Goal: Task Accomplishment & Management: Manage account settings

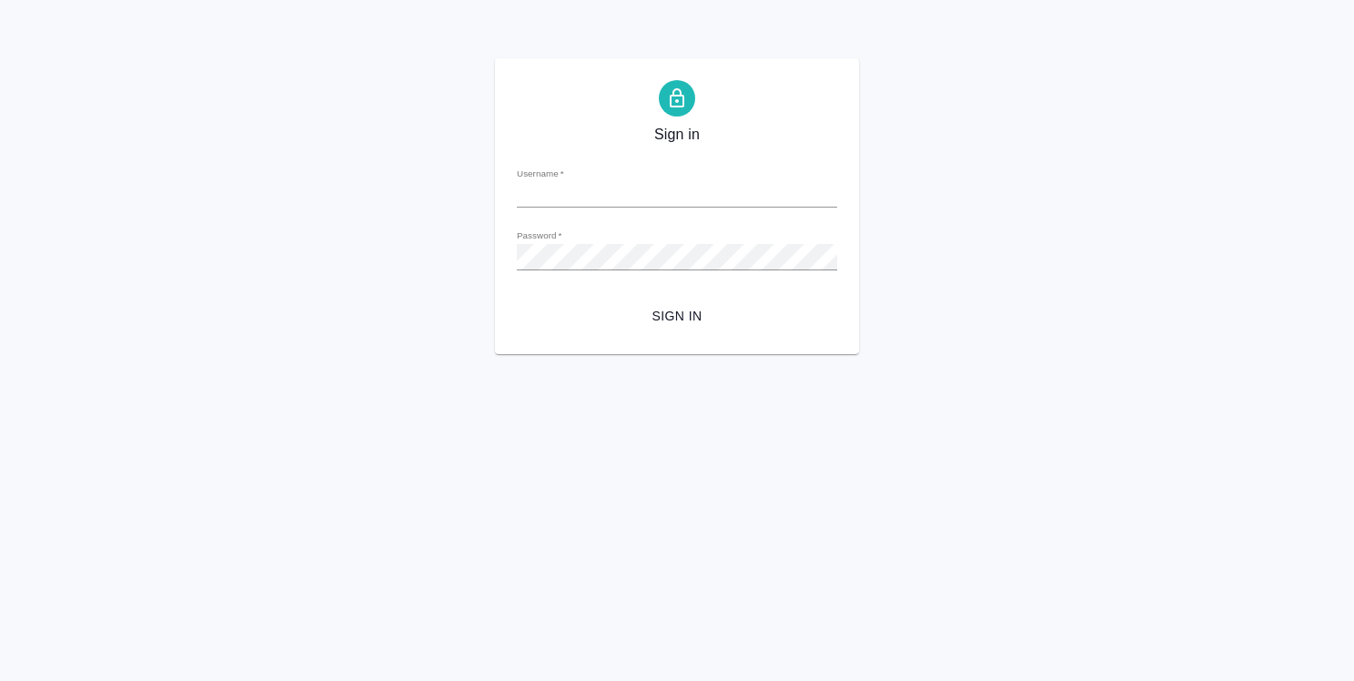
type input "o.strelnikova@awatera.com"
click at [693, 320] on span "Sign in" at bounding box center [676, 316] width 291 height 23
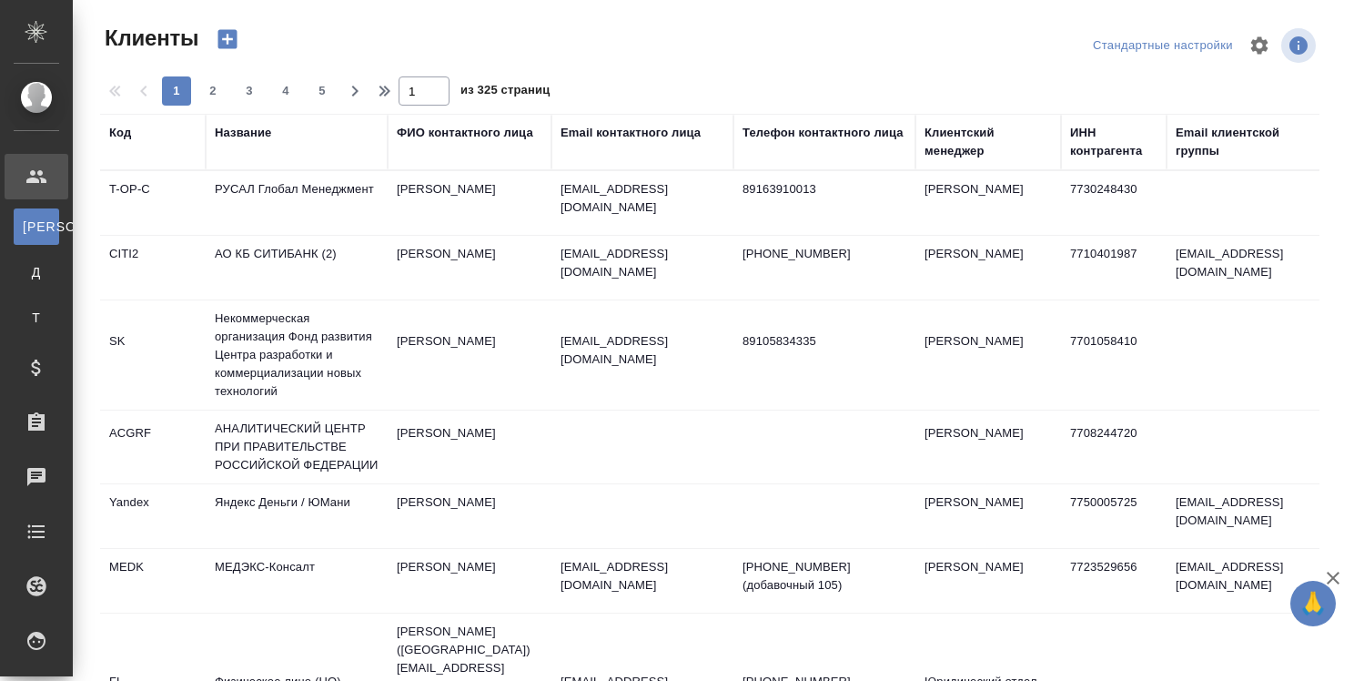
select select "RU"
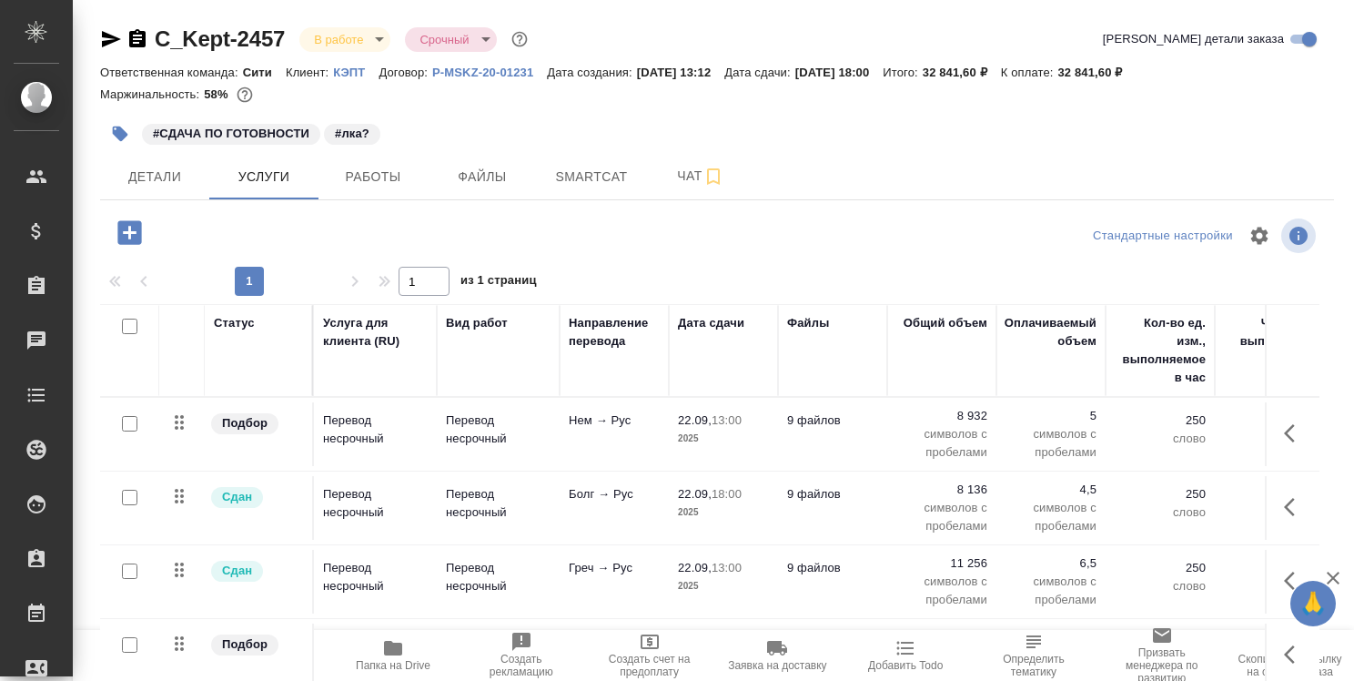
scroll to position [61, 0]
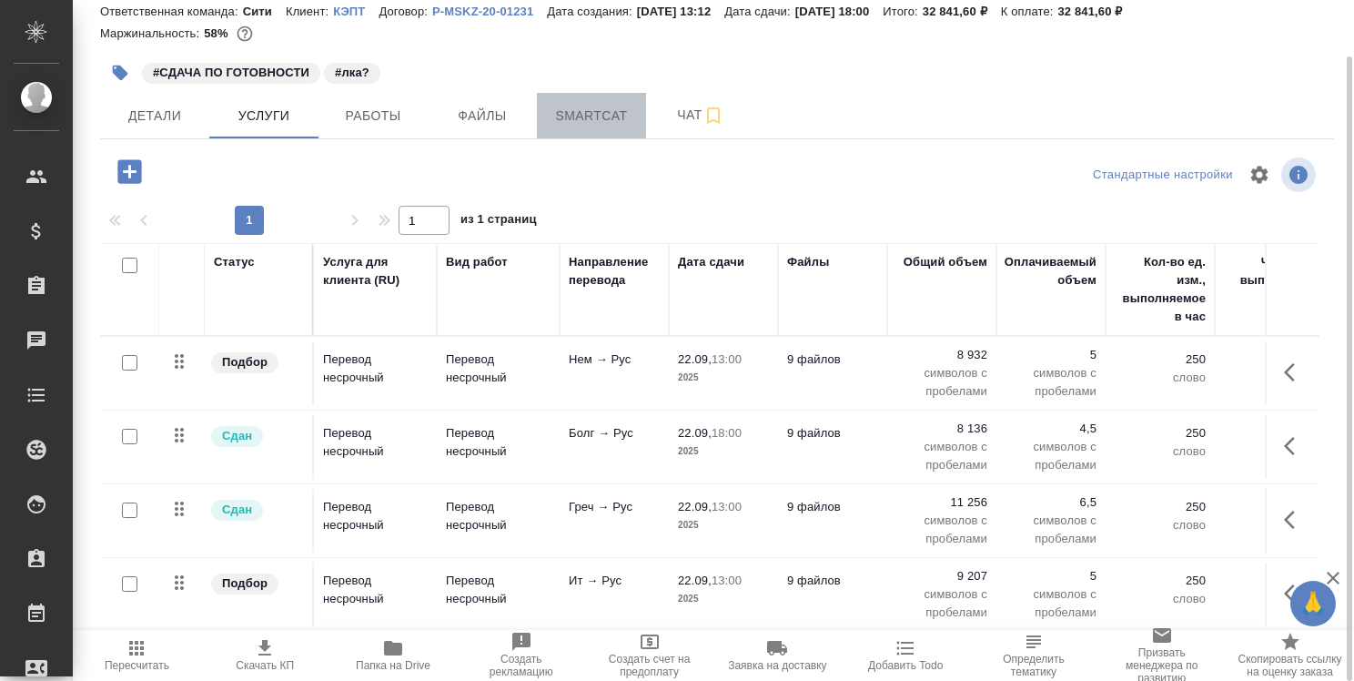
click at [605, 116] on span "Smartcat" at bounding box center [591, 116] width 87 height 23
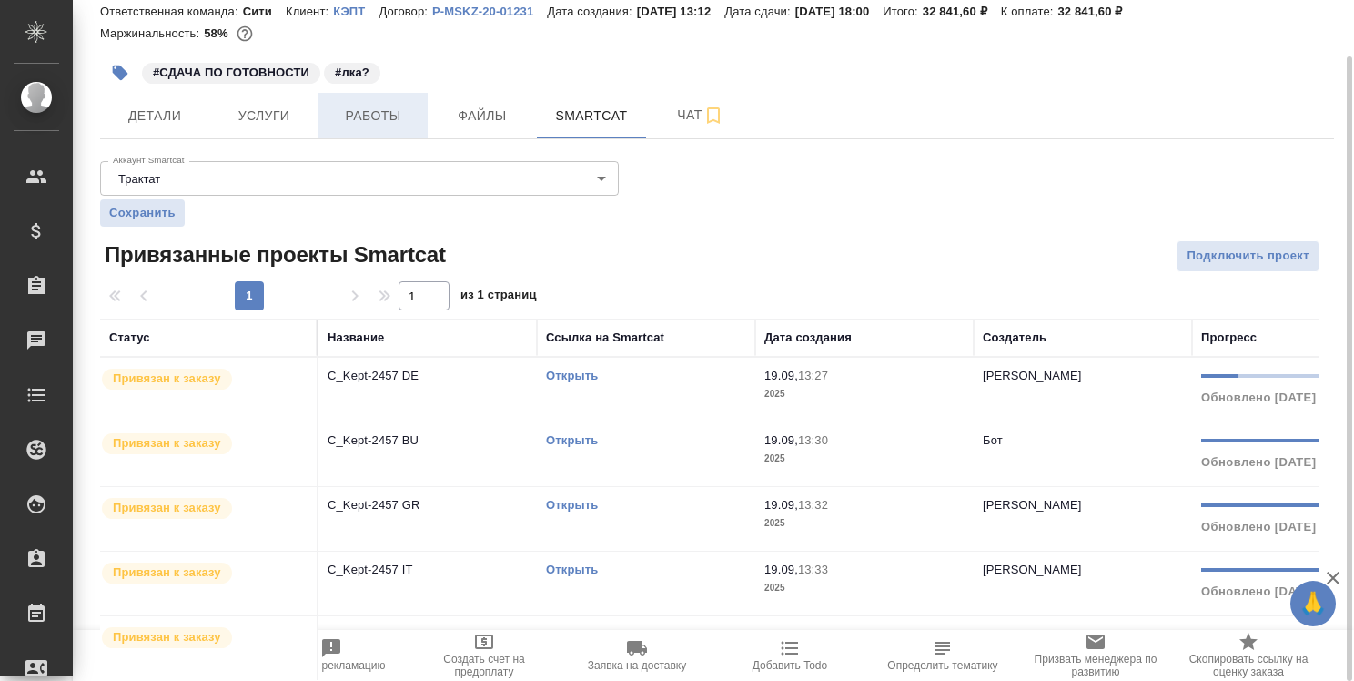
click at [359, 121] on span "Работы" at bounding box center [372, 116] width 87 height 23
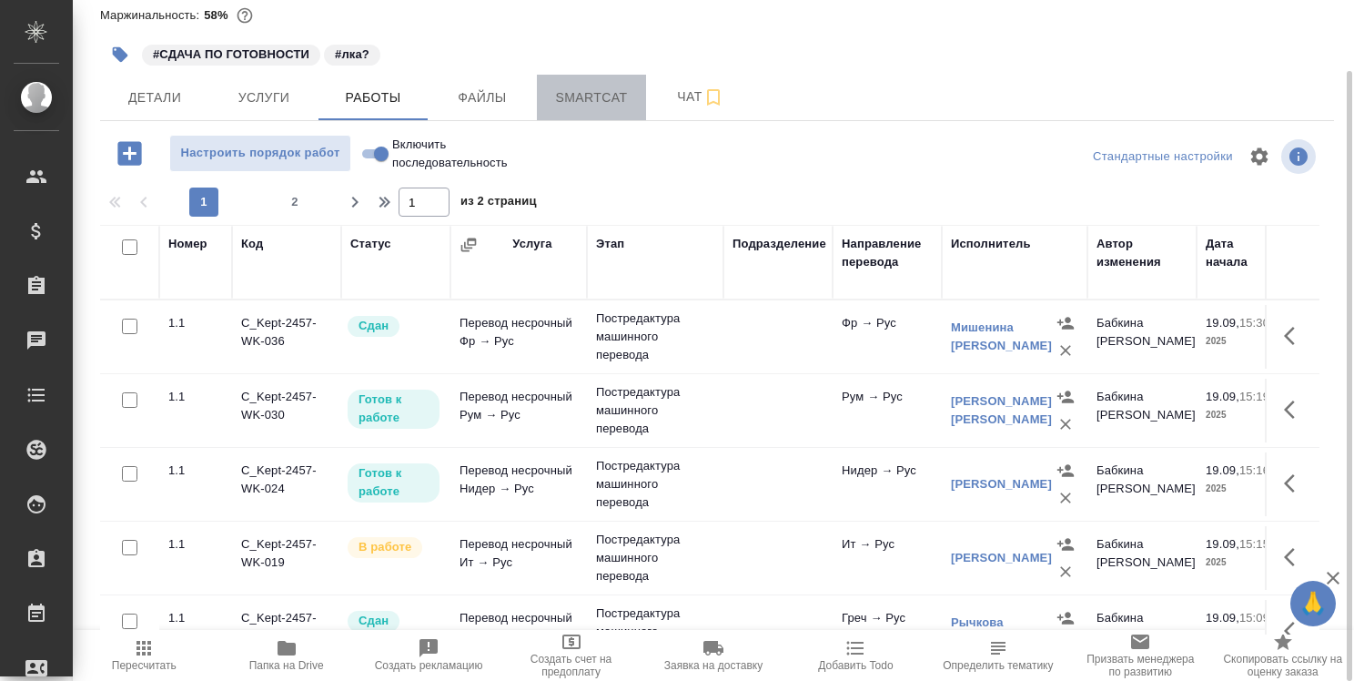
click at [572, 109] on button "Smartcat" at bounding box center [591, 98] width 109 height 46
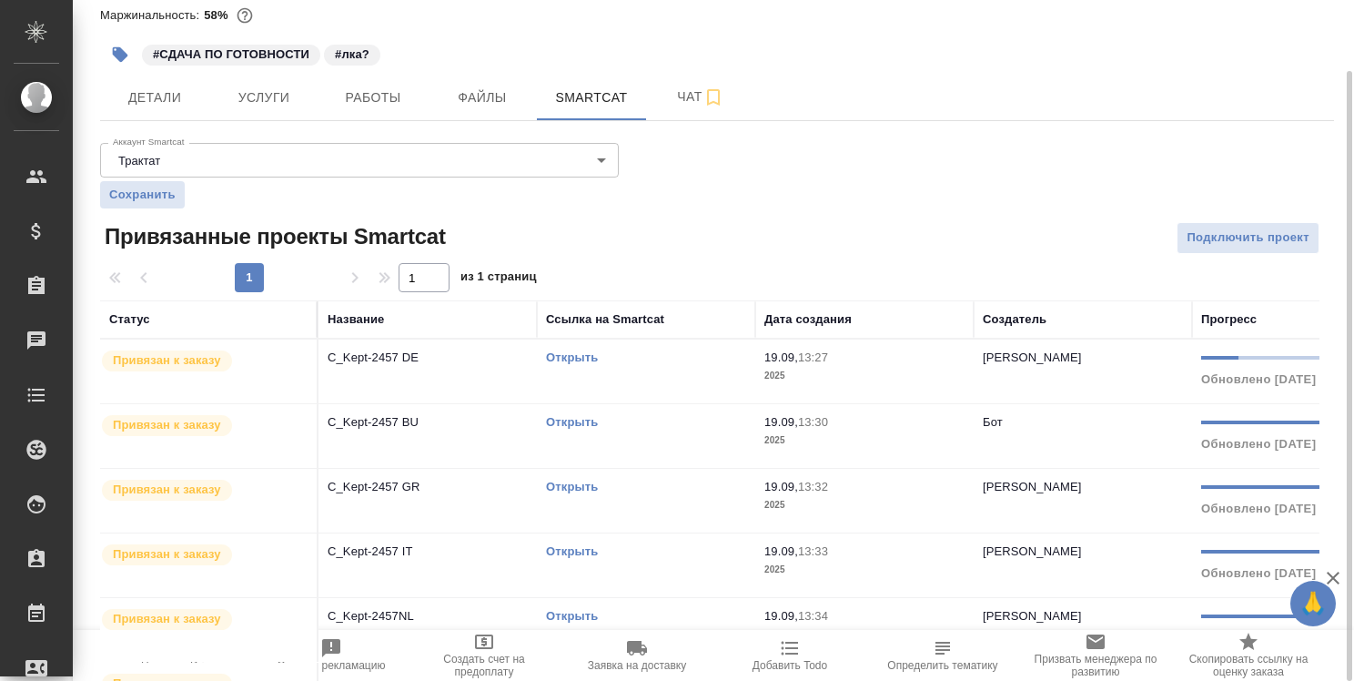
click at [571, 354] on link "Открыть" at bounding box center [572, 357] width 52 height 14
click at [568, 357] on link "Открыть" at bounding box center [572, 357] width 52 height 14
click at [572, 353] on link "Открыть" at bounding box center [572, 357] width 52 height 14
click at [584, 421] on link "Открыть" at bounding box center [572, 422] width 52 height 14
click at [594, 359] on link "Открыть" at bounding box center [572, 357] width 52 height 14
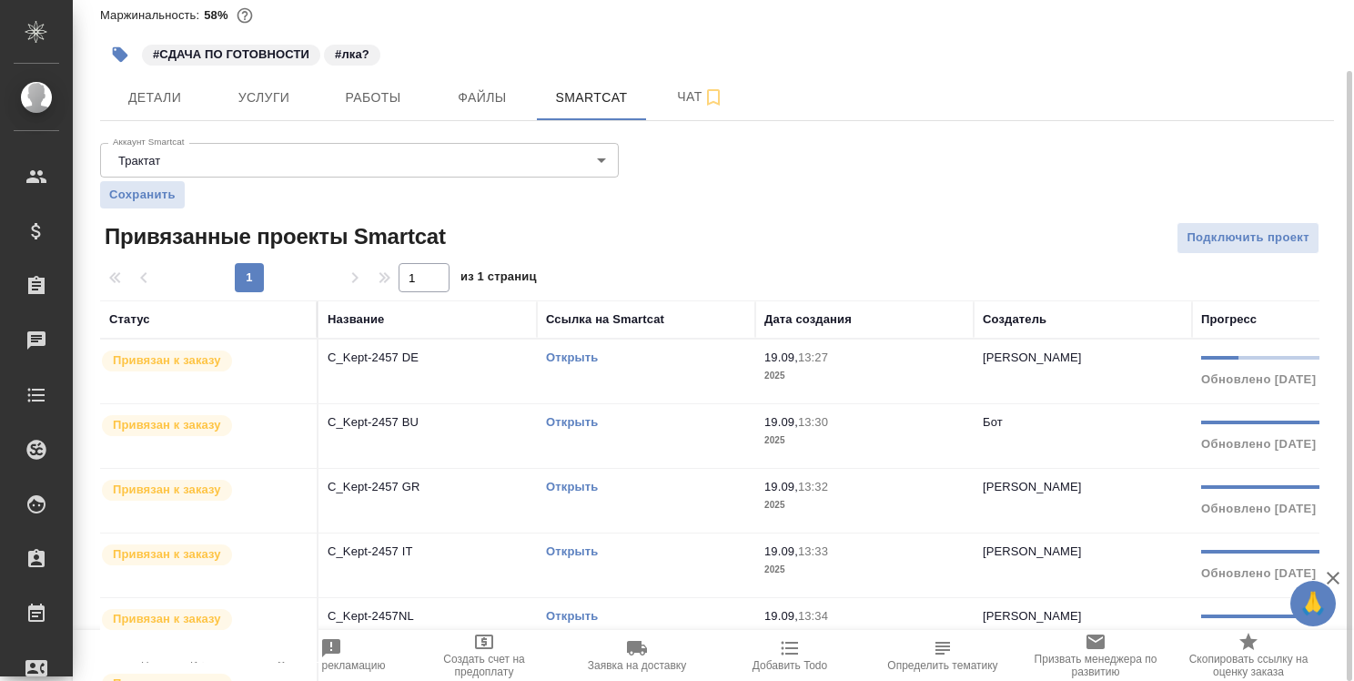
click at [588, 548] on link "Открыть" at bounding box center [572, 551] width 52 height 14
click at [582, 353] on link "Открыть" at bounding box center [572, 357] width 52 height 14
click at [571, 419] on link "Открыть" at bounding box center [572, 422] width 52 height 14
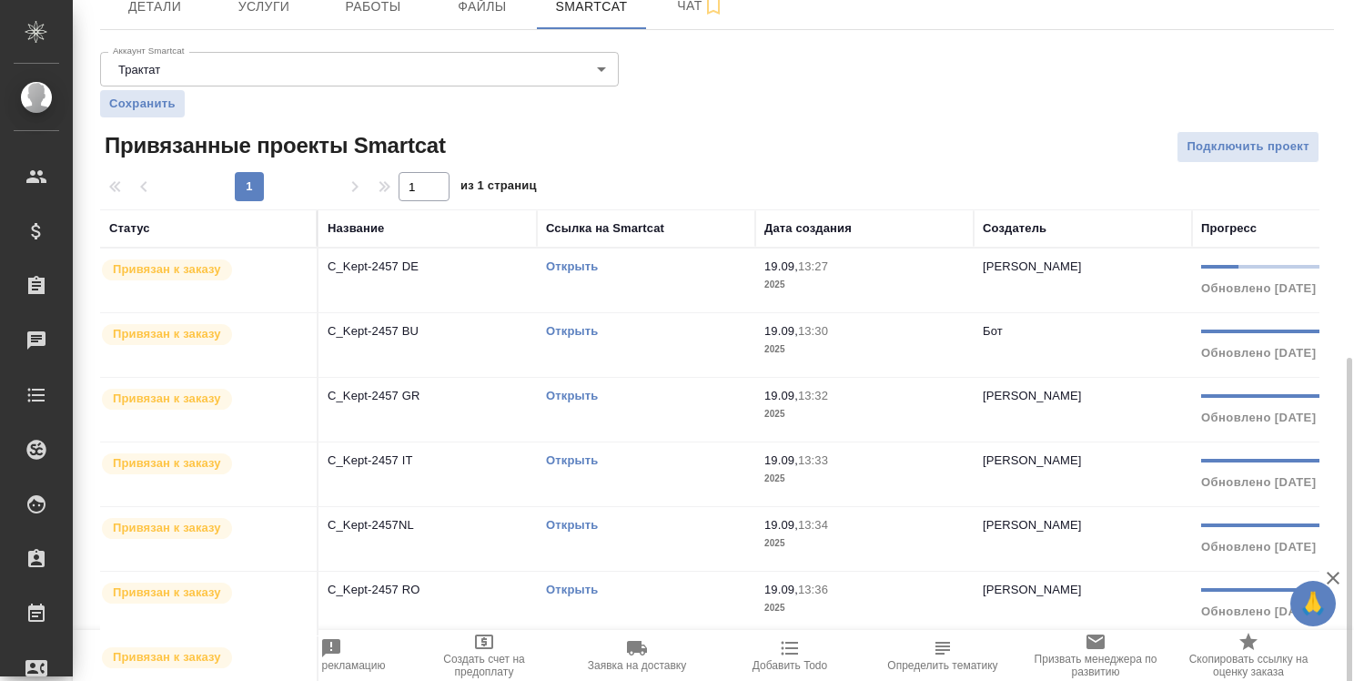
scroll to position [313, 0]
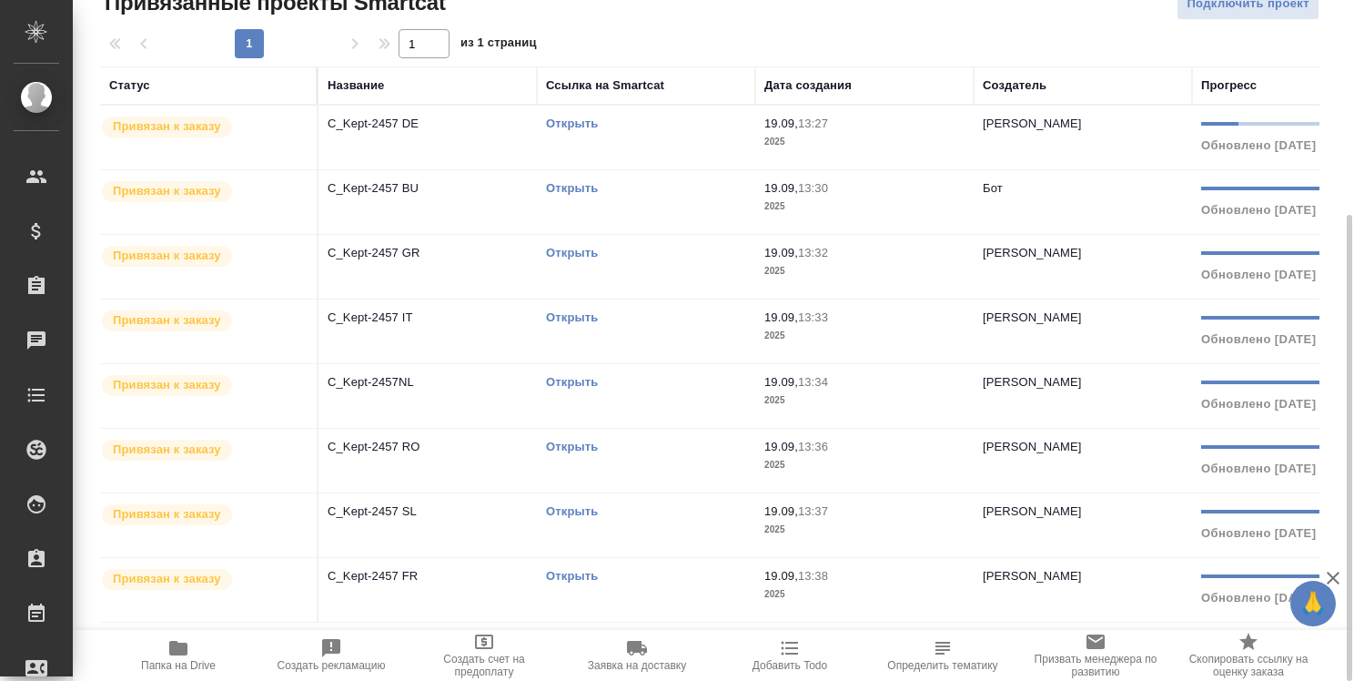
click at [174, 650] on icon "button" at bounding box center [178, 648] width 18 height 15
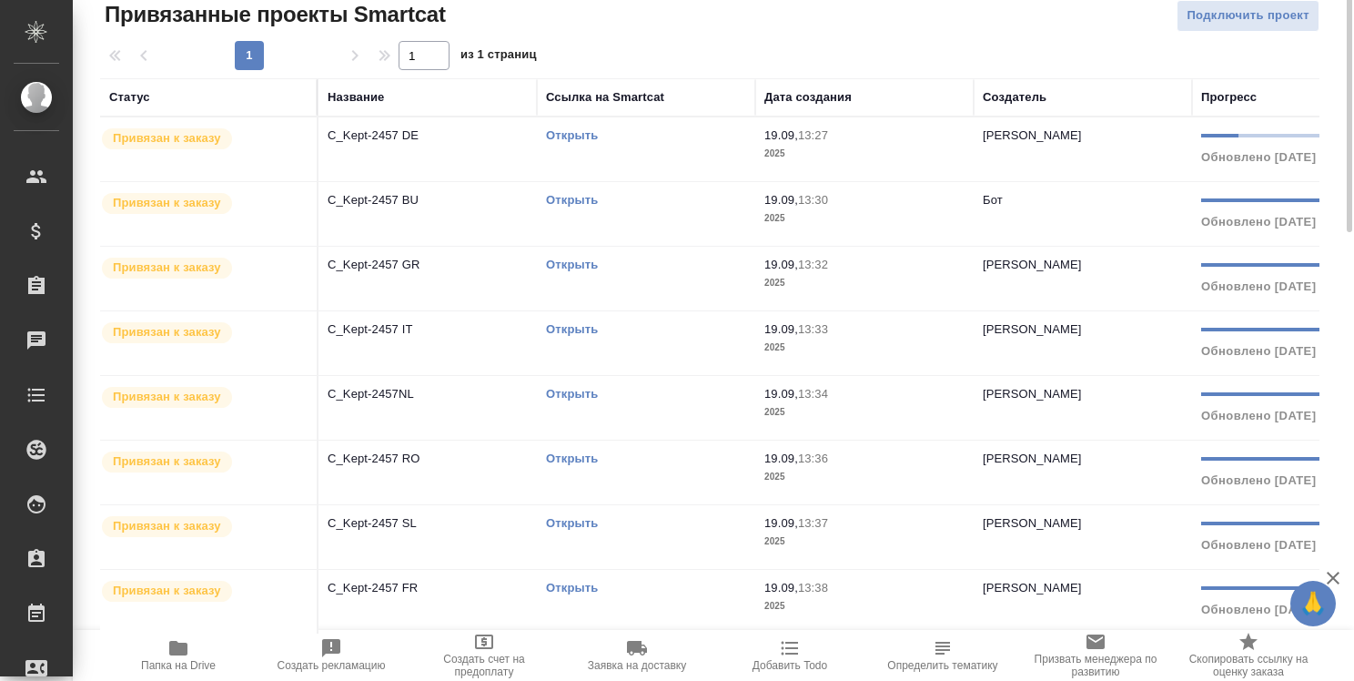
scroll to position [0, 0]
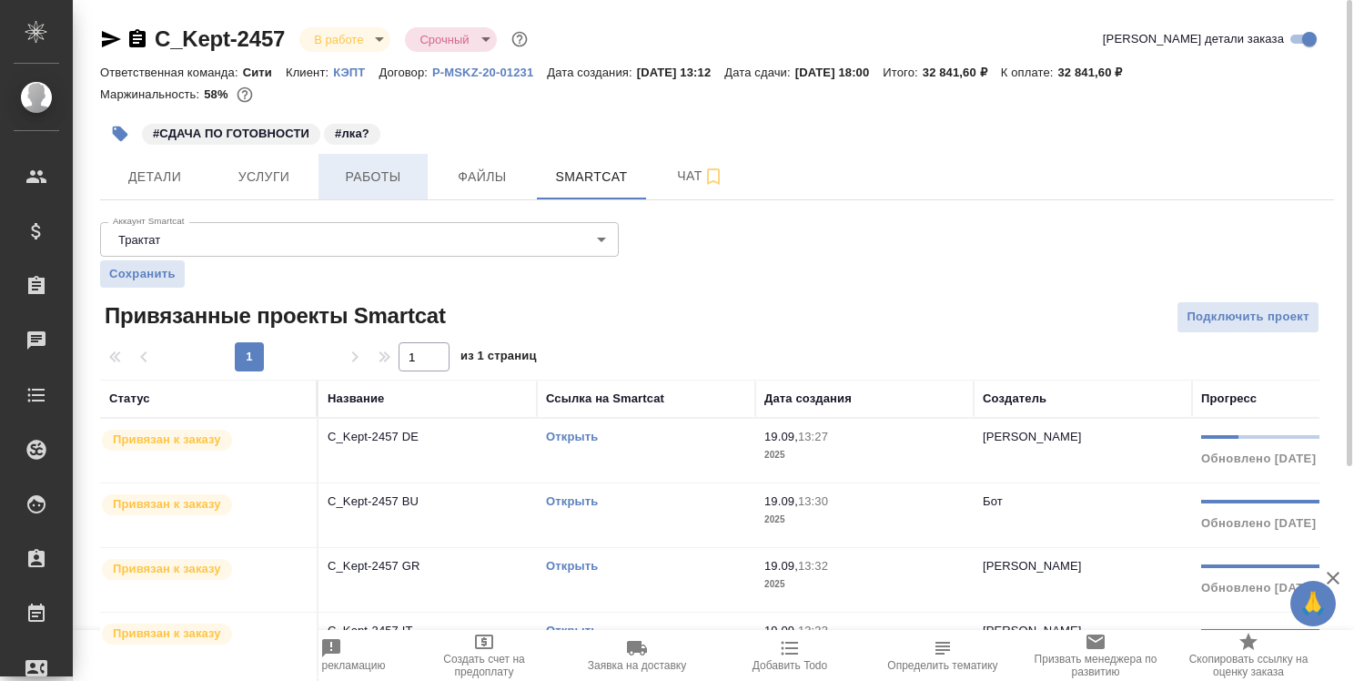
click at [369, 181] on span "Работы" at bounding box center [372, 177] width 87 height 23
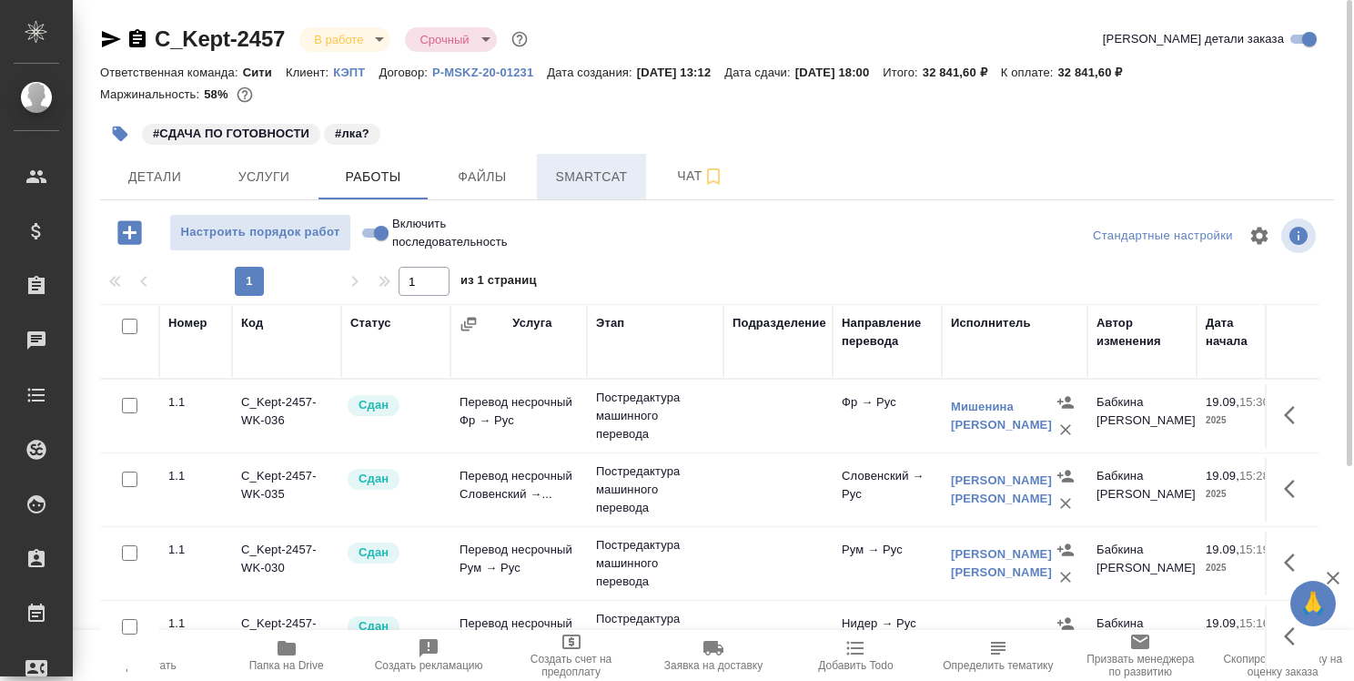
click at [597, 177] on span "Smartcat" at bounding box center [591, 177] width 87 height 23
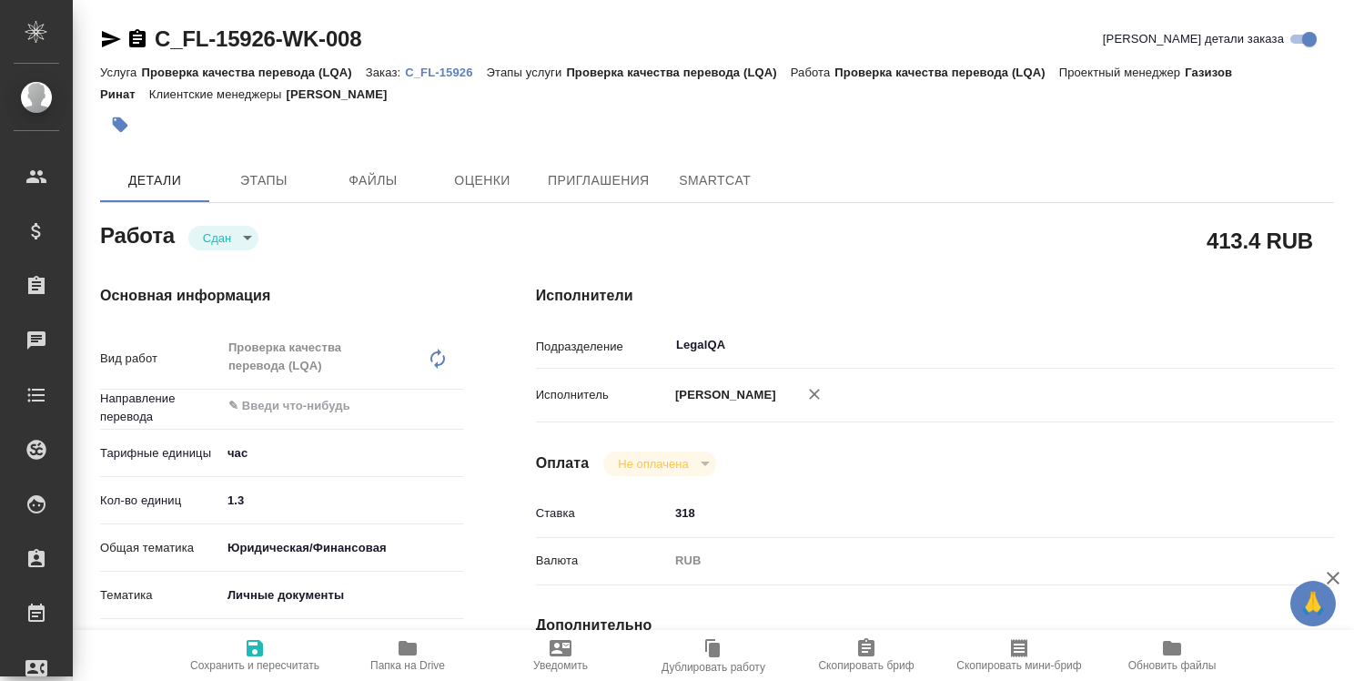
type textarea "x"
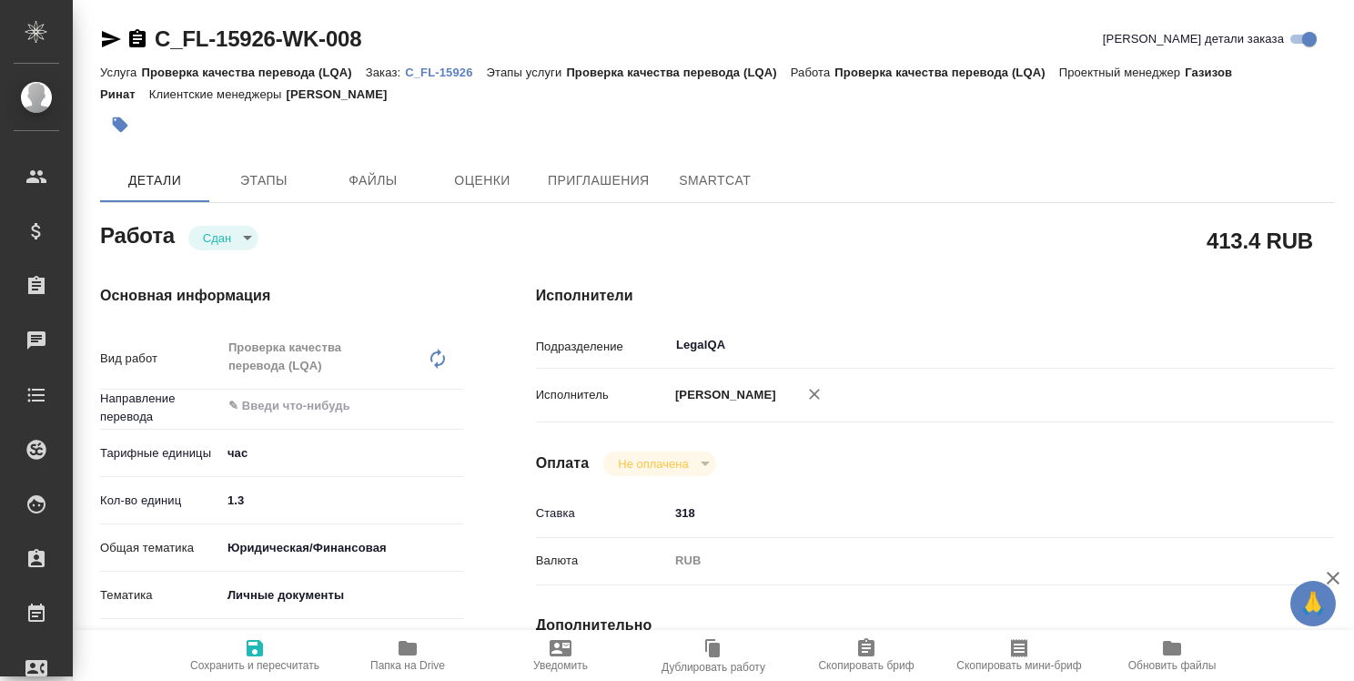
type textarea "x"
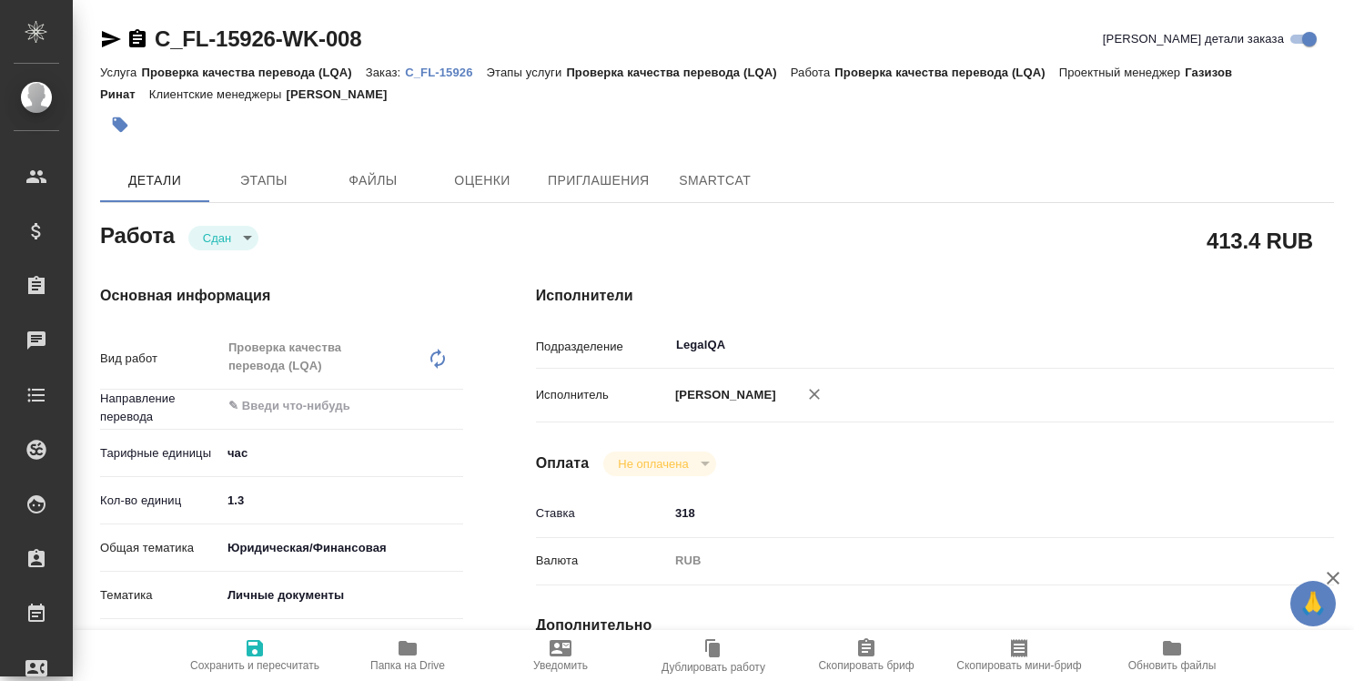
type textarea "x"
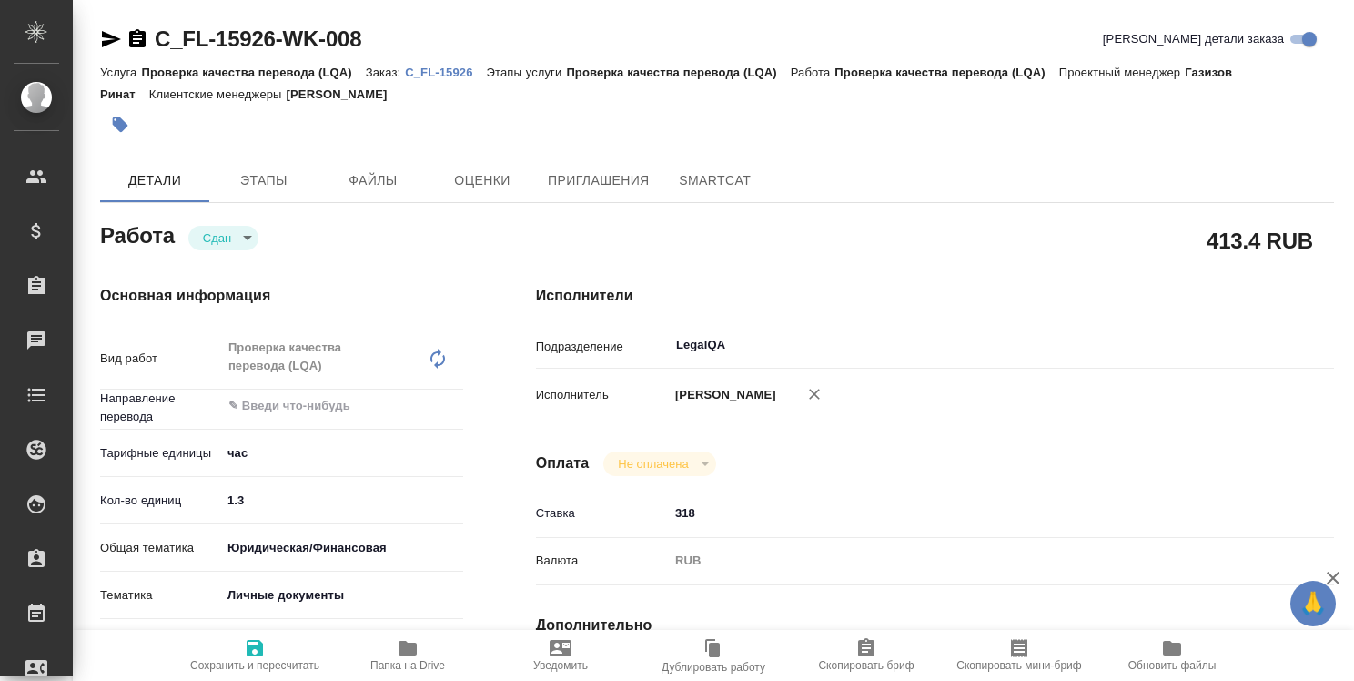
type textarea "x"
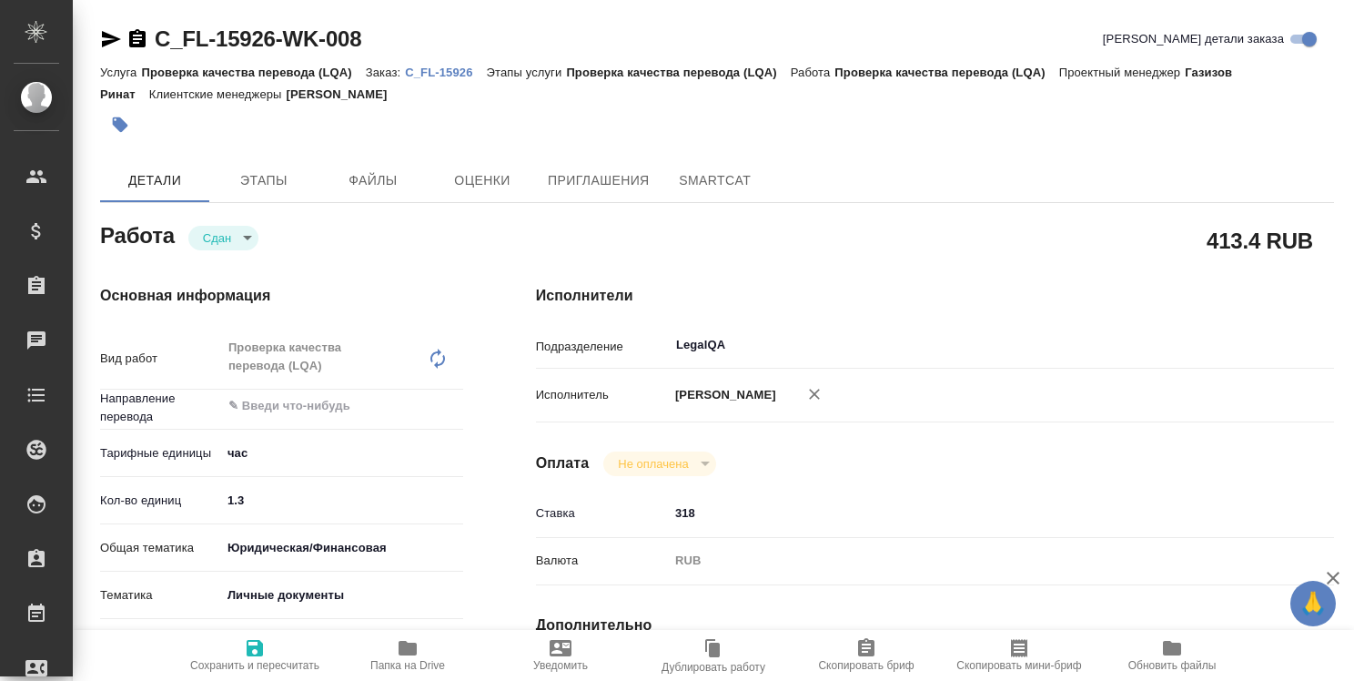
type textarea "x"
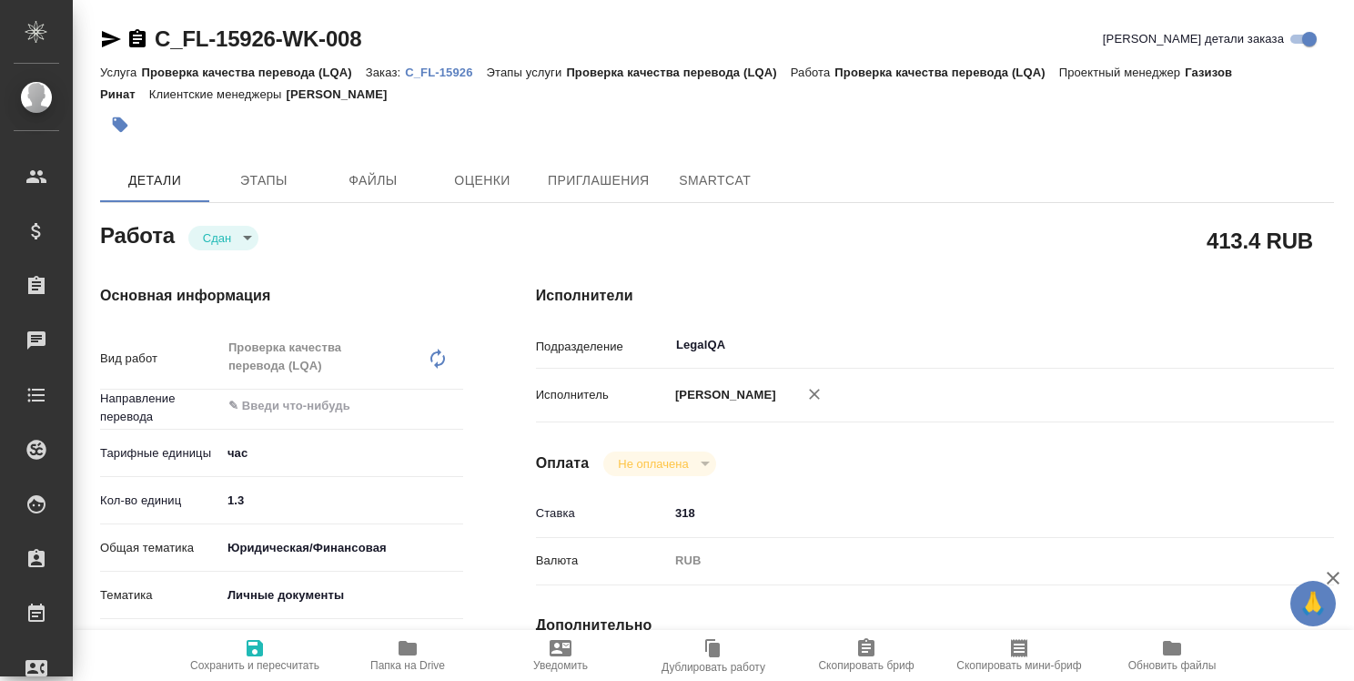
type textarea "x"
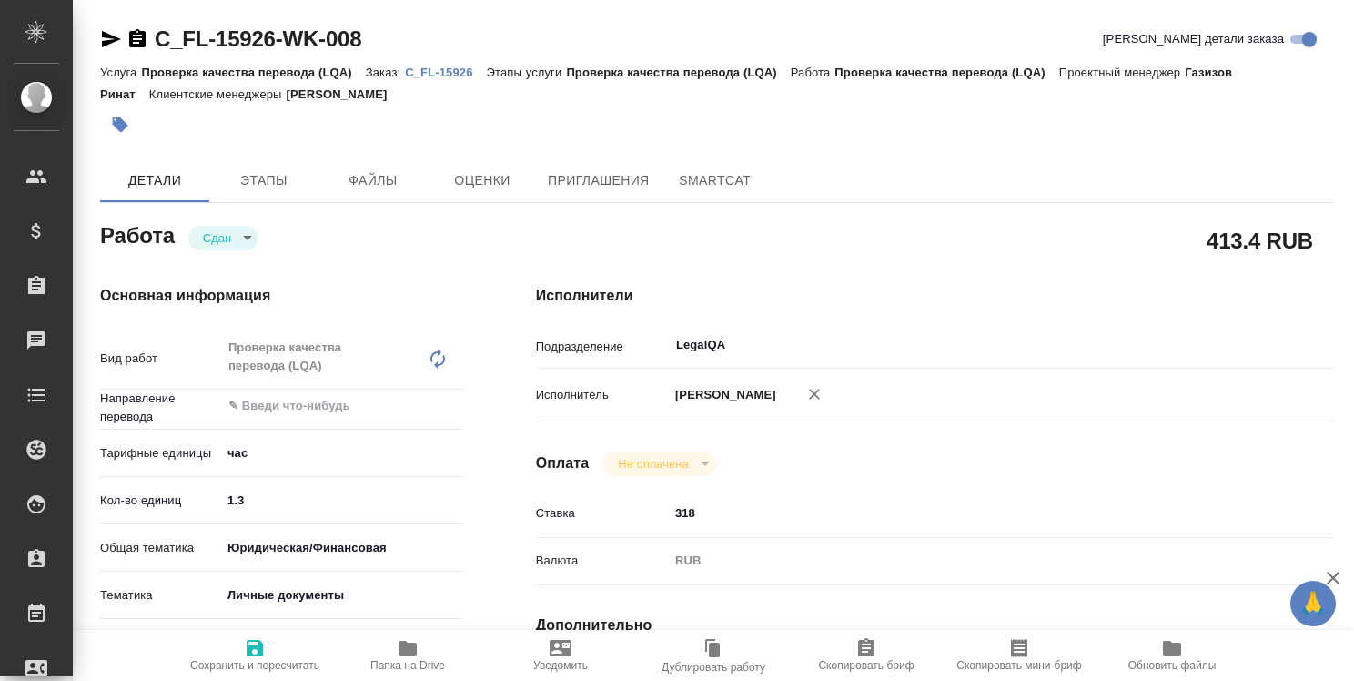
click at [446, 73] on p "C_FL-15926" at bounding box center [445, 73] width 81 height 14
type textarea "x"
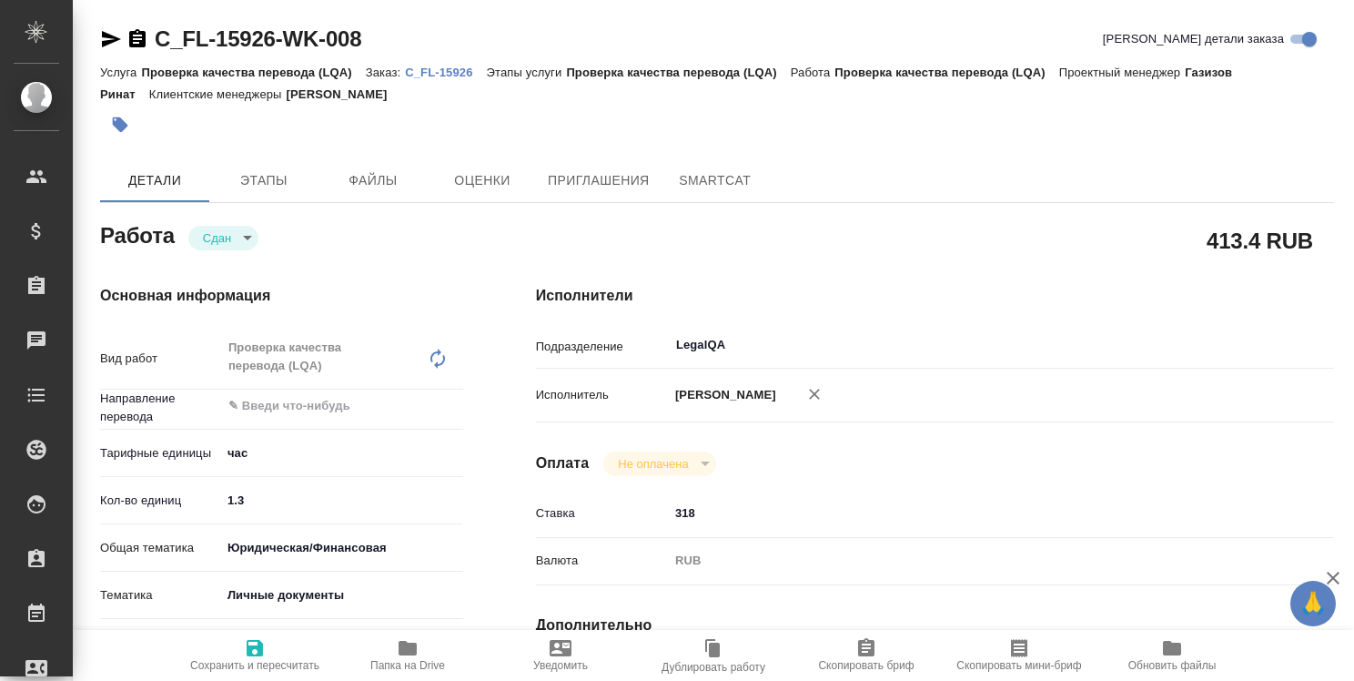
type textarea "x"
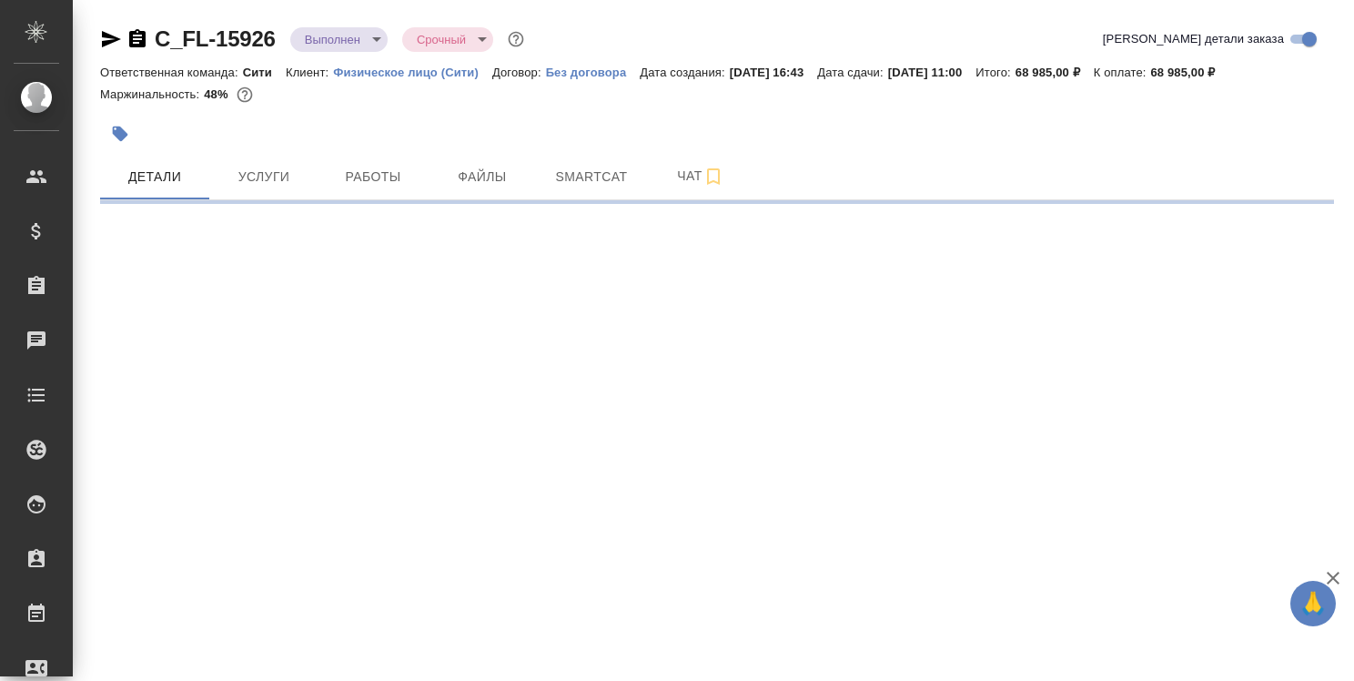
select select "RU"
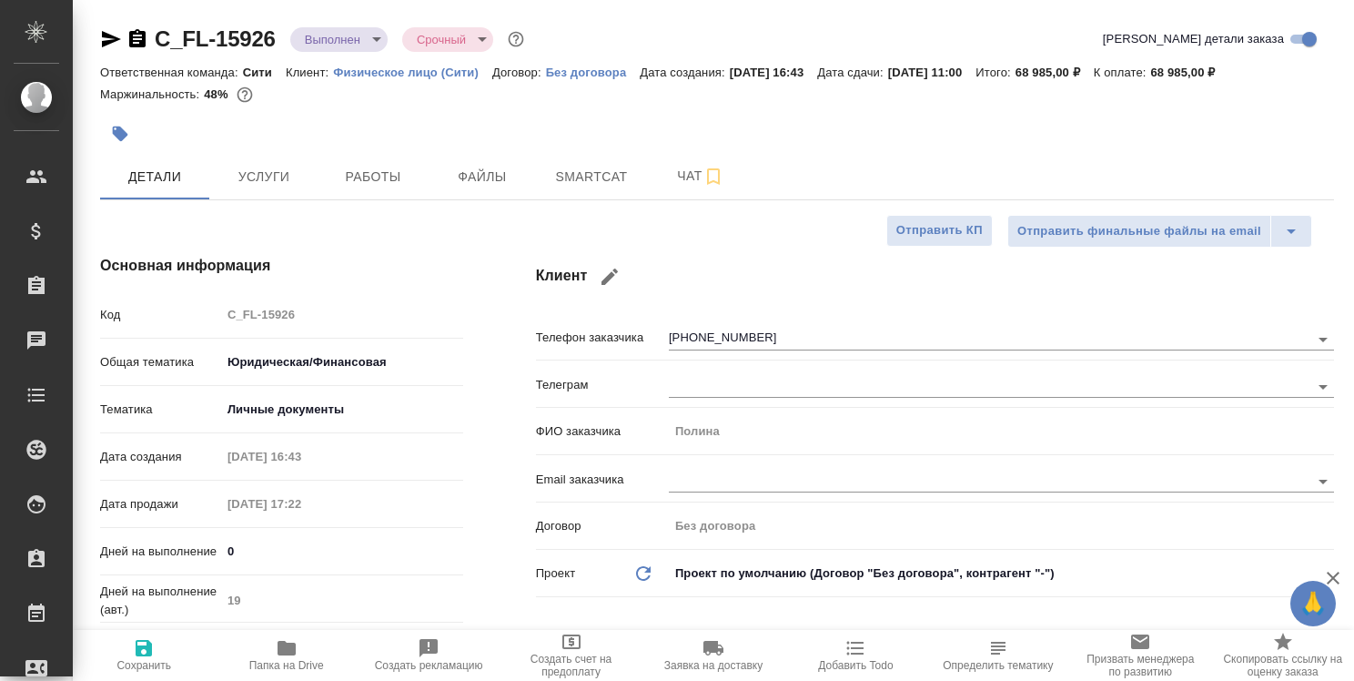
type textarea "x"
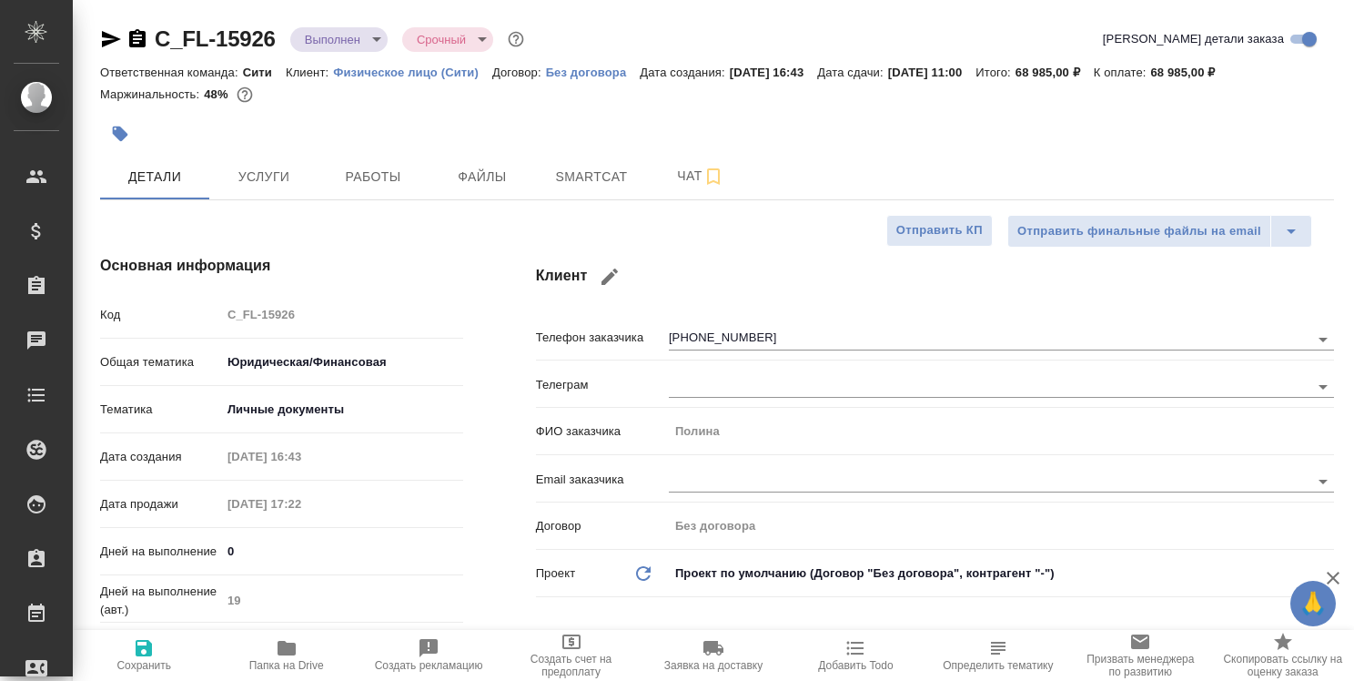
type textarea "x"
click at [398, 175] on span "Работы" at bounding box center [372, 177] width 87 height 23
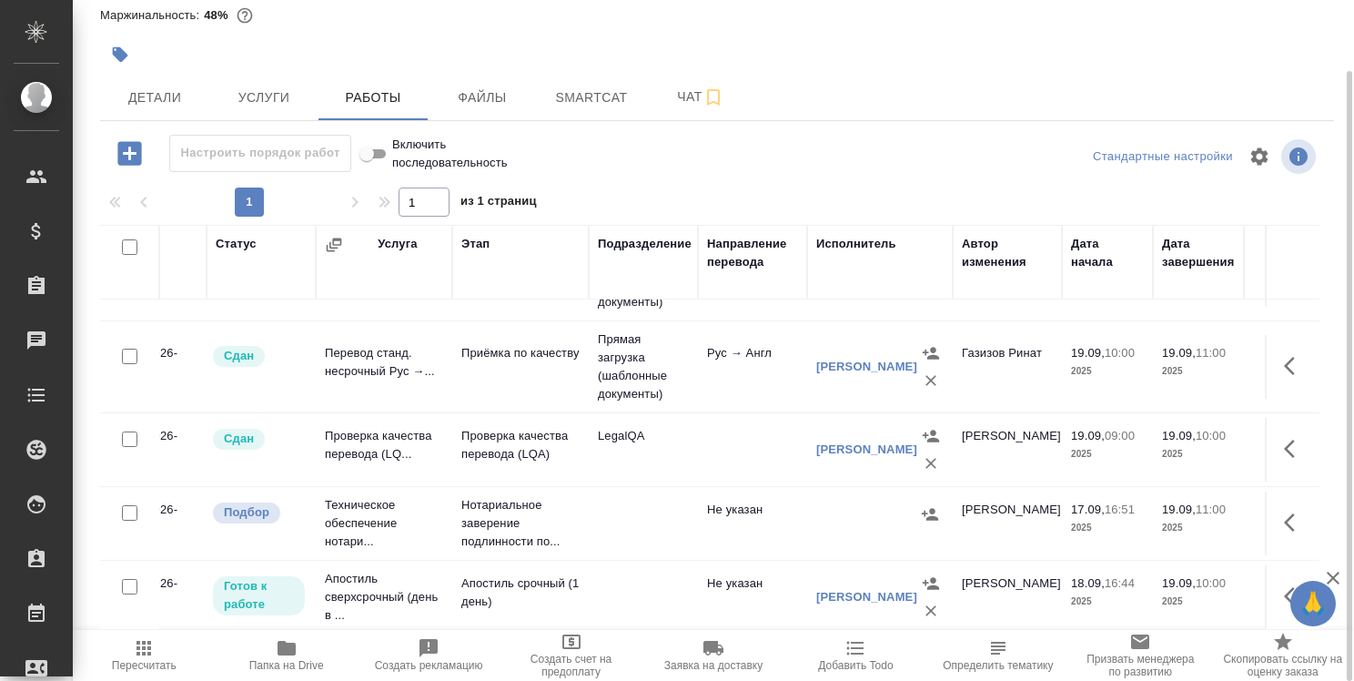
scroll to position [101, 0]
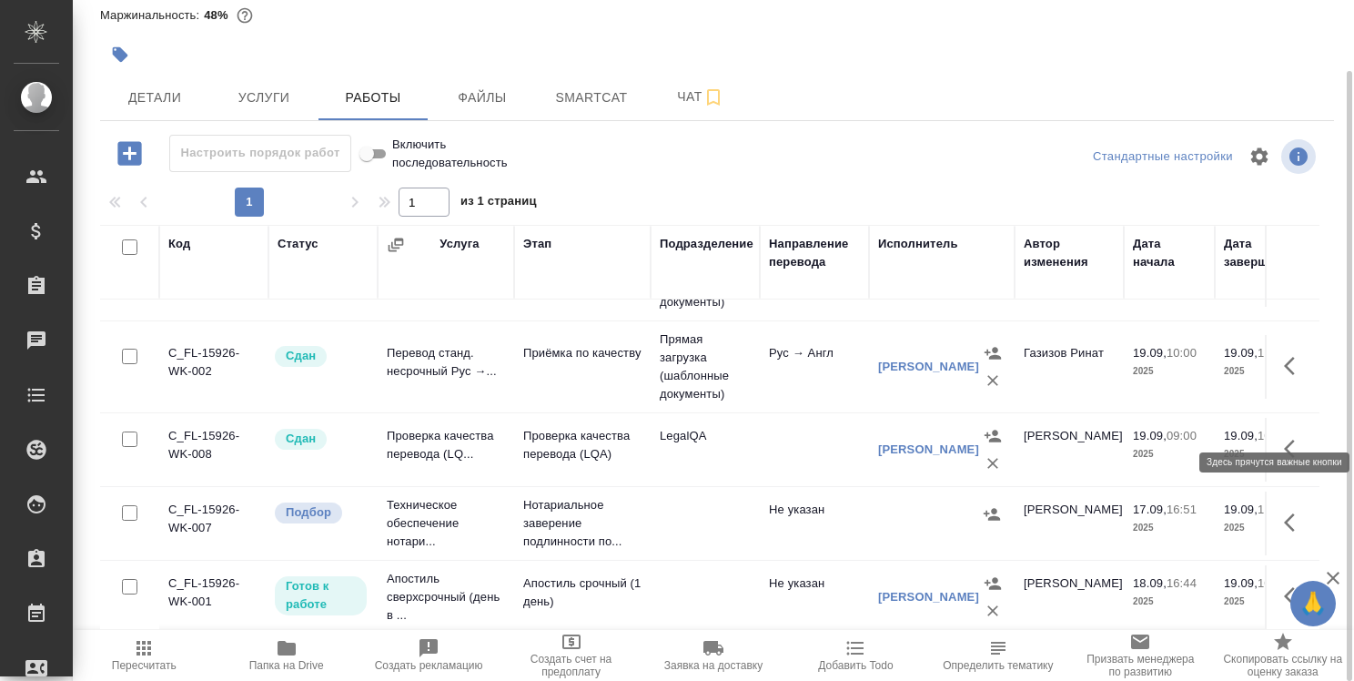
click at [1284, 438] on icon "button" at bounding box center [1295, 449] width 22 height 22
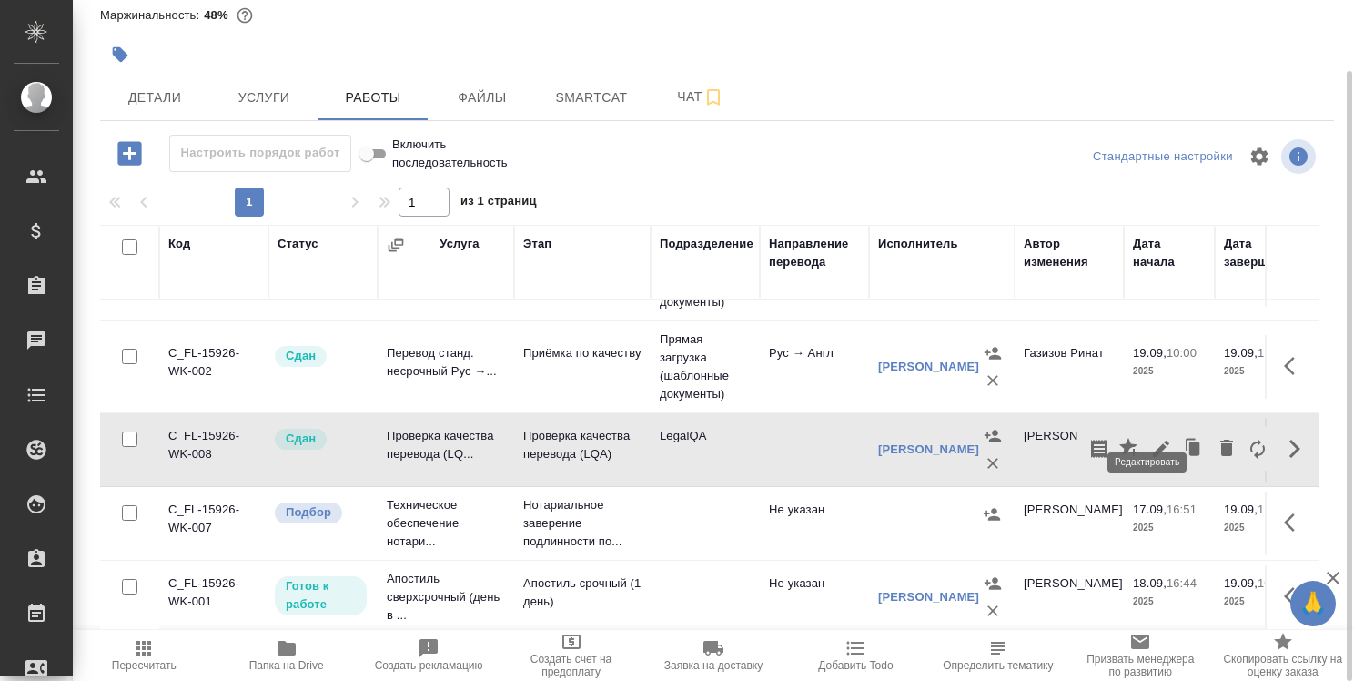
click at [1153, 440] on icon "button" at bounding box center [1161, 448] width 16 height 16
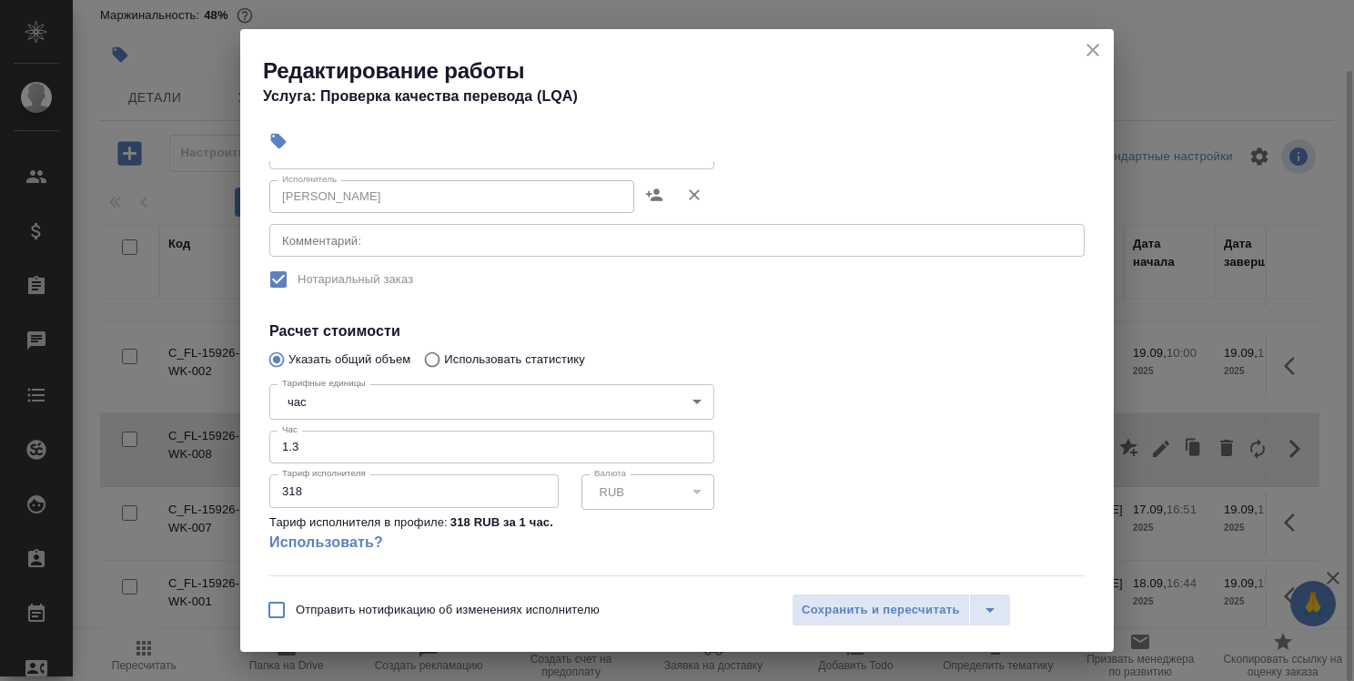
scroll to position [328, 0]
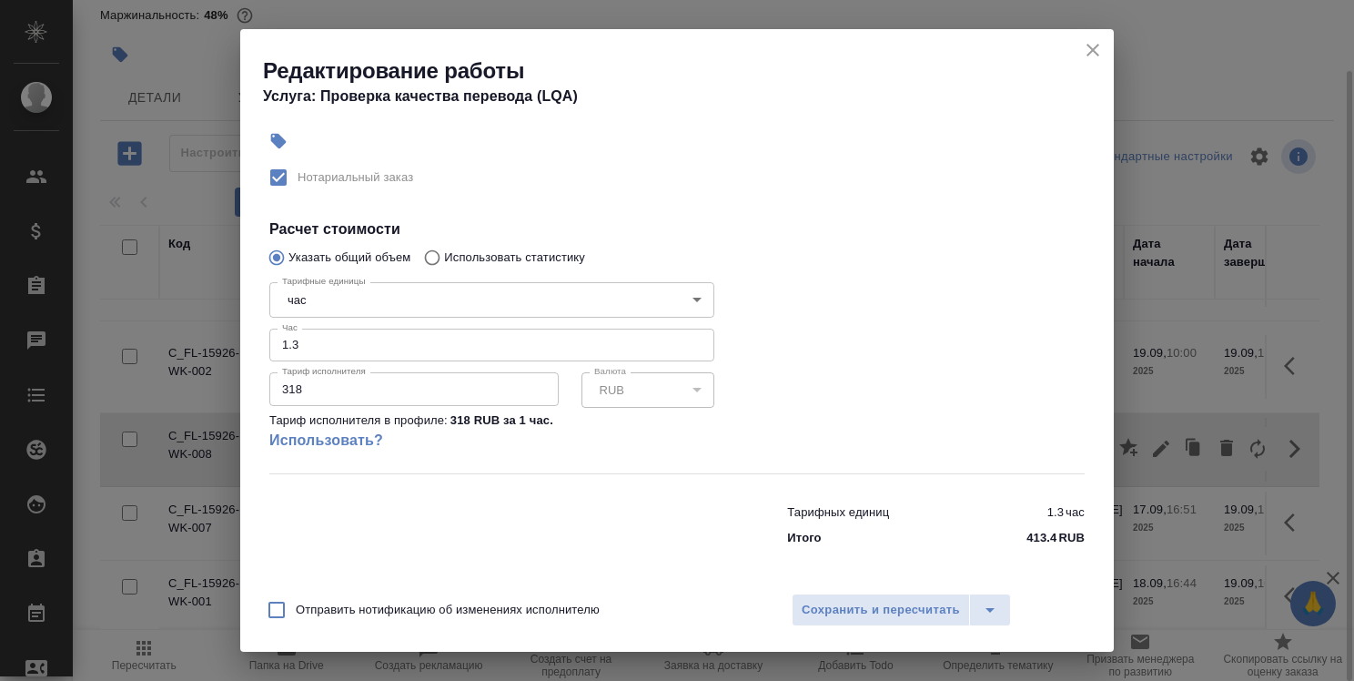
click at [339, 339] on input "1.3" at bounding box center [491, 345] width 445 height 33
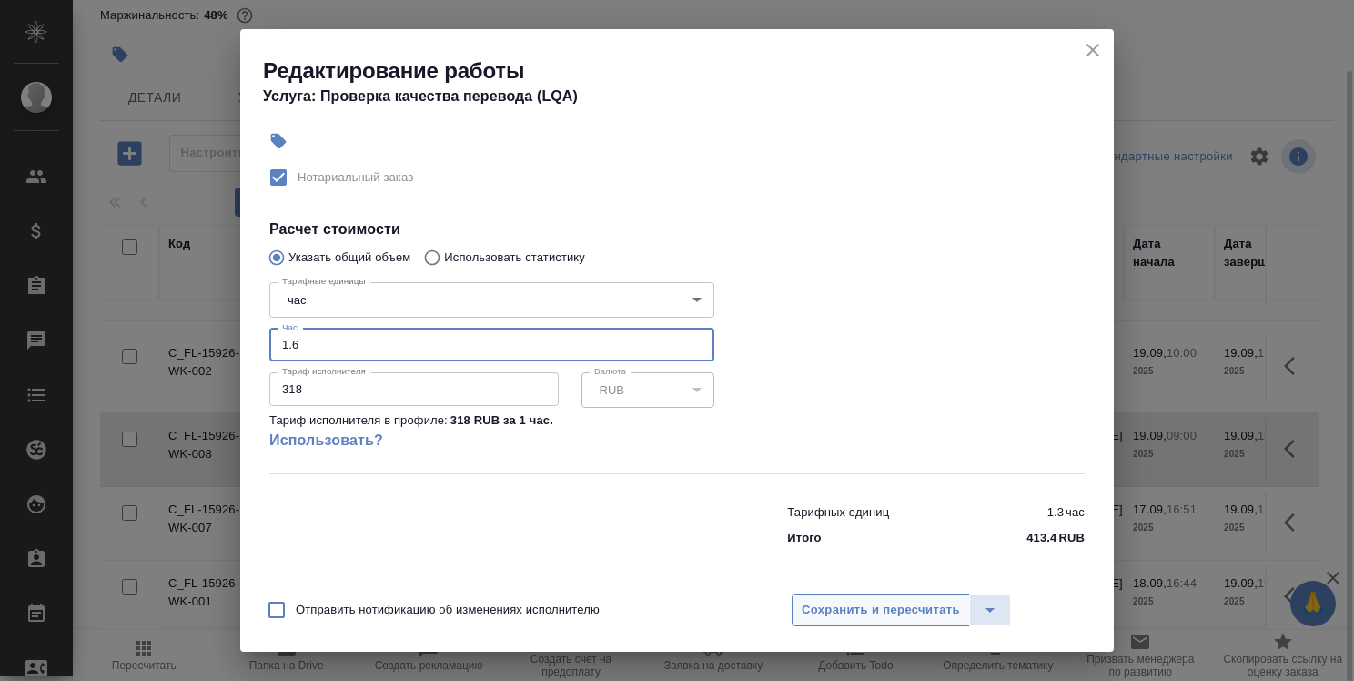
type input "1.6"
click at [820, 604] on span "Сохранить и пересчитать" at bounding box center [881, 610] width 158 height 21
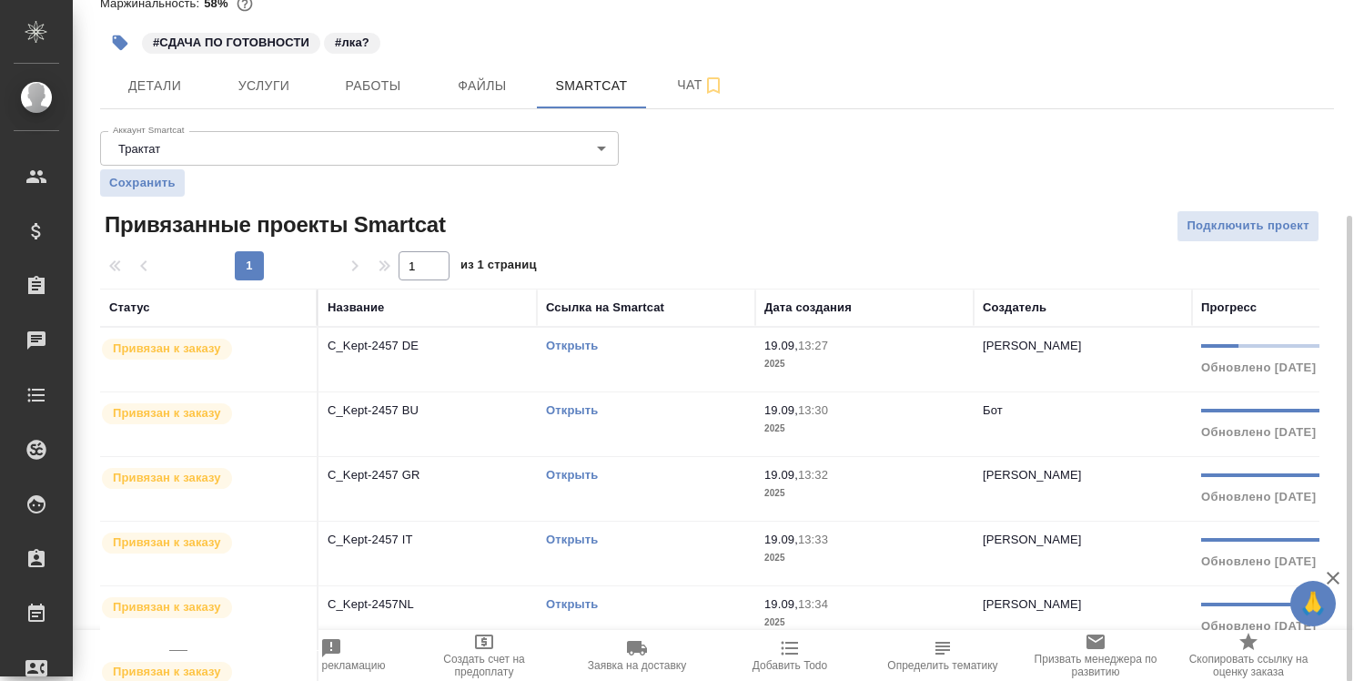
scroll to position [182, 0]
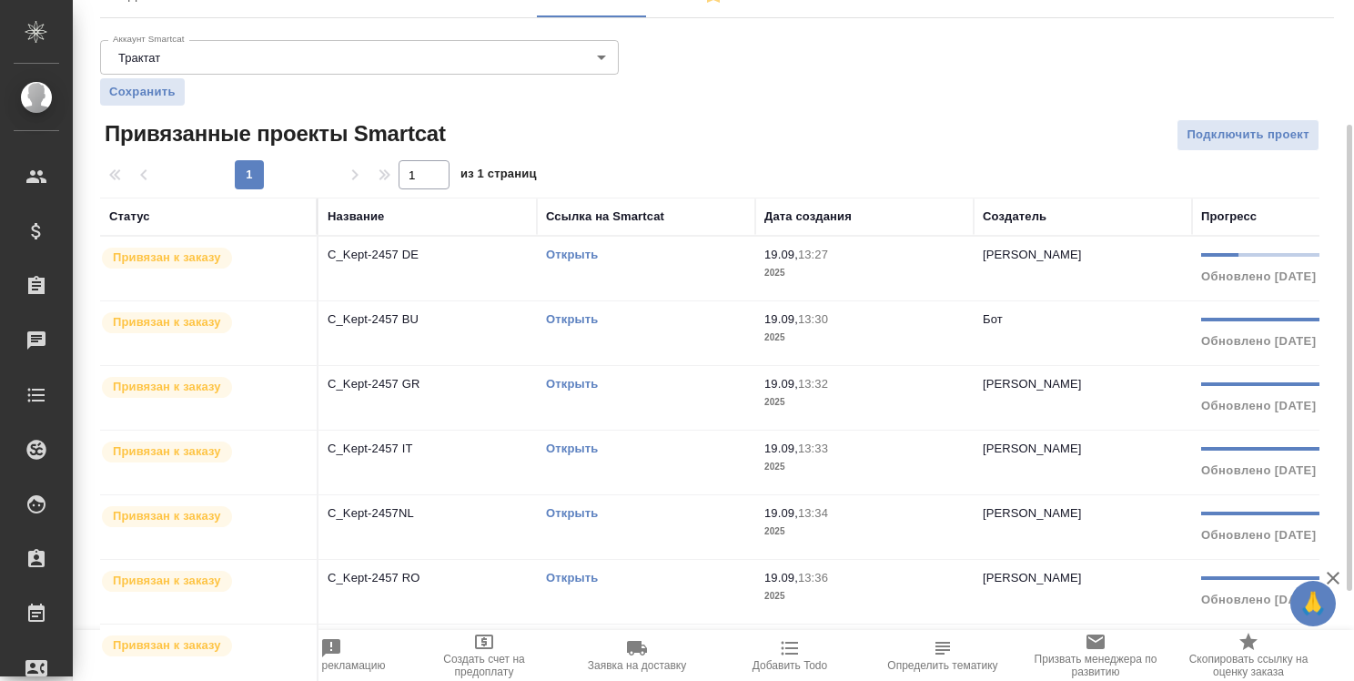
click at [585, 388] on link "Открыть" at bounding box center [572, 384] width 52 height 14
click at [574, 445] on link "Открыть" at bounding box center [572, 448] width 52 height 14
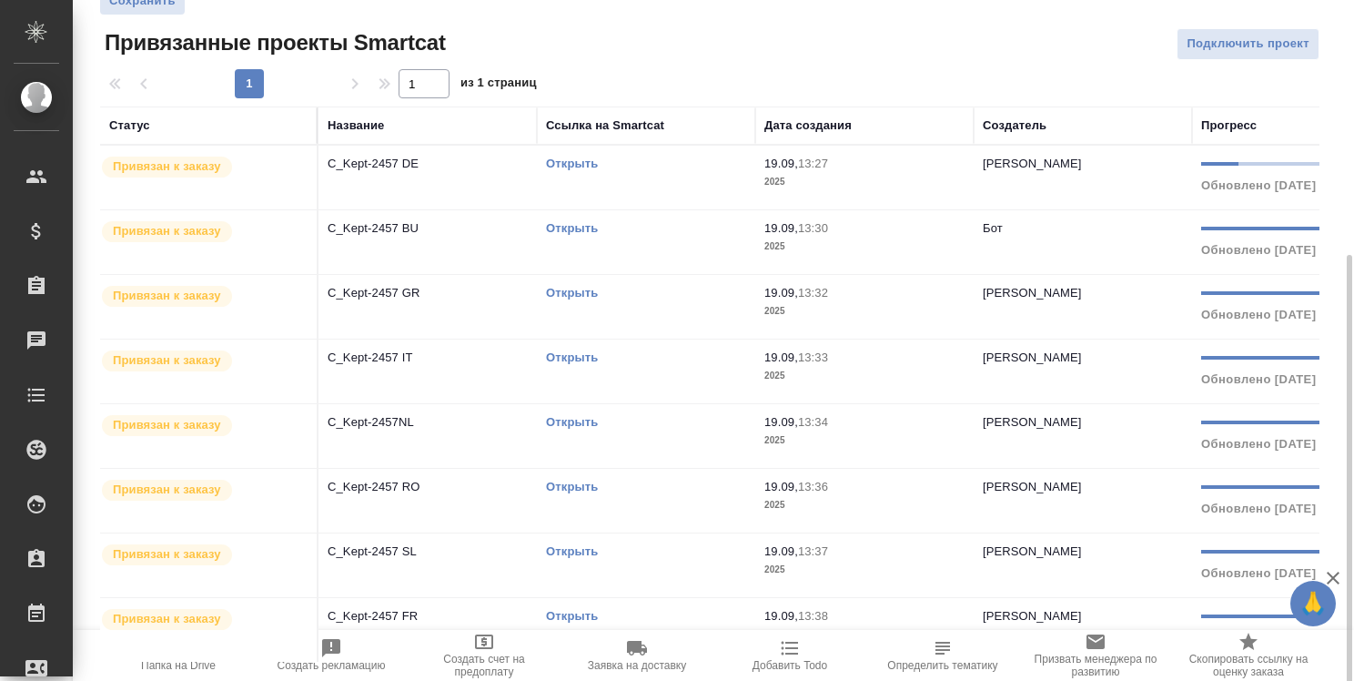
scroll to position [313, 0]
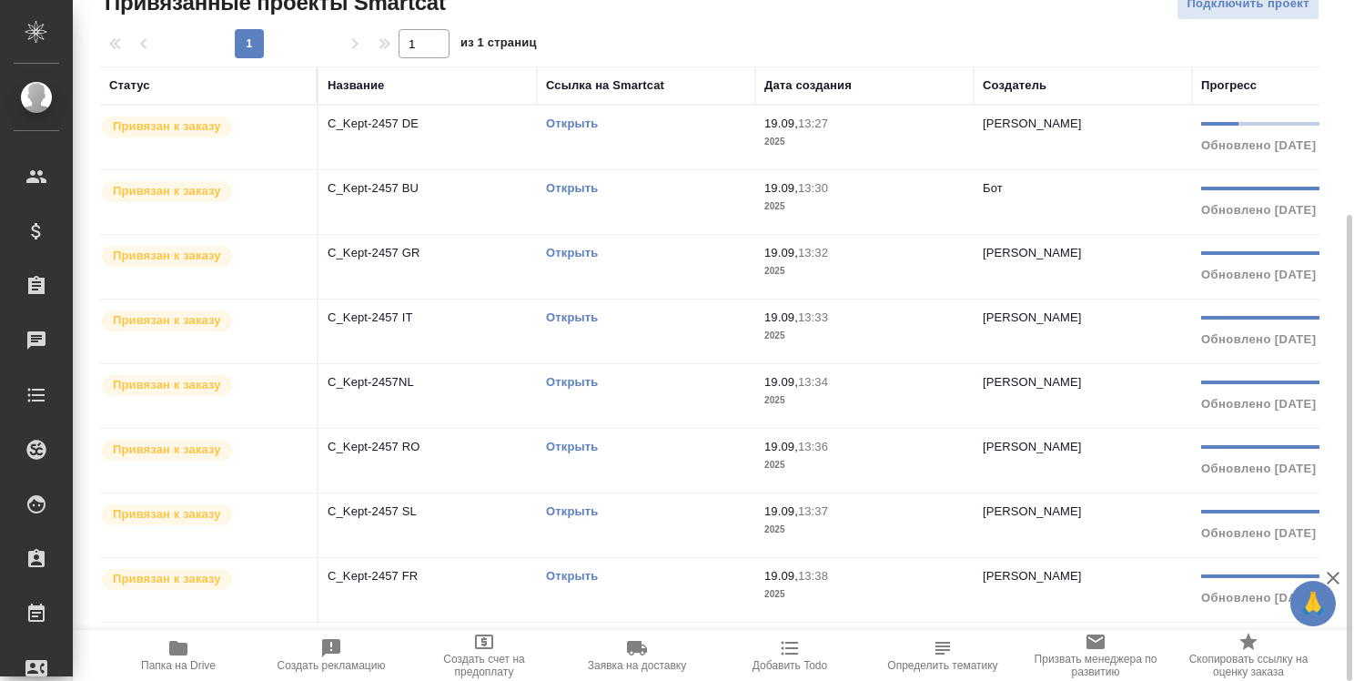
click at [576, 511] on link "Открыть" at bounding box center [572, 511] width 52 height 14
click at [563, 577] on link "Открыть" at bounding box center [572, 576] width 52 height 14
click at [576, 375] on link "Открыть" at bounding box center [572, 382] width 52 height 14
click at [558, 184] on link "Открыть" at bounding box center [572, 188] width 52 height 14
click at [575, 126] on link "Открыть" at bounding box center [572, 123] width 52 height 14
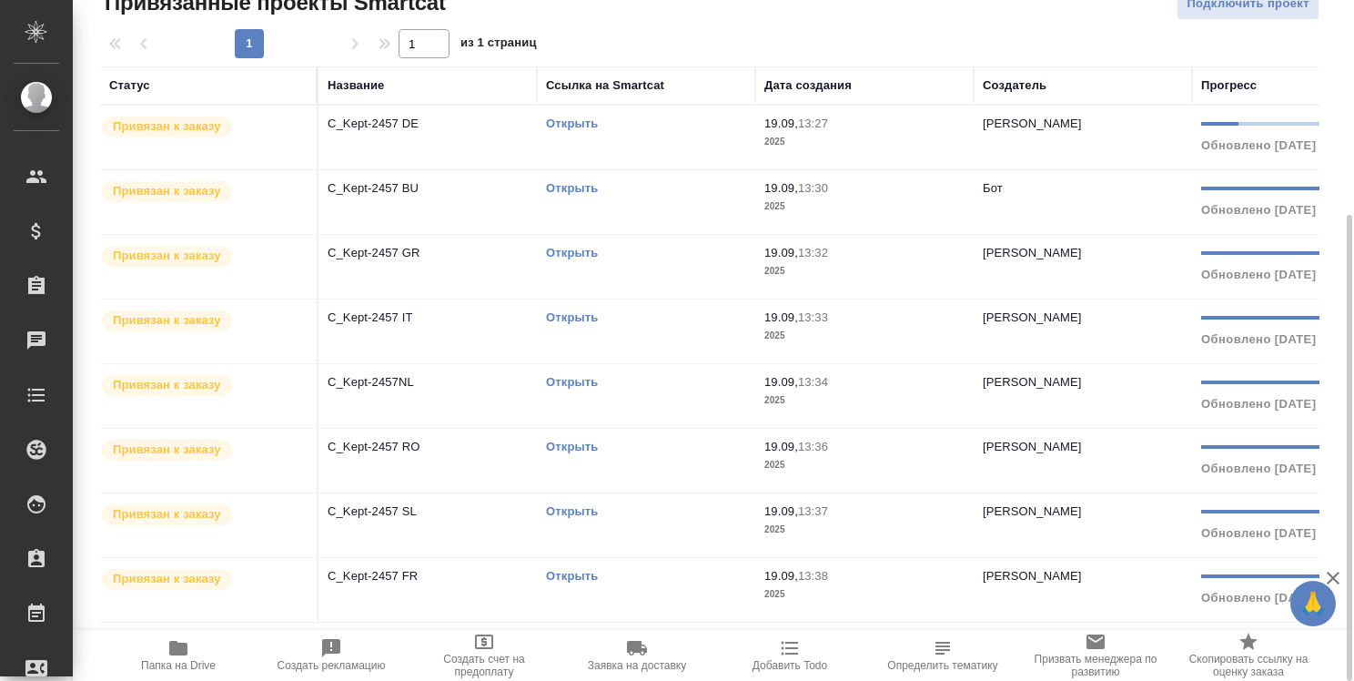
click at [571, 248] on link "Открыть" at bounding box center [572, 253] width 52 height 14
click at [582, 445] on link "Открыть" at bounding box center [572, 447] width 52 height 14
click at [593, 123] on link "Открыть" at bounding box center [572, 123] width 52 height 14
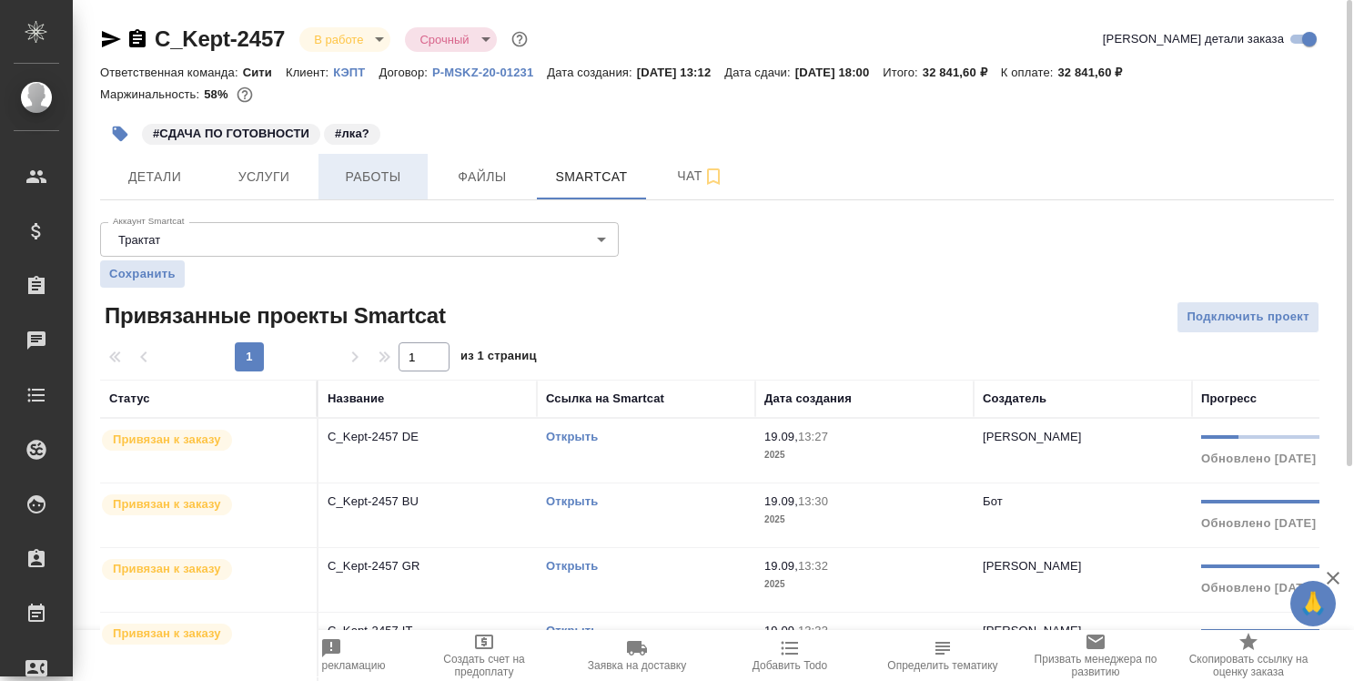
click at [384, 175] on span "Работы" at bounding box center [372, 177] width 87 height 23
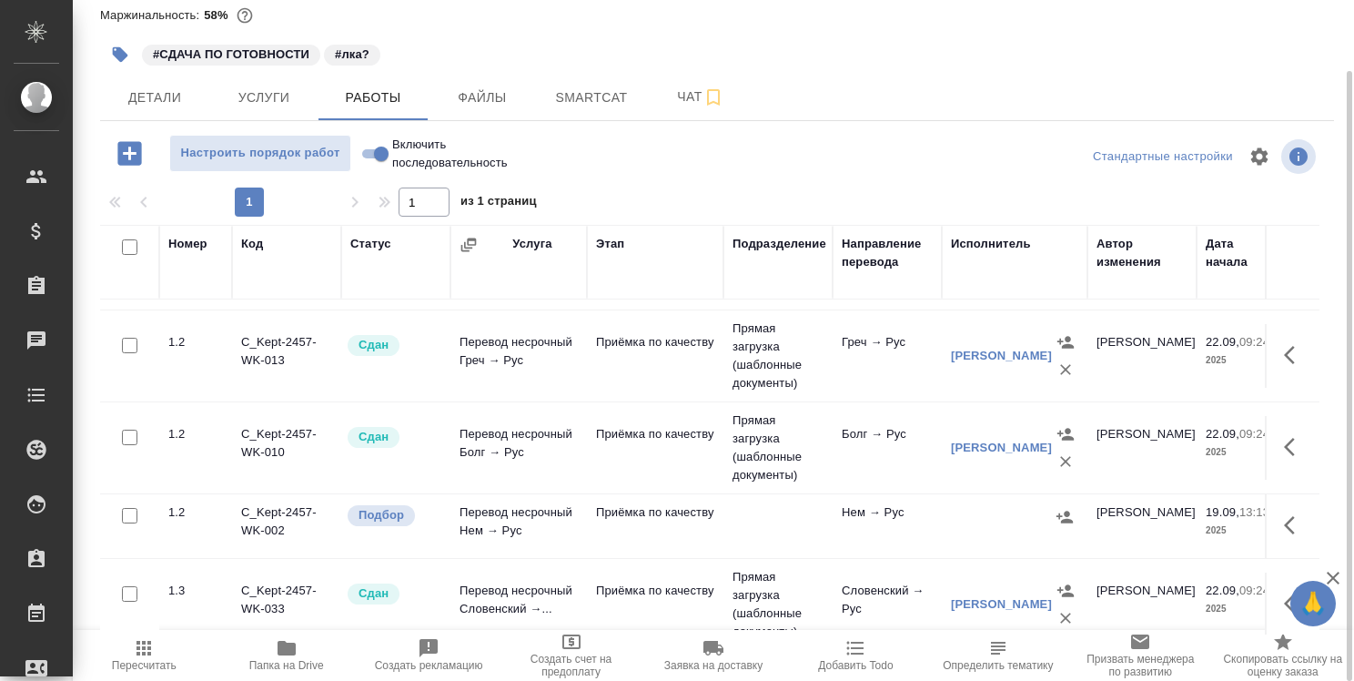
scroll to position [992, 0]
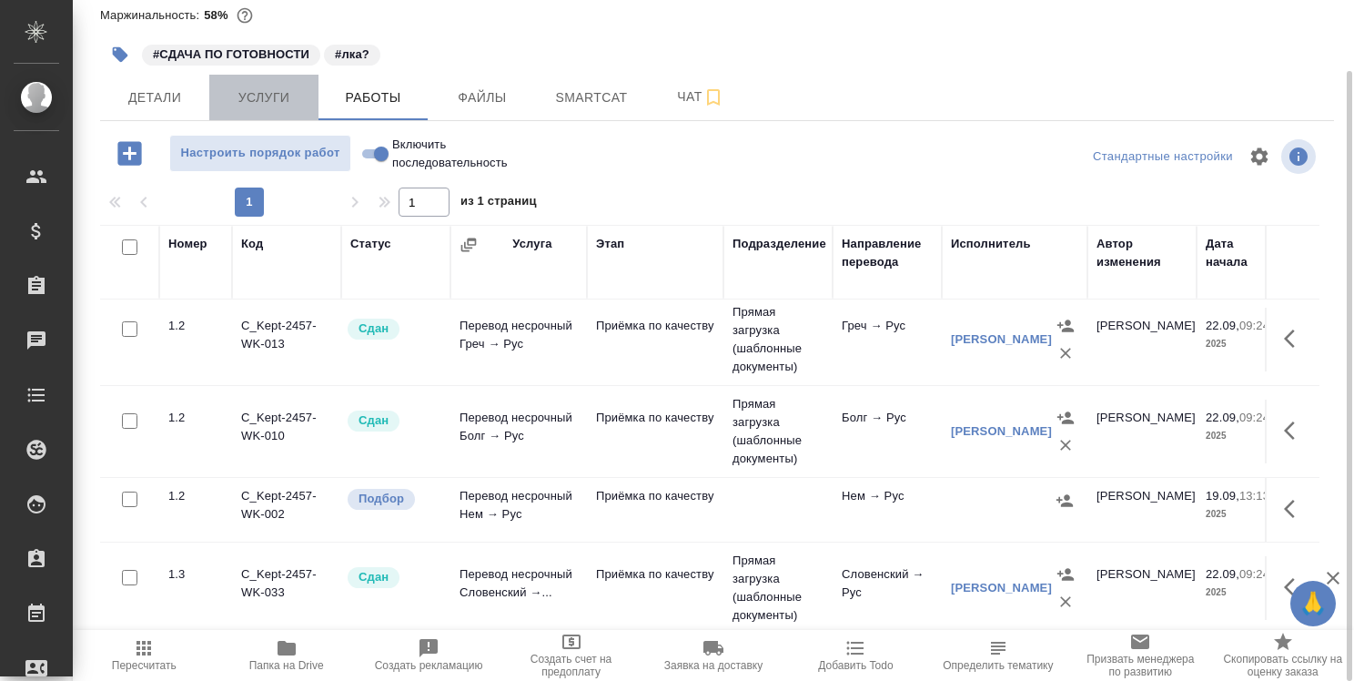
click at [259, 99] on span "Услуги" at bounding box center [263, 97] width 87 height 23
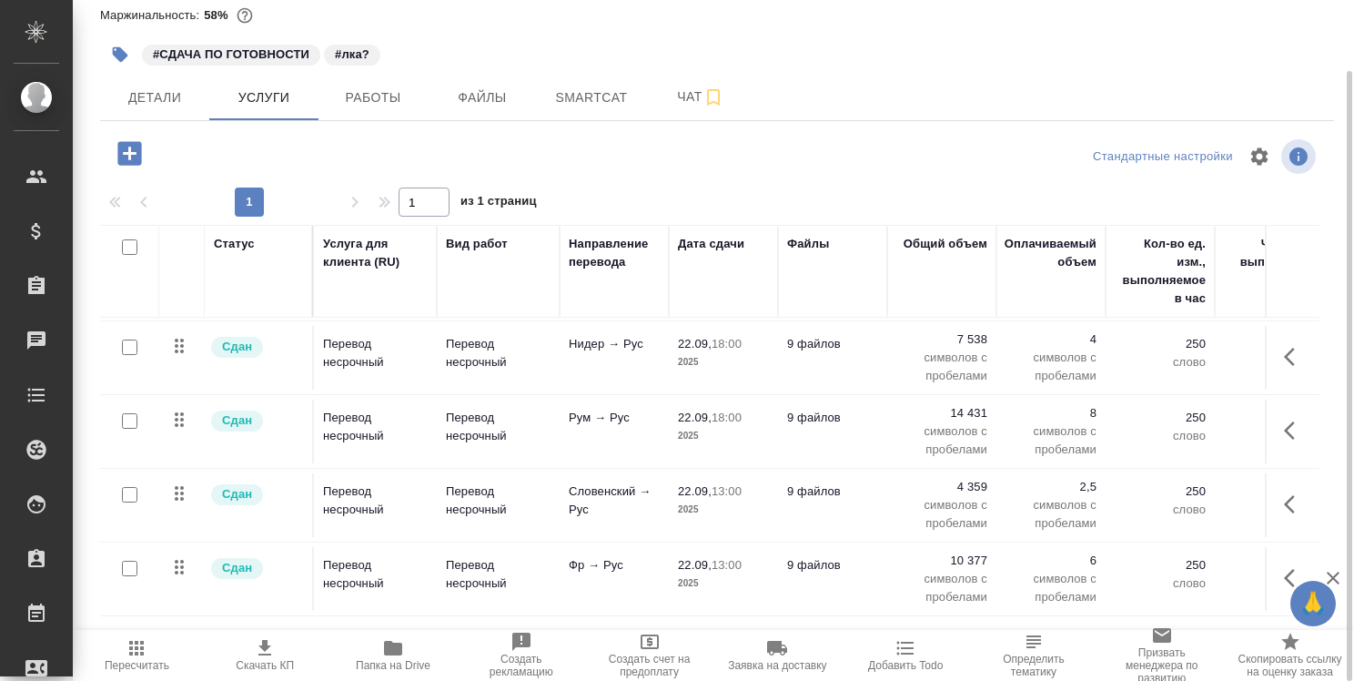
scroll to position [303, 0]
click at [134, 149] on icon "button" at bounding box center [129, 153] width 24 height 24
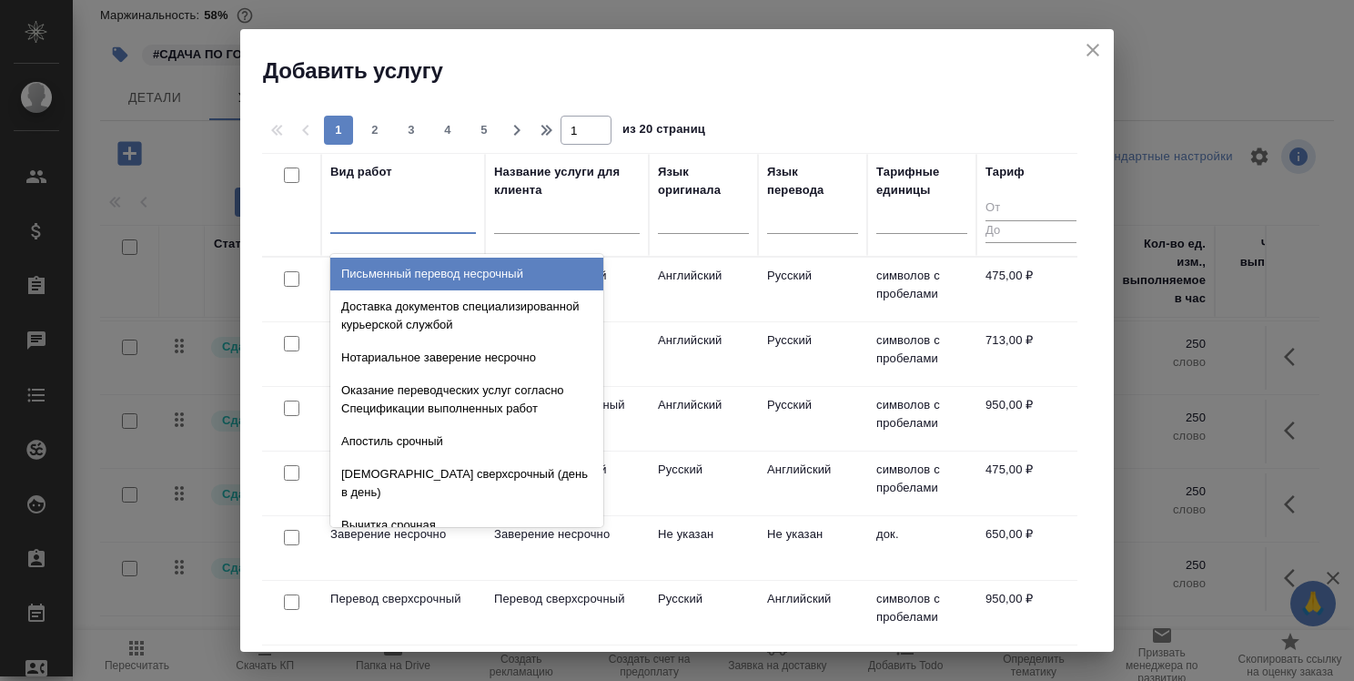
click at [420, 218] on div at bounding box center [403, 215] width 146 height 26
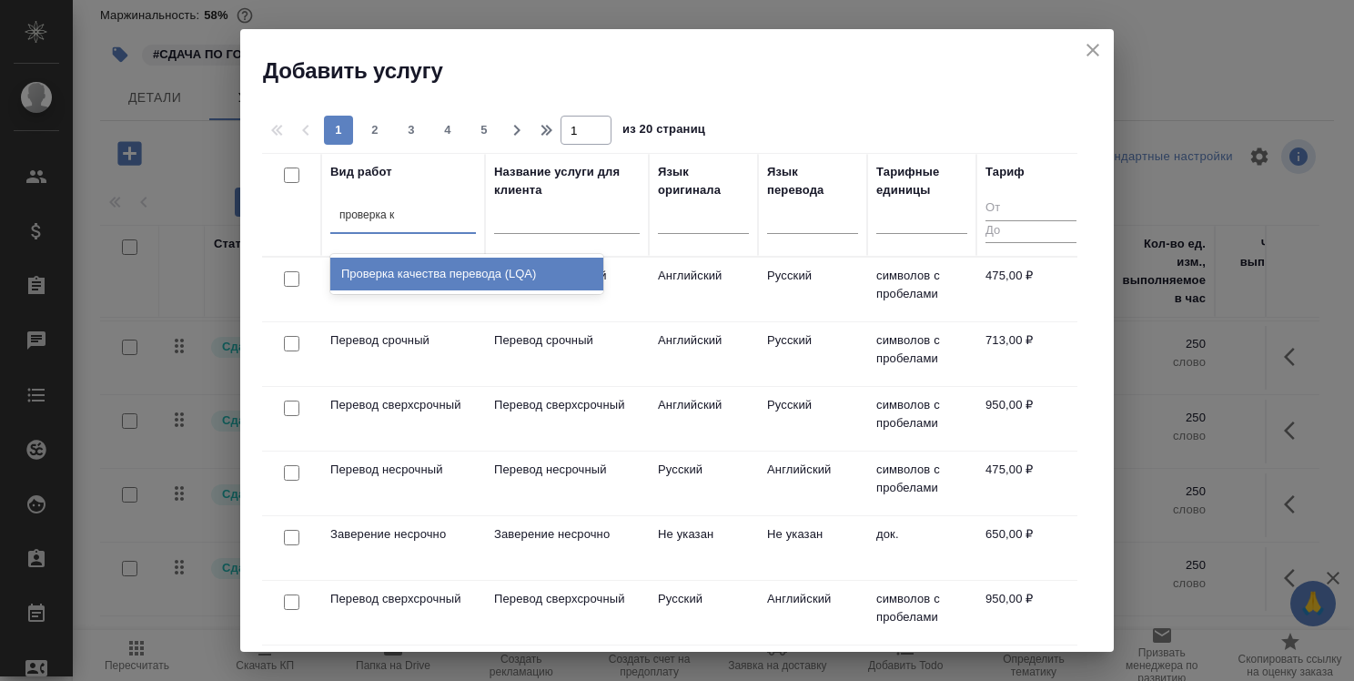
type input "проверка ка"
click at [445, 267] on div "Проверка качества перевода (LQA)" at bounding box center [466, 274] width 273 height 33
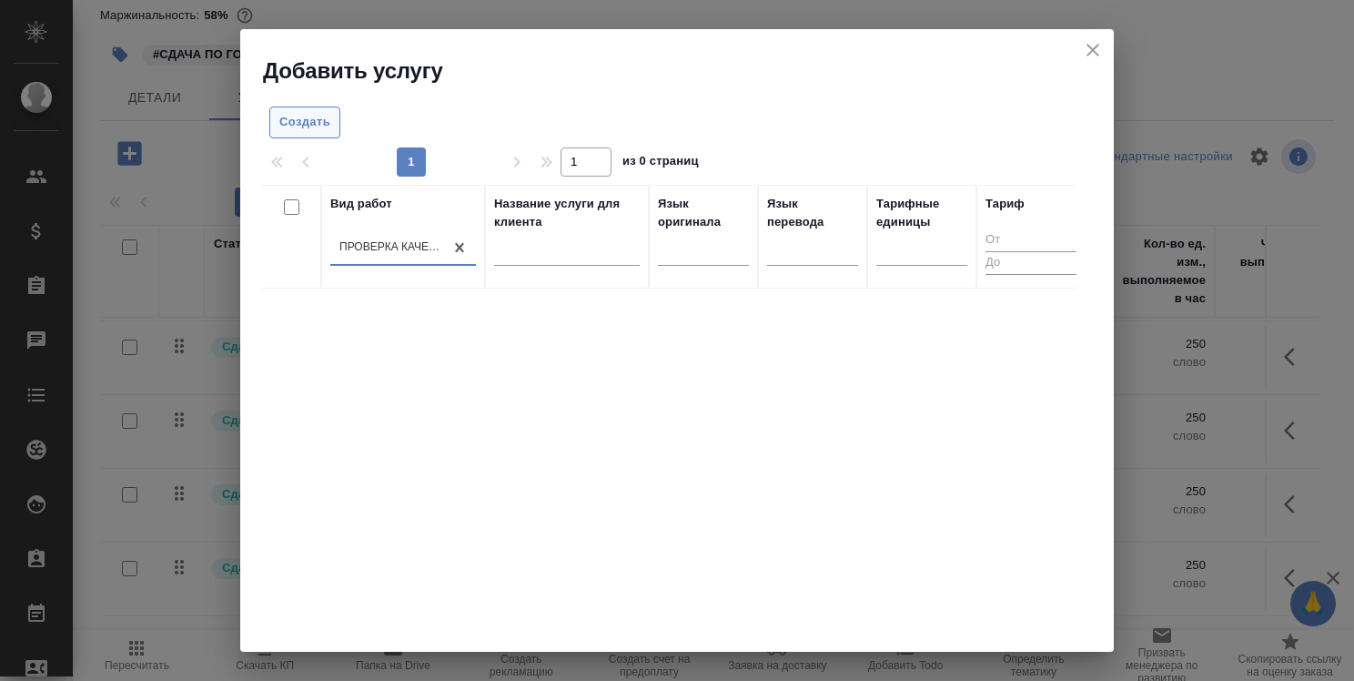
click at [312, 116] on span "Создать" at bounding box center [304, 122] width 51 height 21
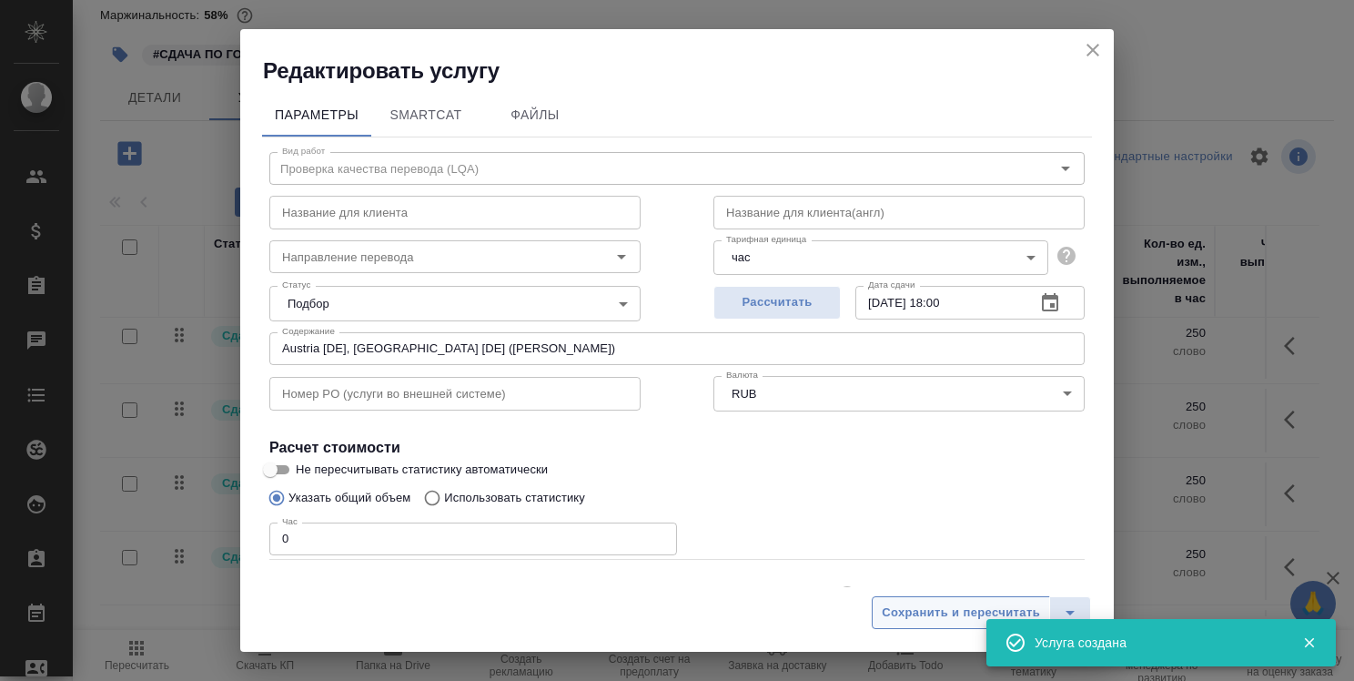
click at [905, 604] on span "Сохранить и пересчитать" at bounding box center [961, 612] width 158 height 21
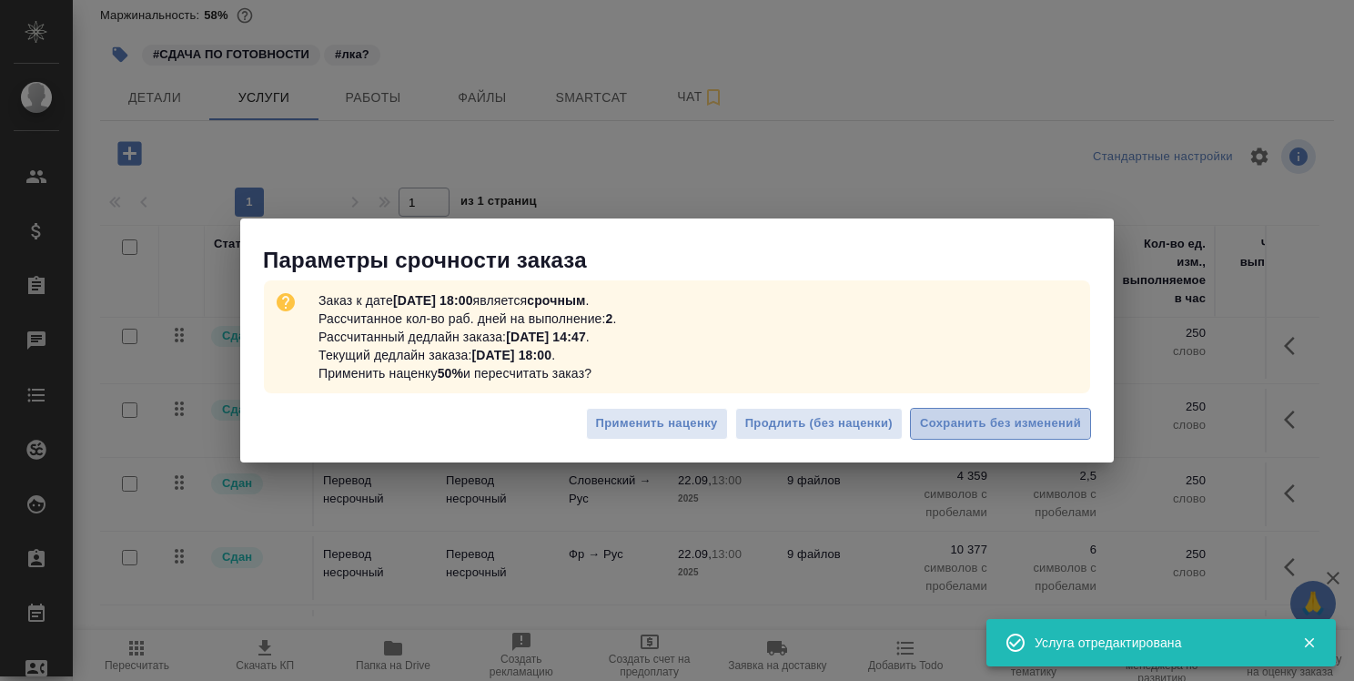
click at [1071, 415] on span "Сохранить без изменений" at bounding box center [1000, 423] width 161 height 21
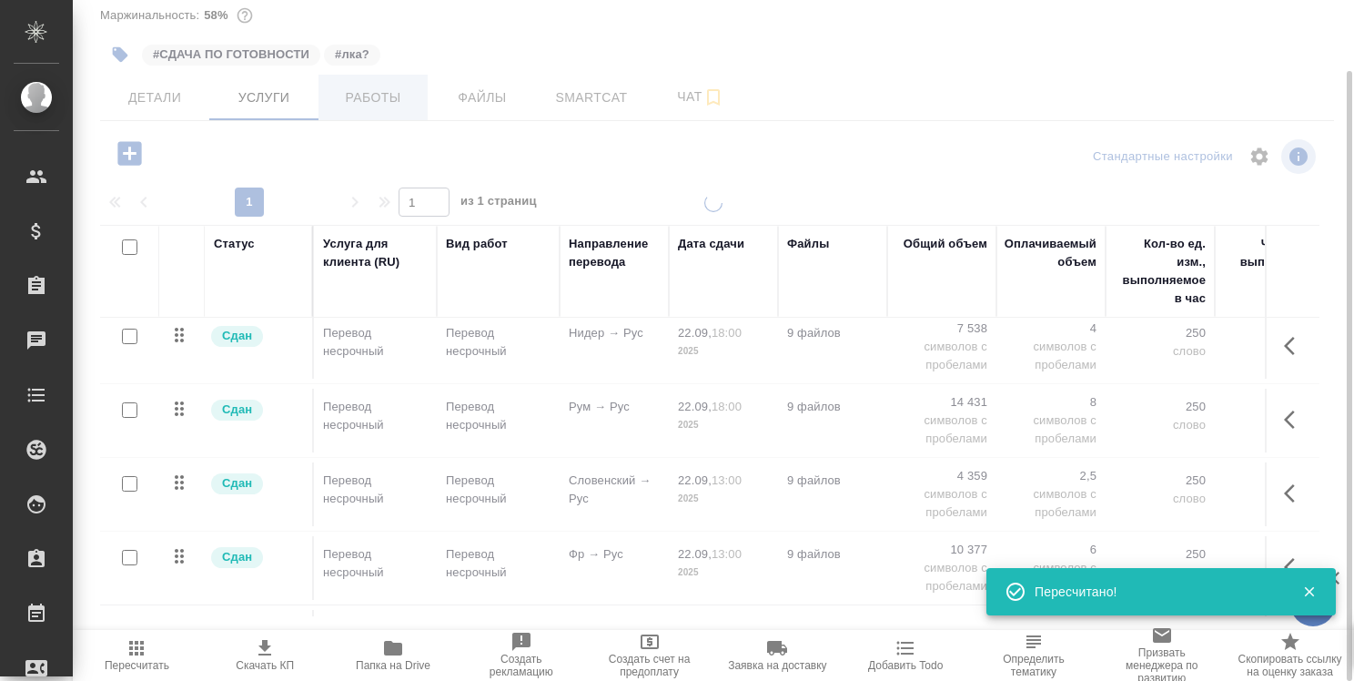
click at [375, 100] on div at bounding box center [713, 261] width 1281 height 681
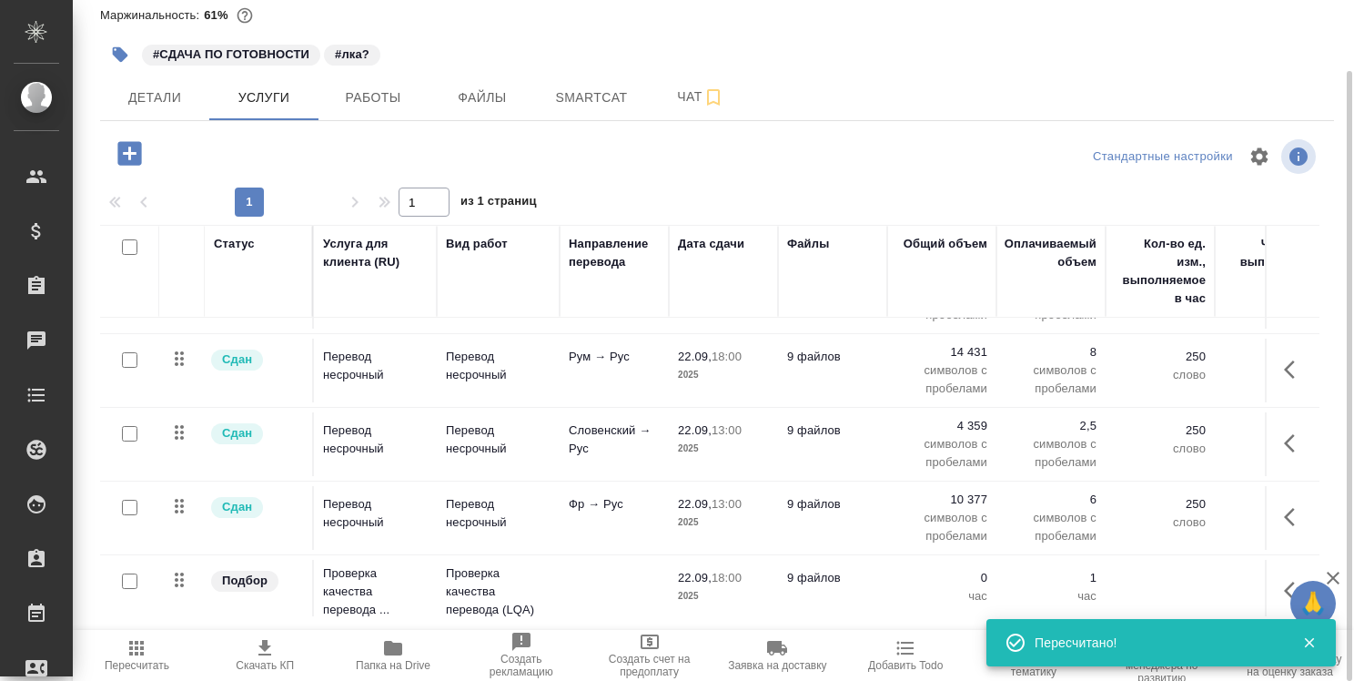
scroll to position [377, 0]
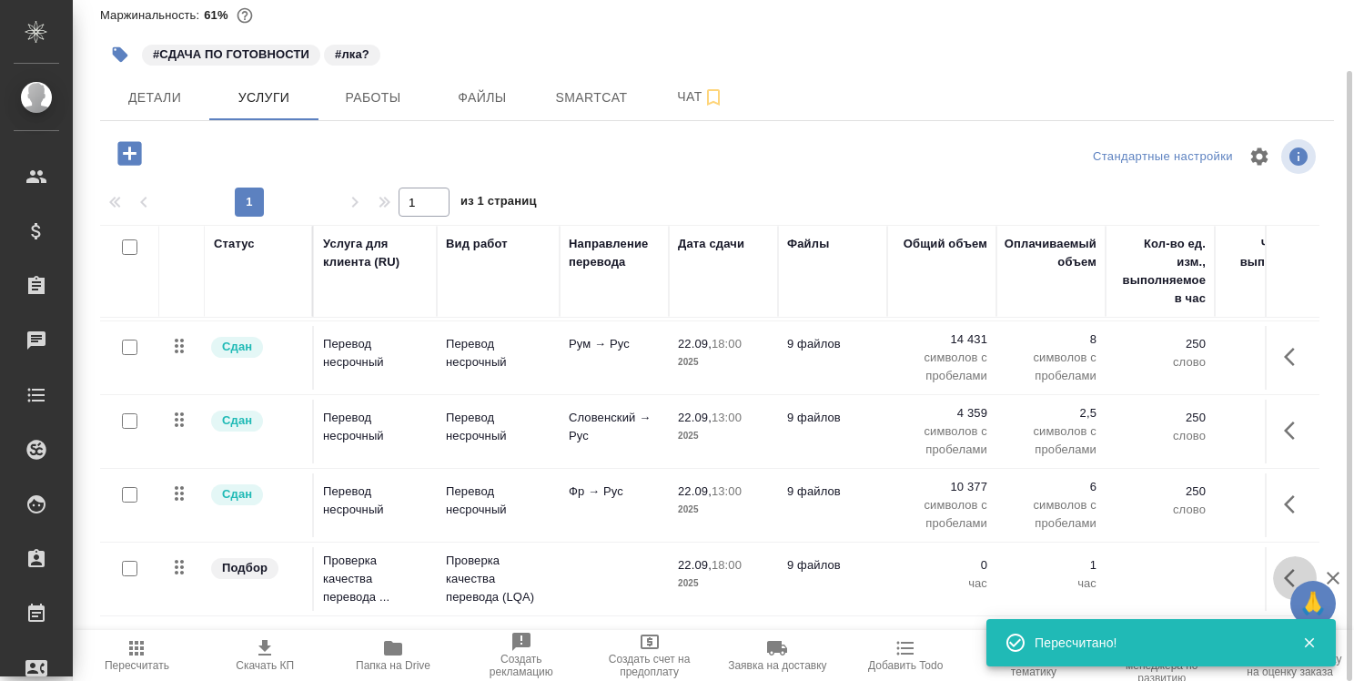
click at [1284, 567] on icon "button" at bounding box center [1295, 578] width 22 height 22
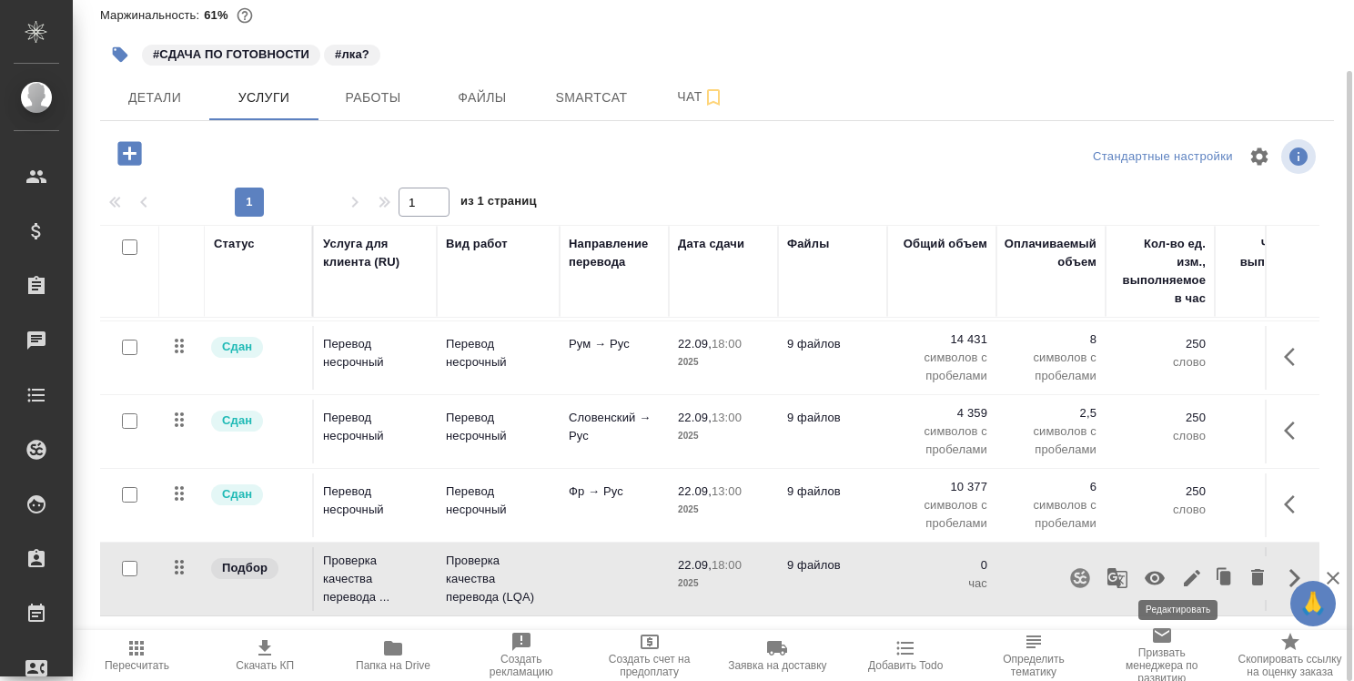
click at [1181, 567] on icon "button" at bounding box center [1192, 578] width 22 height 22
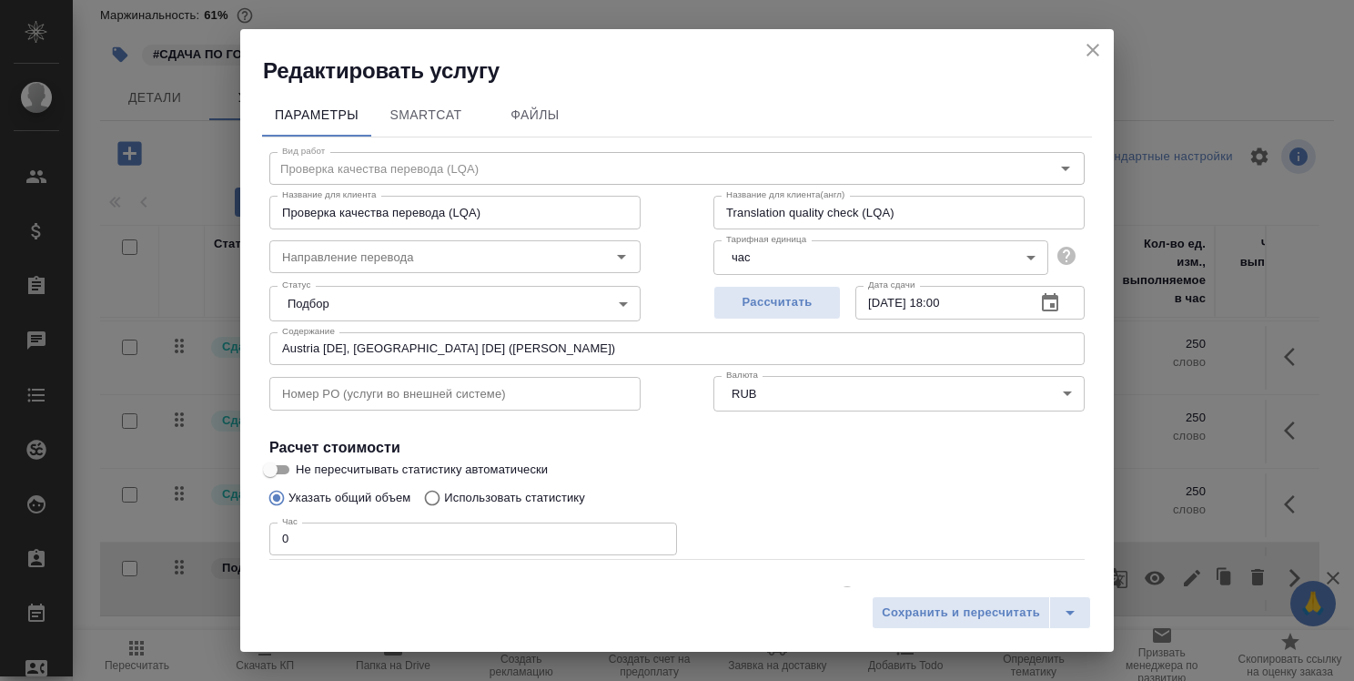
scroll to position [0, 0]
click at [360, 537] on input "0" at bounding box center [473, 538] width 408 height 33
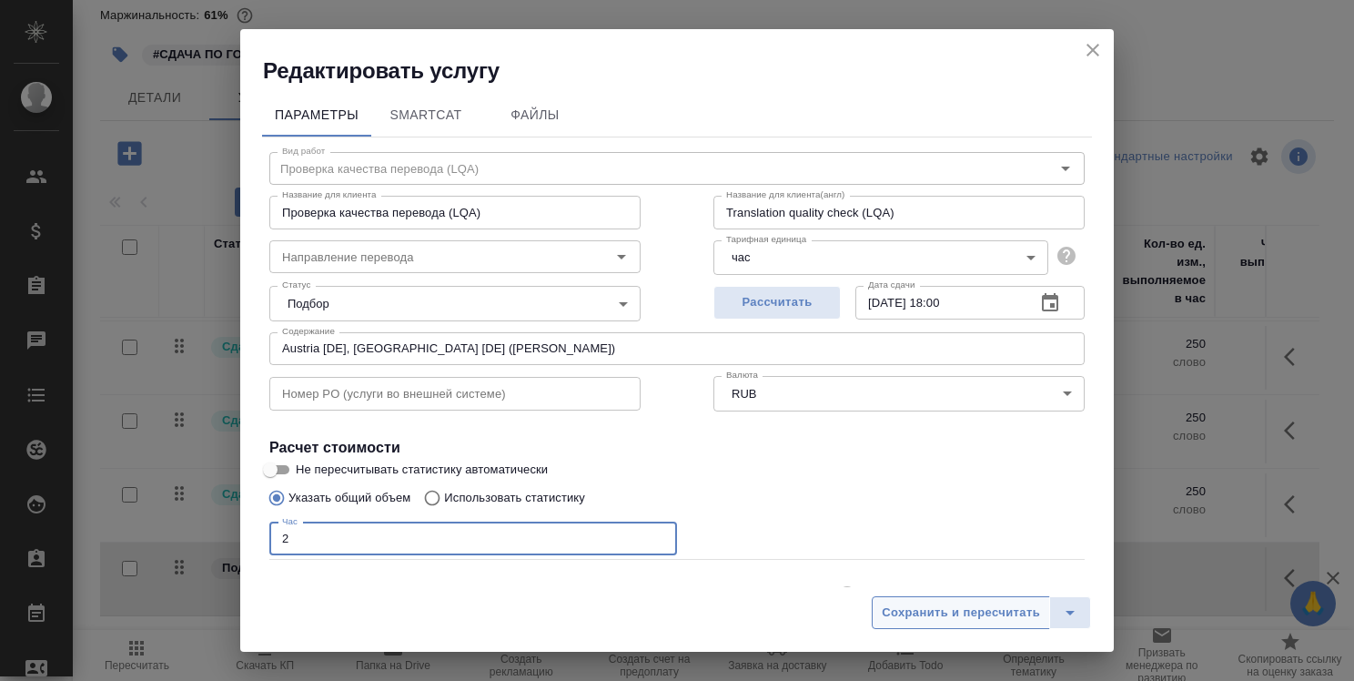
type input "2"
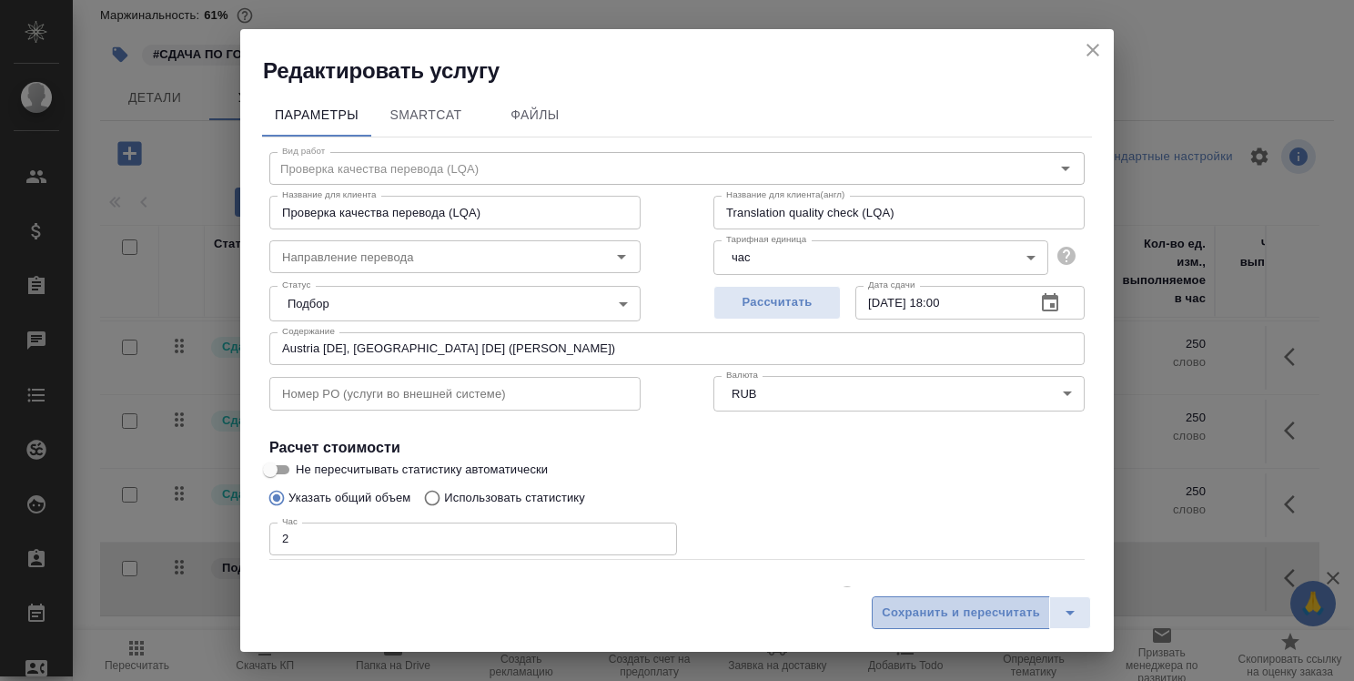
click at [965, 597] on button "Сохранить и пересчитать" at bounding box center [961, 612] width 178 height 33
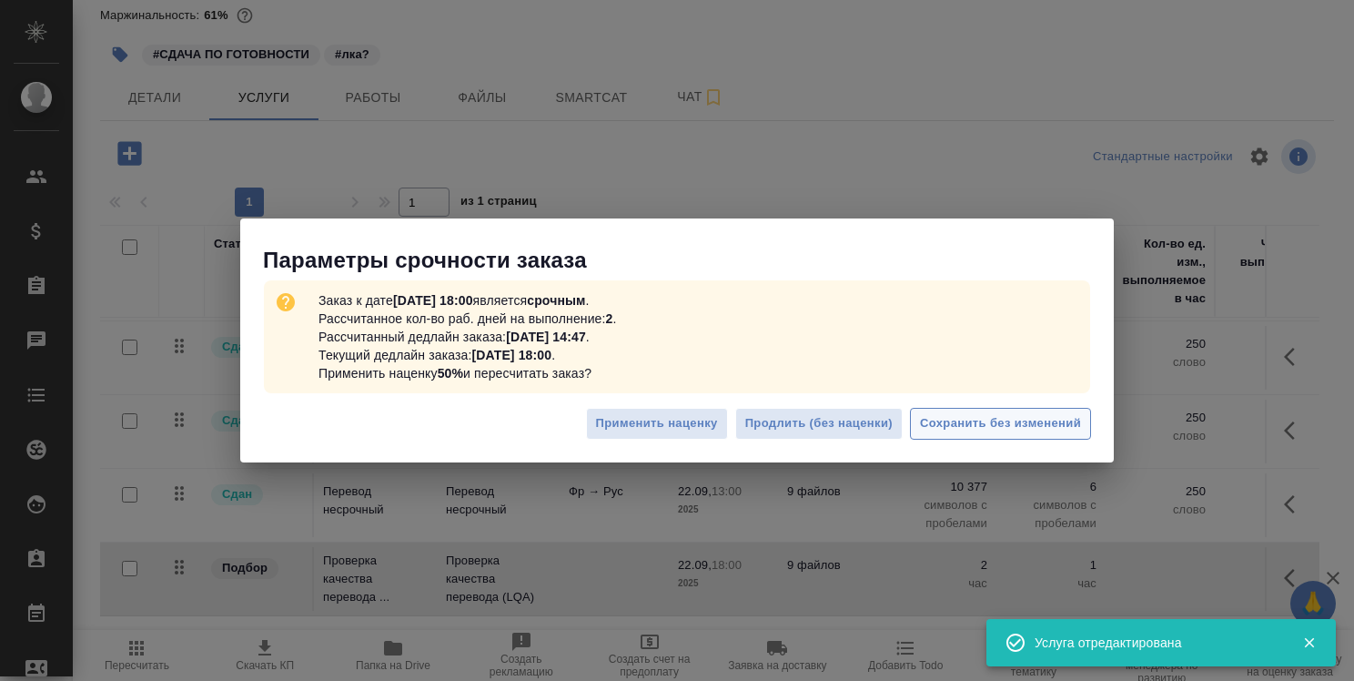
click at [979, 414] on span "Сохранить без изменений" at bounding box center [1000, 423] width 161 height 21
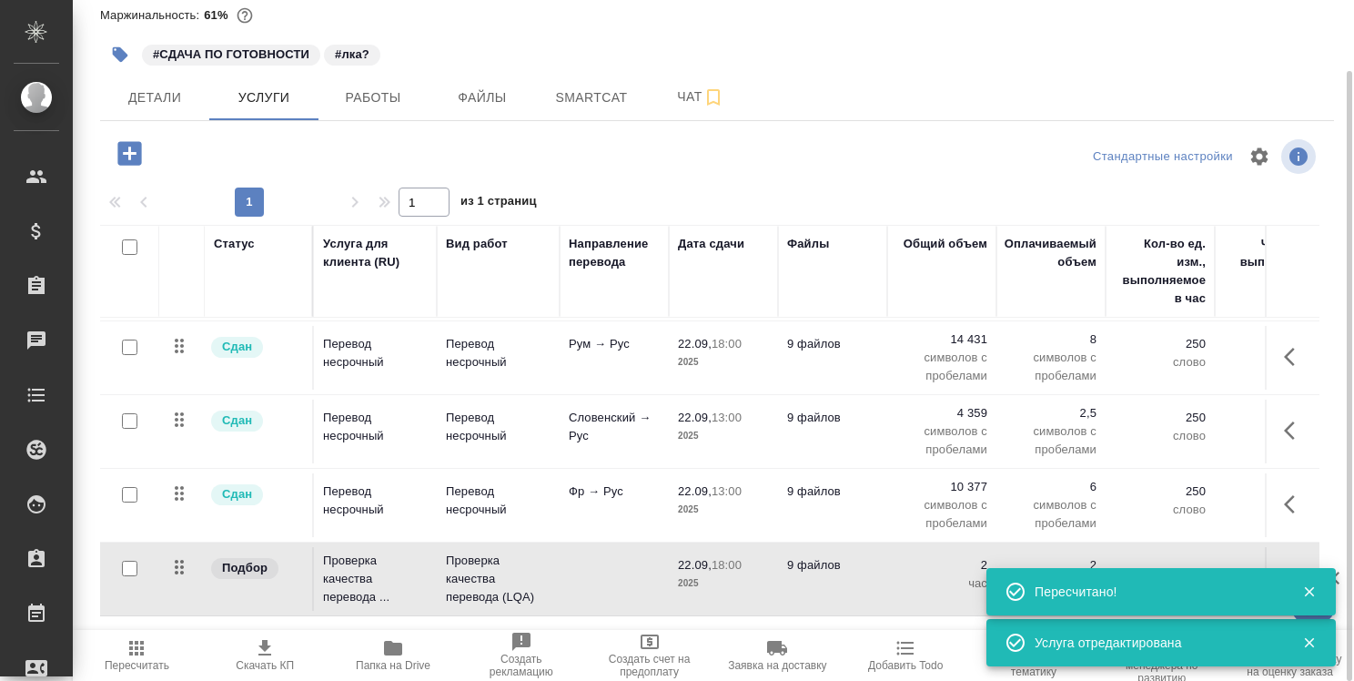
drag, startPoint x: 1299, startPoint y: 532, endPoint x: 1289, endPoint y: 546, distance: 16.9
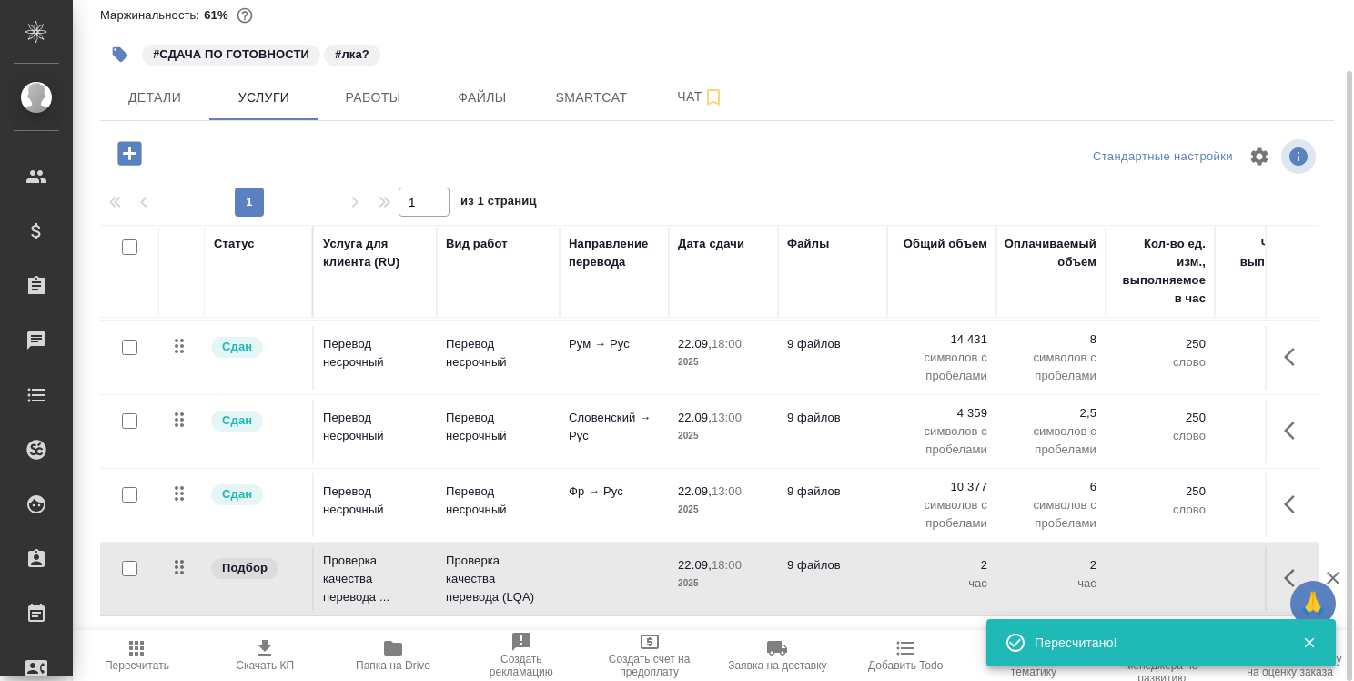
click at [976, 66] on div "C_Kept-2457 В работе inProgress Срочный urgent Кратко детали заказа Ответственн…" at bounding box center [717, 292] width 1254 height 742
click at [1303, 633] on div at bounding box center [1302, 642] width 54 height 25
click at [1311, 639] on icon "button" at bounding box center [1309, 642] width 16 height 16
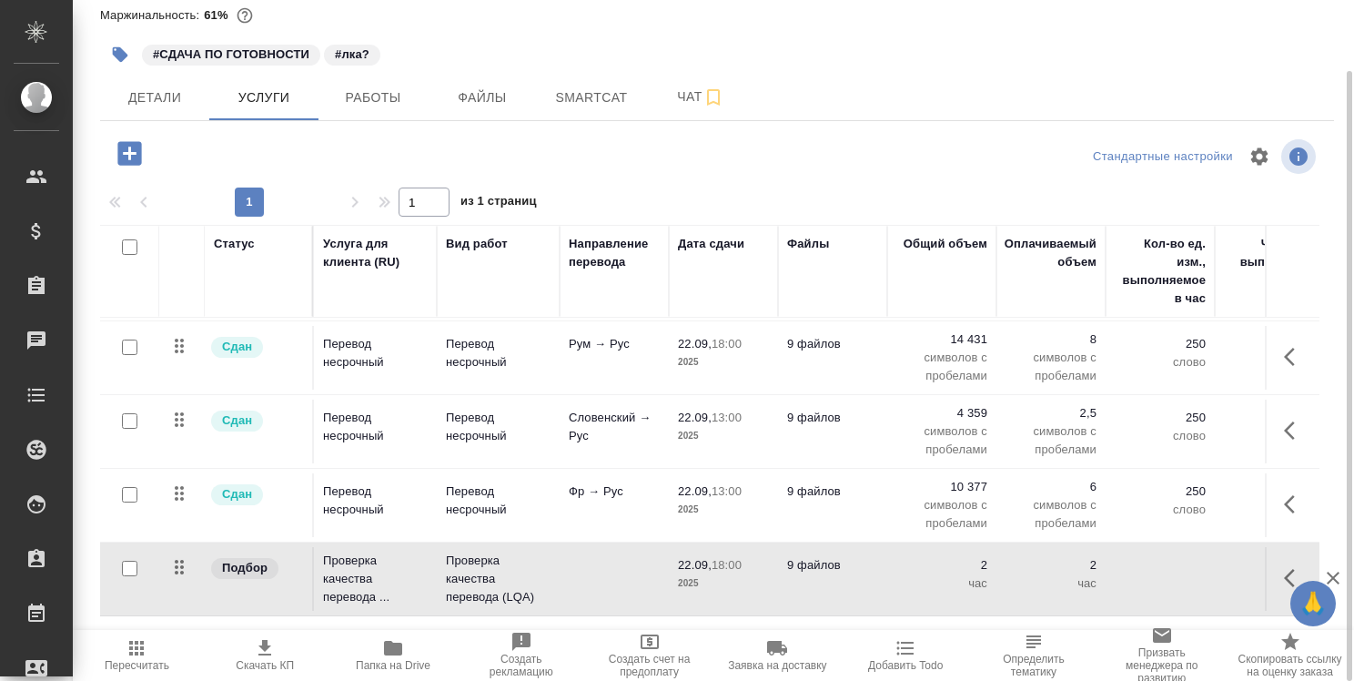
click at [1273, 581] on button "button" at bounding box center [1295, 578] width 44 height 44
click at [1183, 567] on icon "button" at bounding box center [1192, 578] width 22 height 22
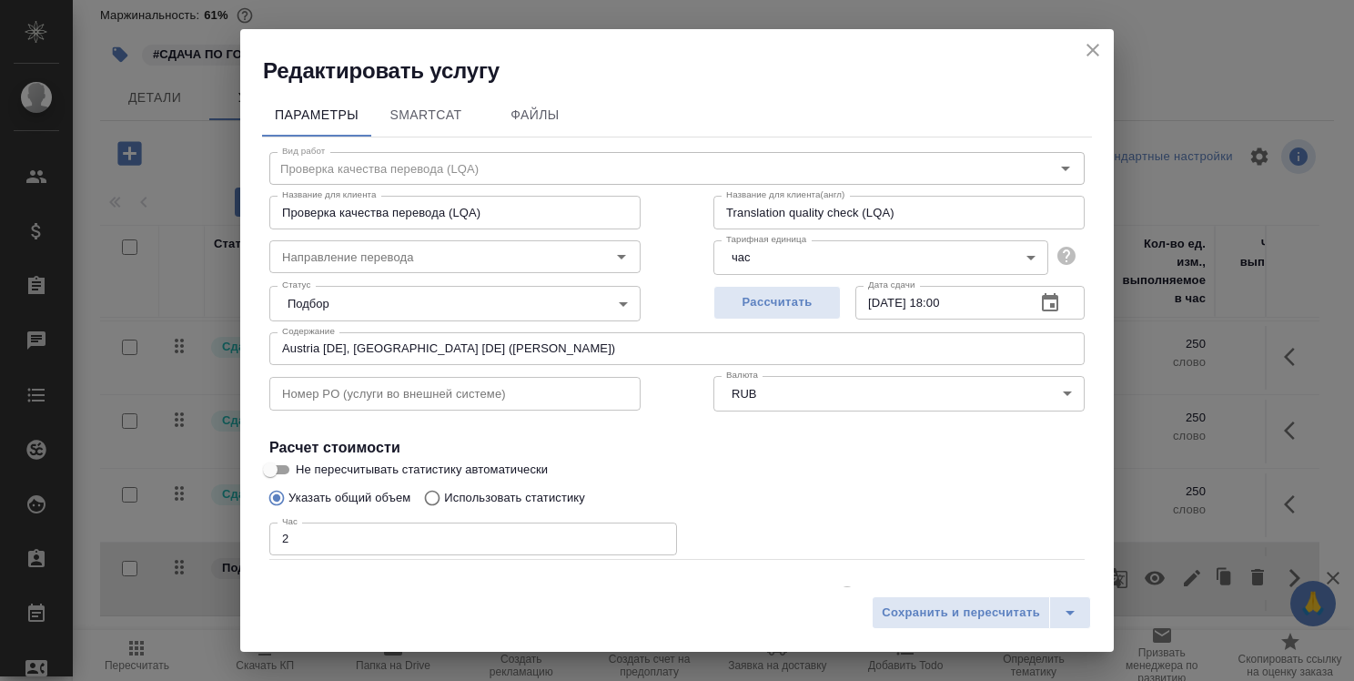
click at [1098, 44] on icon "close" at bounding box center [1093, 50] width 13 height 13
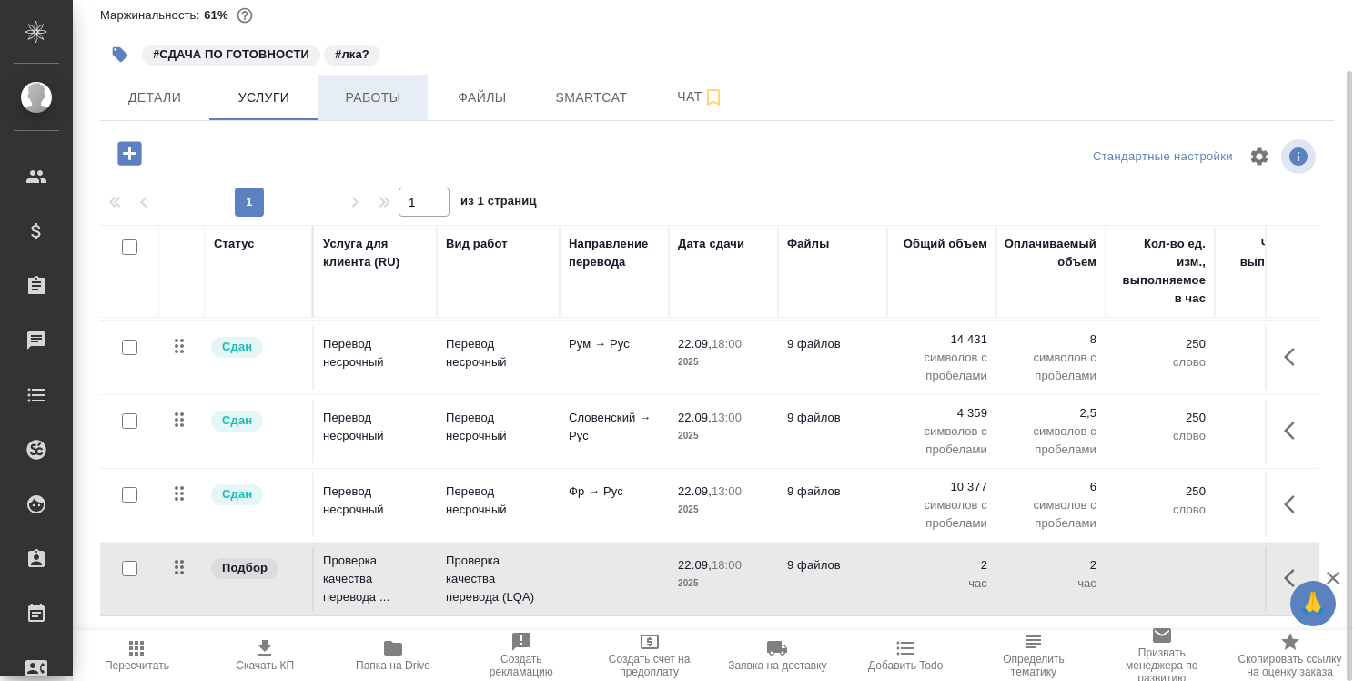
click at [386, 99] on span "Работы" at bounding box center [372, 97] width 87 height 23
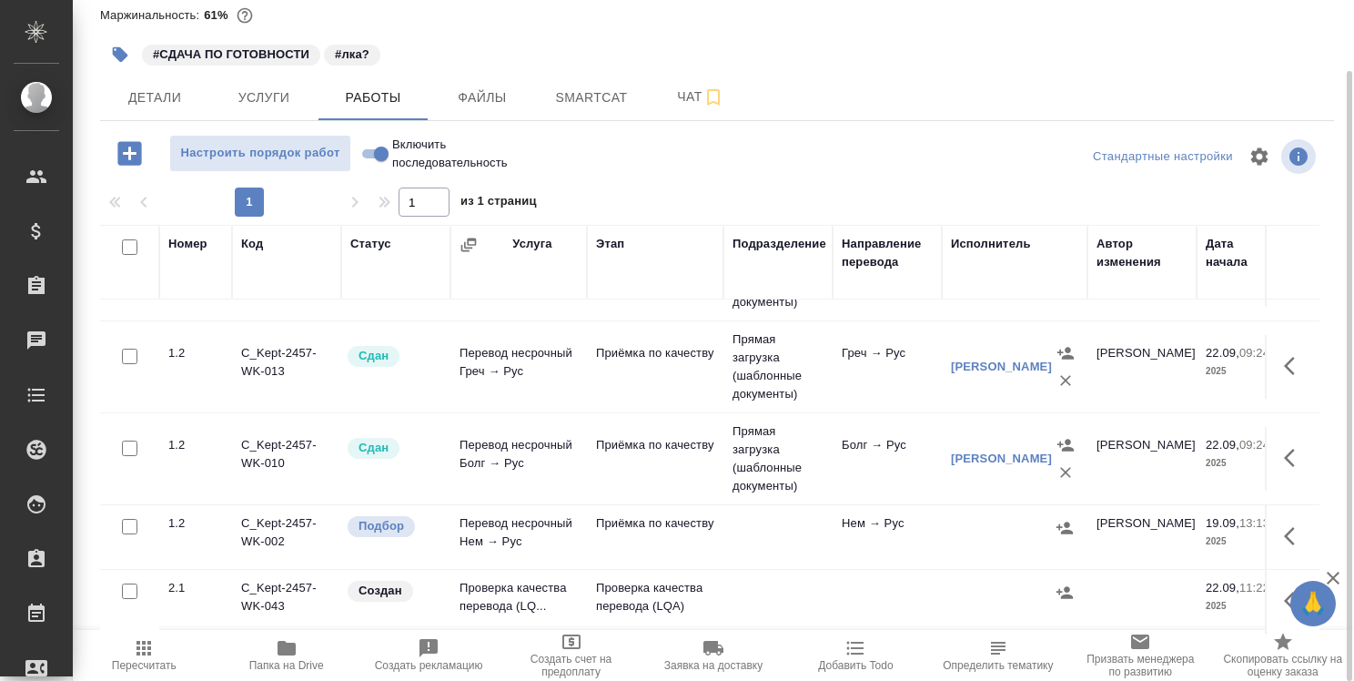
scroll to position [1056, 0]
click at [1284, 590] on icon "button" at bounding box center [1295, 601] width 22 height 22
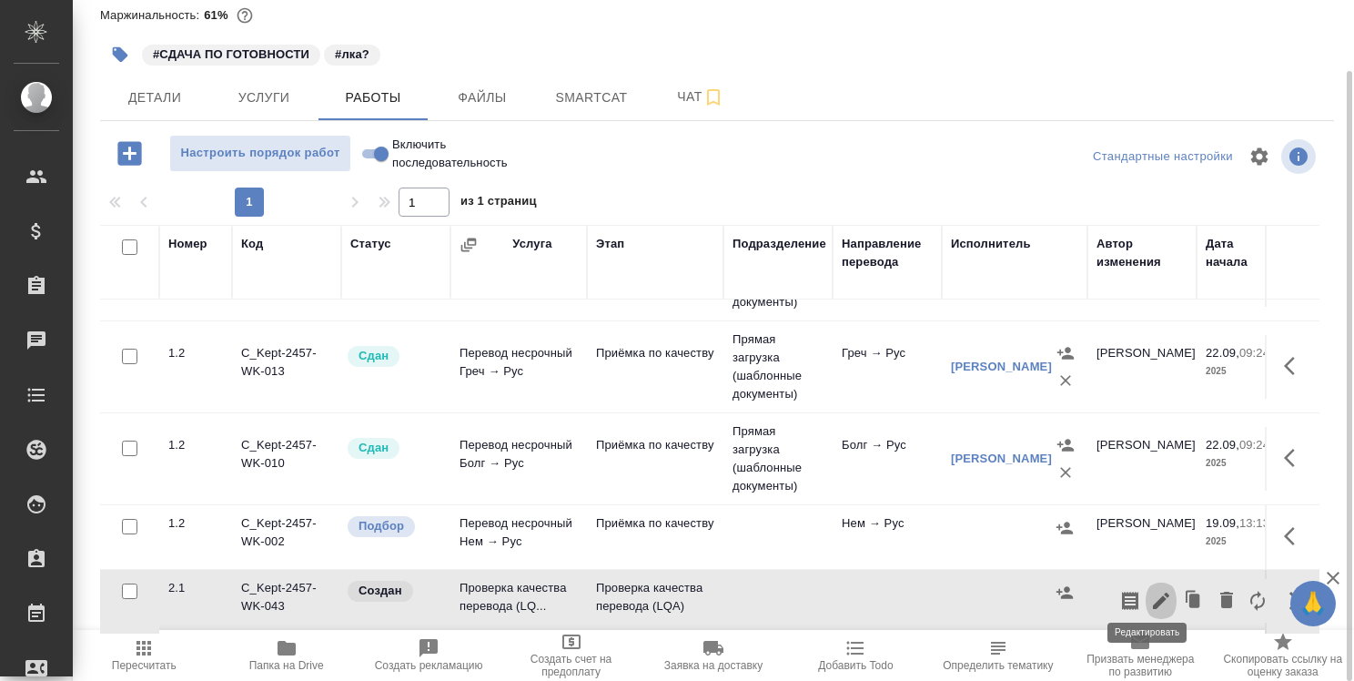
click at [1153, 592] on icon "button" at bounding box center [1161, 600] width 16 height 16
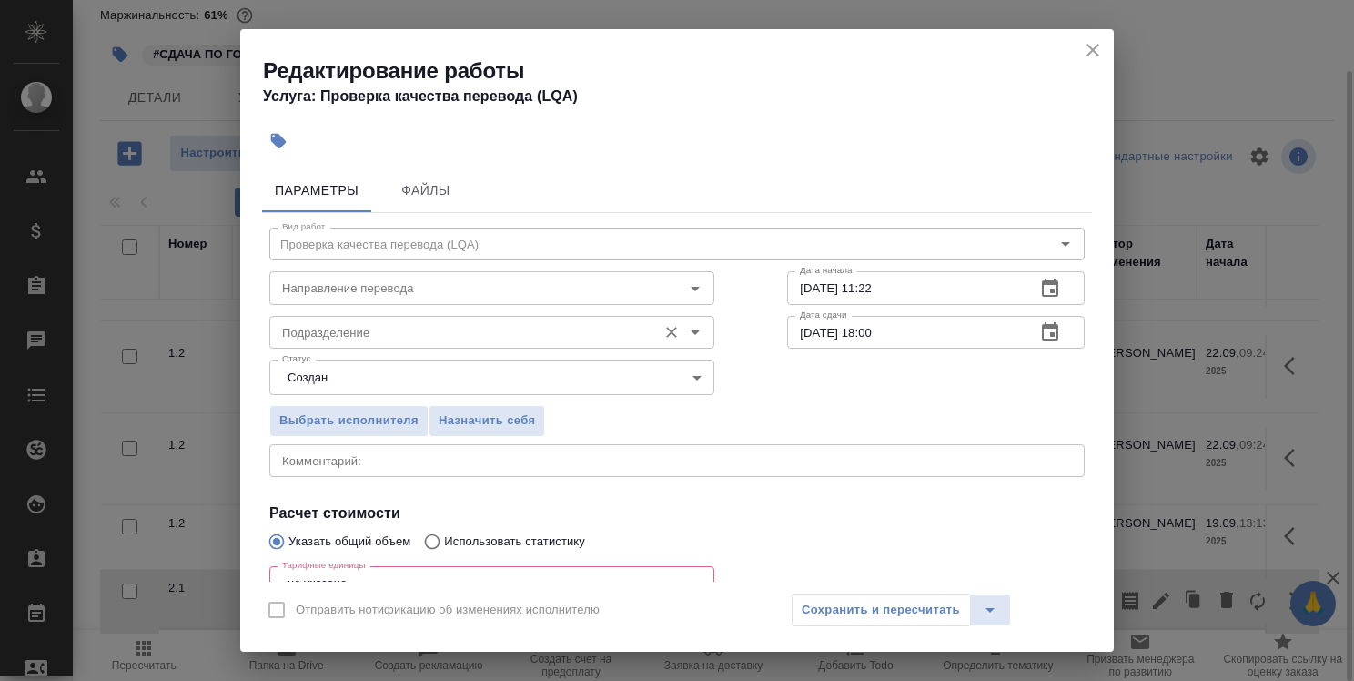
click at [608, 334] on input "Подразделение" at bounding box center [461, 332] width 373 height 22
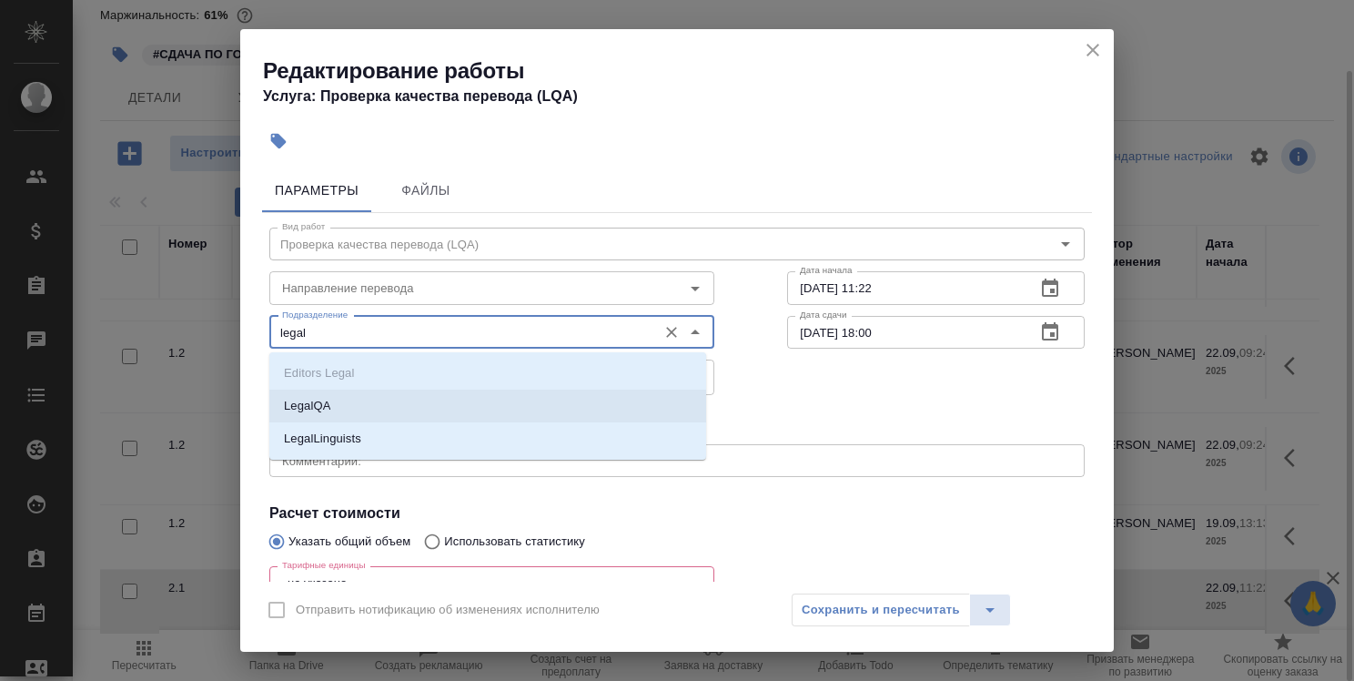
click at [596, 400] on li "LegalQA" at bounding box center [487, 406] width 437 height 33
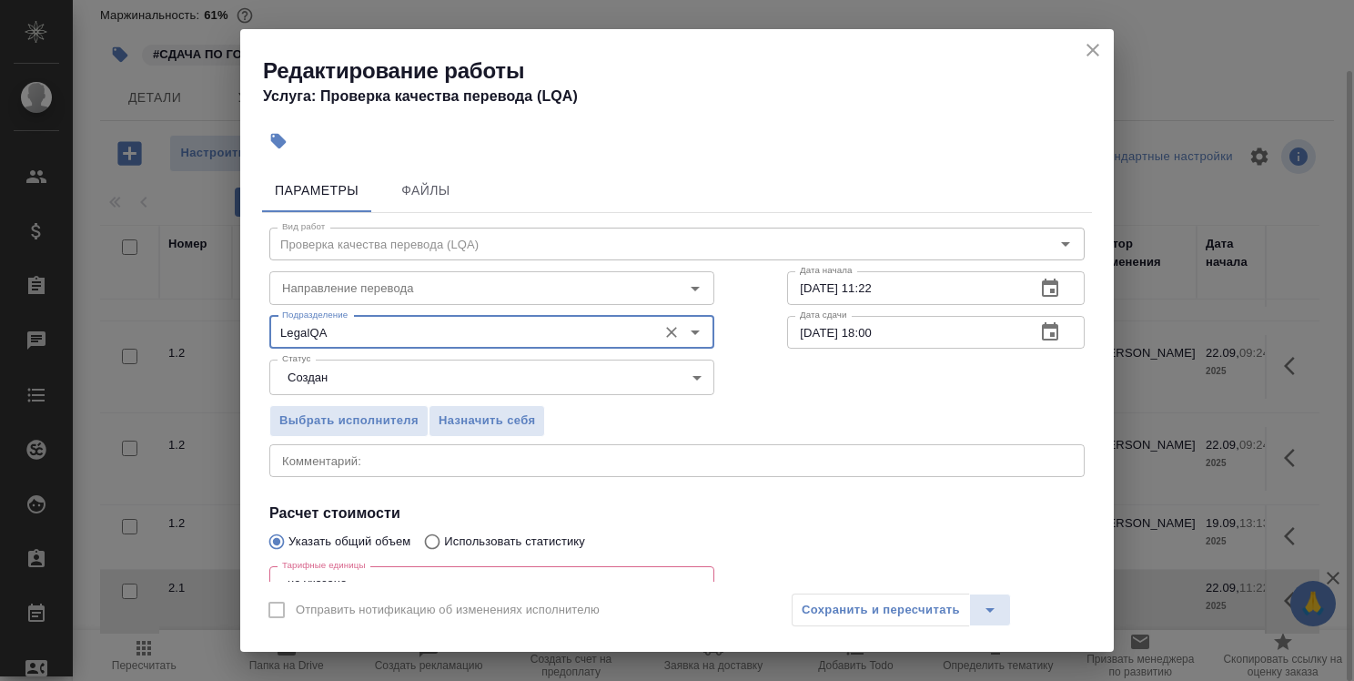
scroll to position [194, 0]
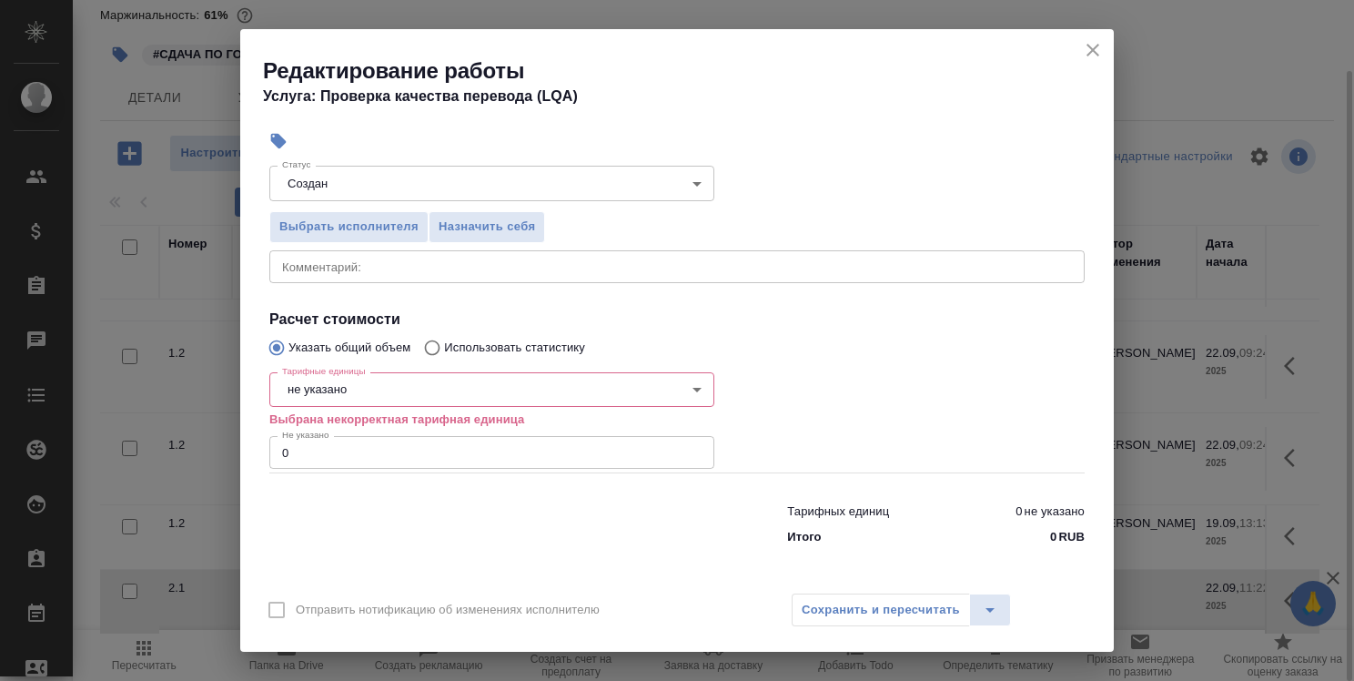
type input "LegalQA"
click at [509, 395] on body "🙏 .cls-1 fill:#fff; AWATERA Strelnikova Olga Клиенты Спецификации Заказы 0 Чаты…" at bounding box center [677, 340] width 1354 height 681
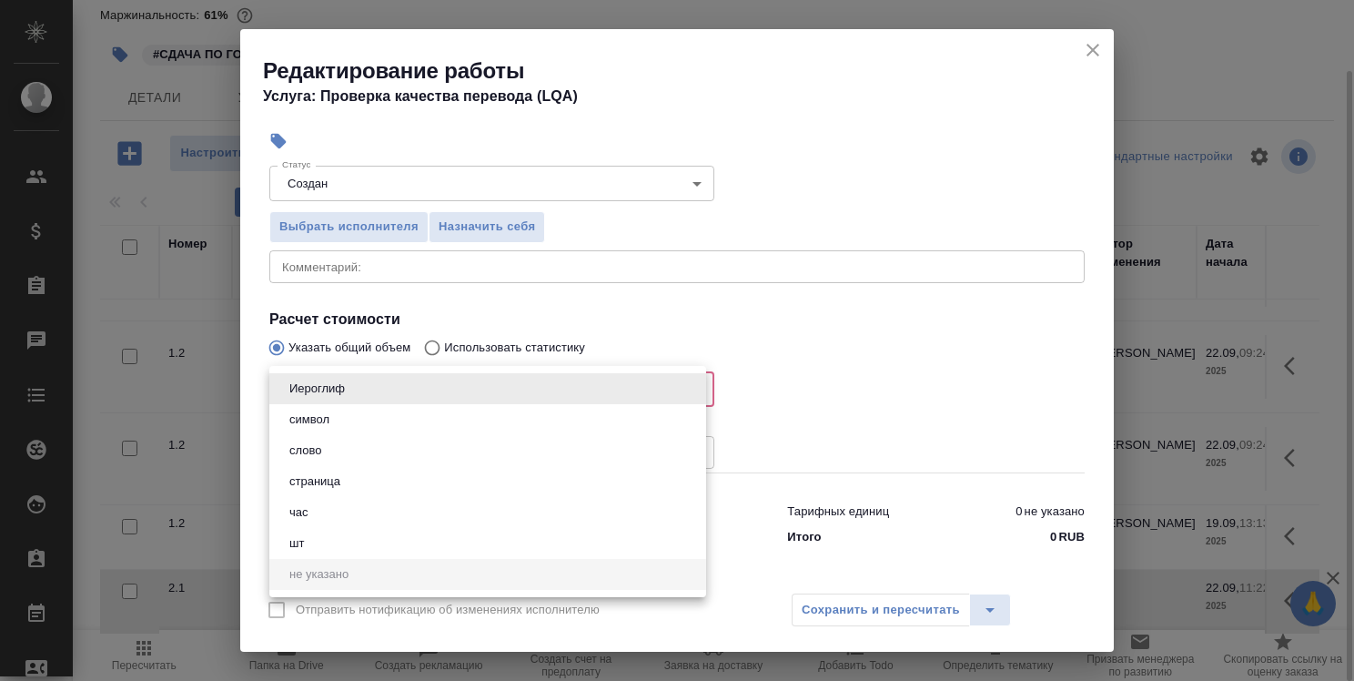
click at [462, 512] on li "час" at bounding box center [487, 512] width 437 height 31
type input "5a8b1489cc6b4906c91bfd93"
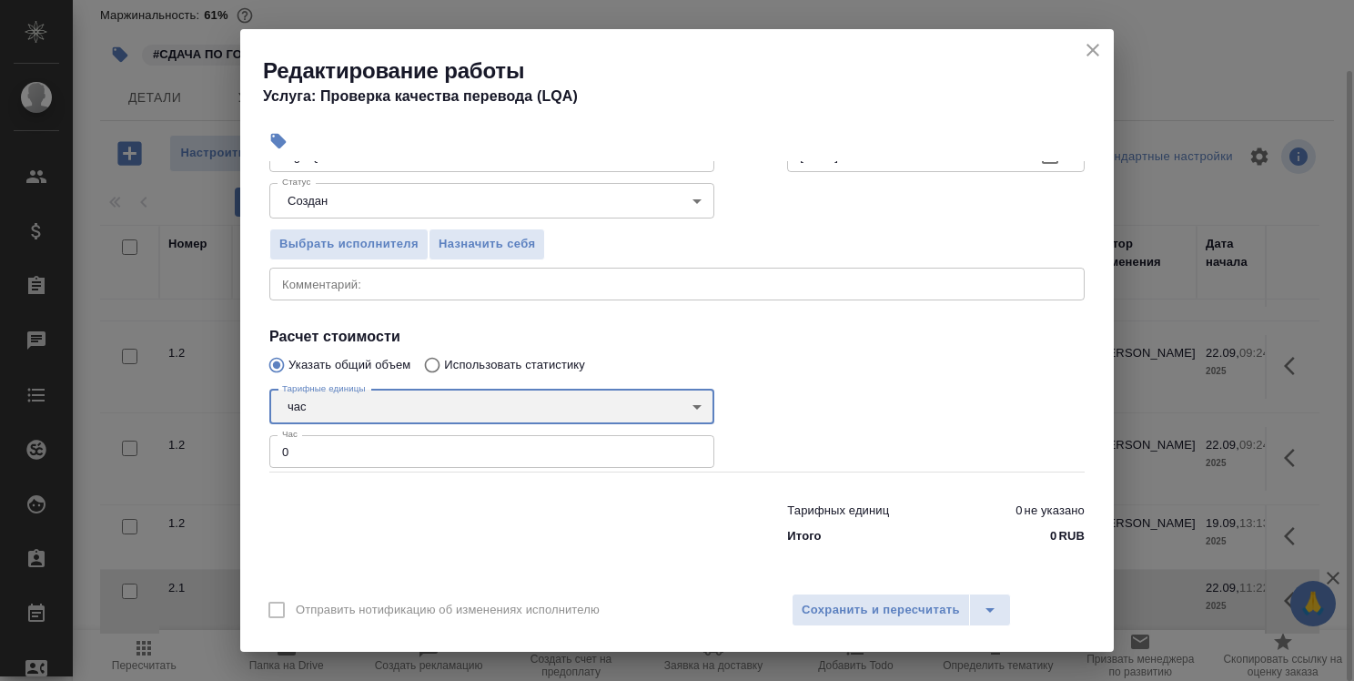
scroll to position [176, 0]
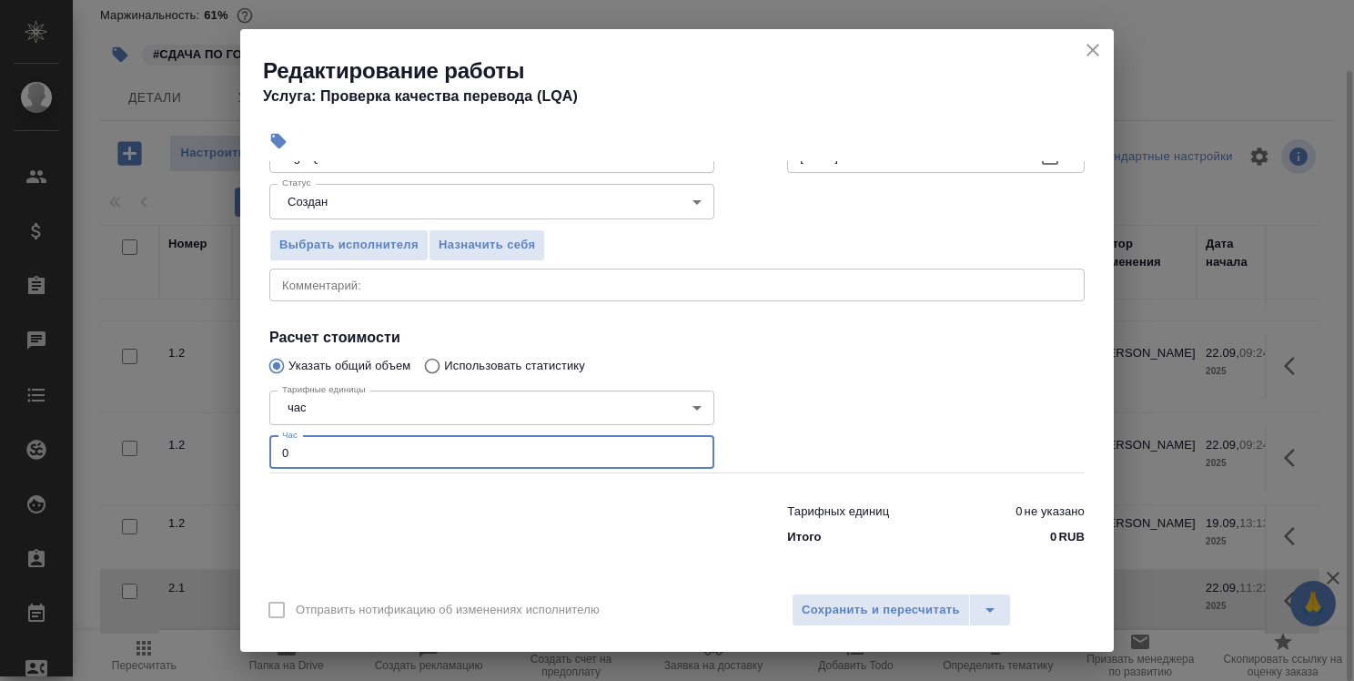
click at [415, 457] on input "0" at bounding box center [491, 452] width 445 height 33
type input "2"
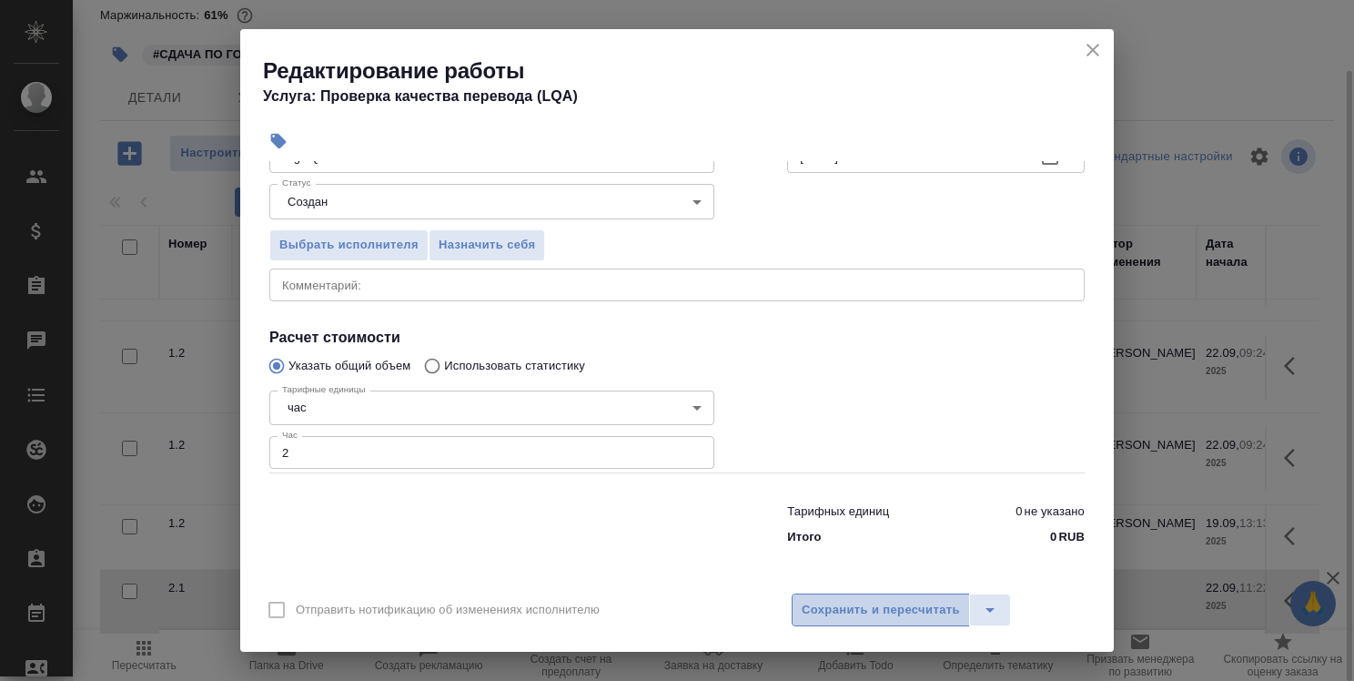
click at [903, 619] on span "Сохранить и пересчитать" at bounding box center [881, 610] width 158 height 21
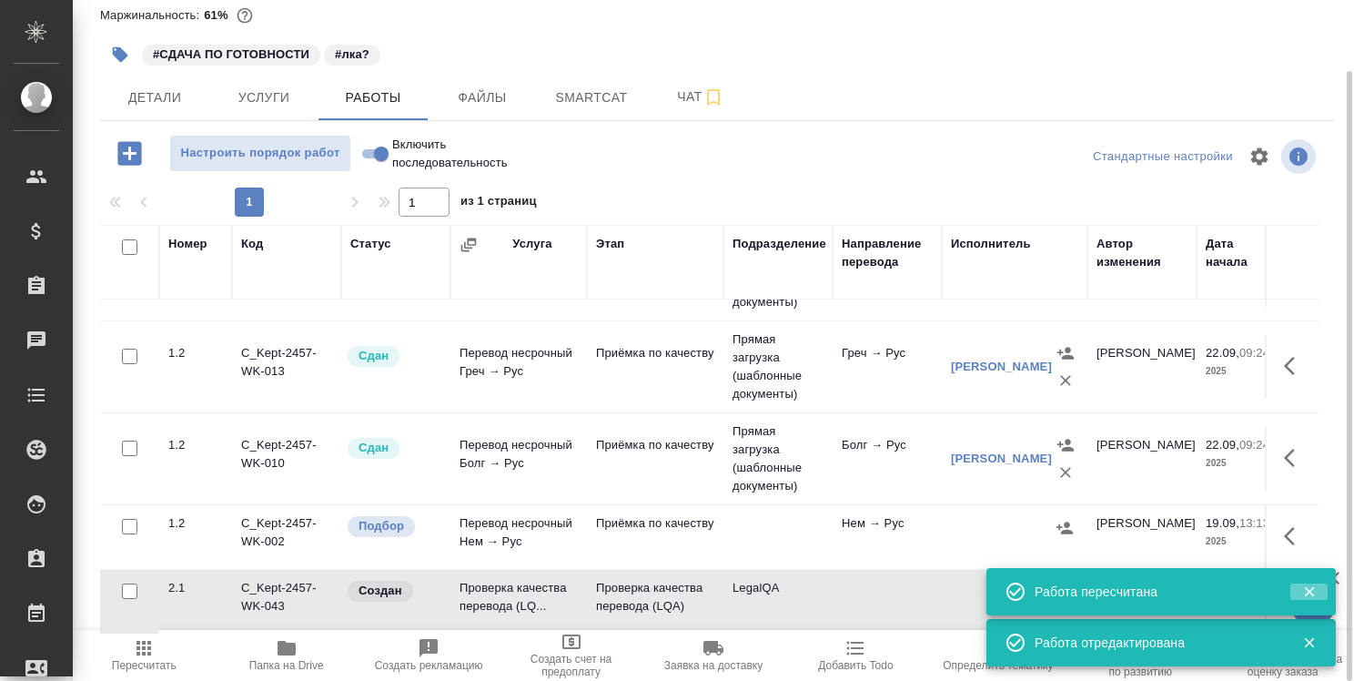
click at [1307, 586] on icon "button" at bounding box center [1309, 591] width 16 height 16
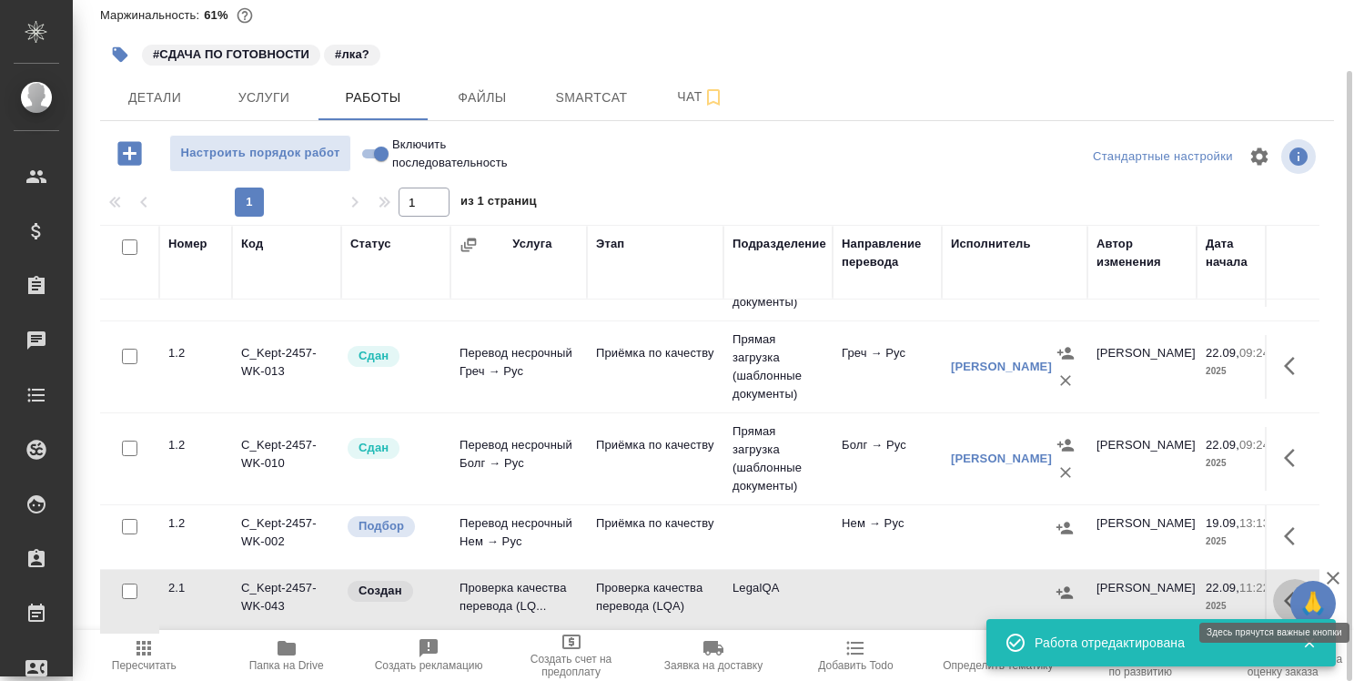
click at [1276, 579] on button "button" at bounding box center [1295, 601] width 44 height 44
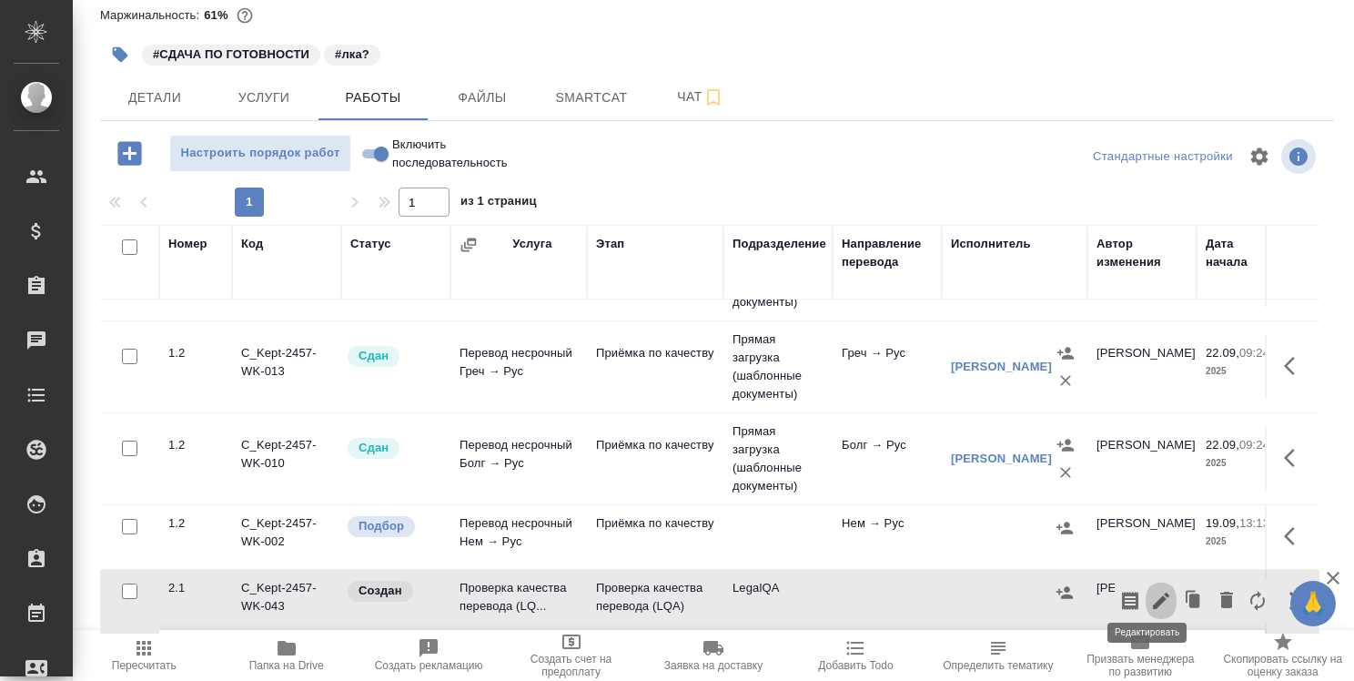
click at [1150, 590] on icon "button" at bounding box center [1161, 601] width 22 height 22
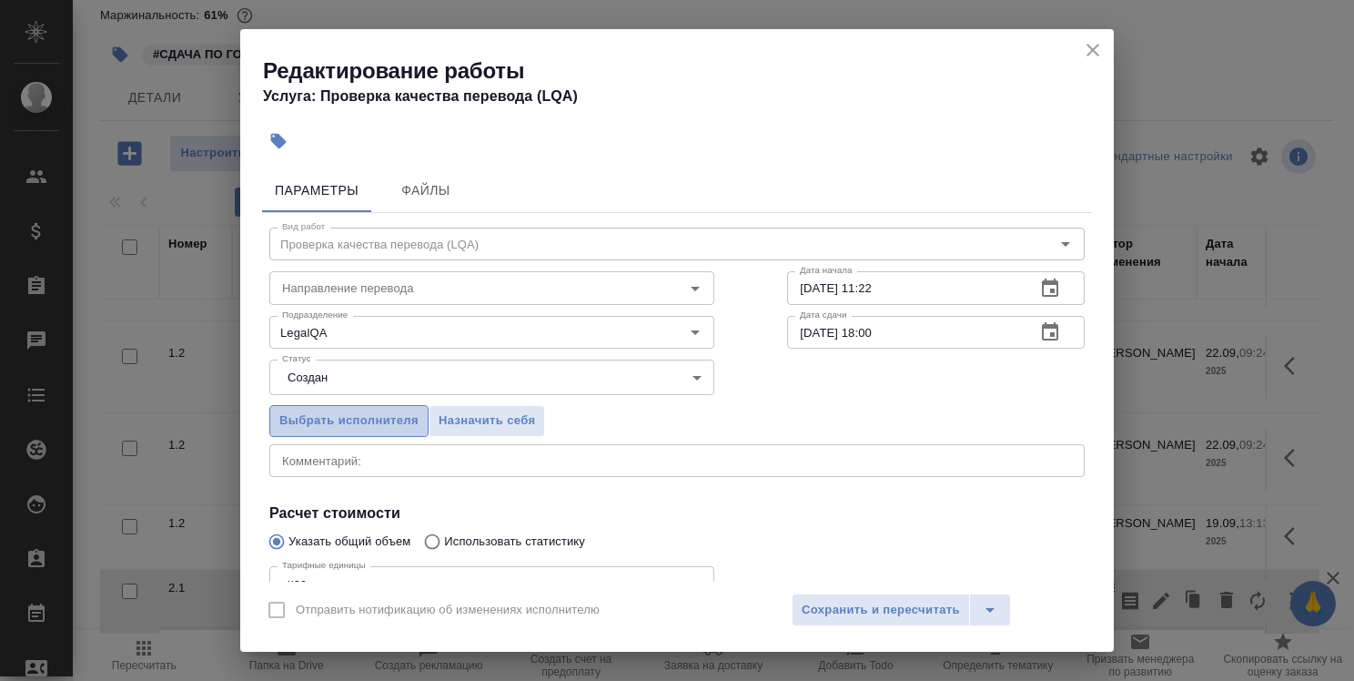
click at [328, 422] on span "Выбрать исполнителя" at bounding box center [348, 420] width 139 height 21
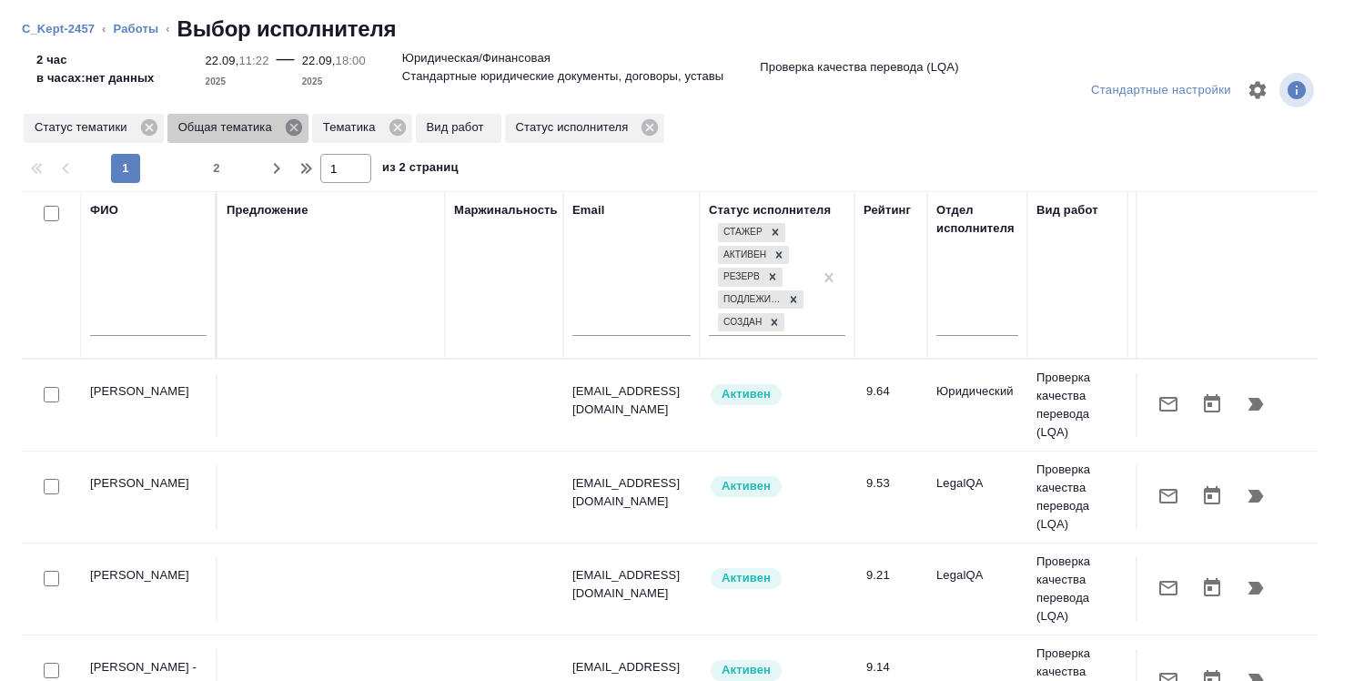
click at [298, 127] on icon at bounding box center [294, 127] width 16 height 16
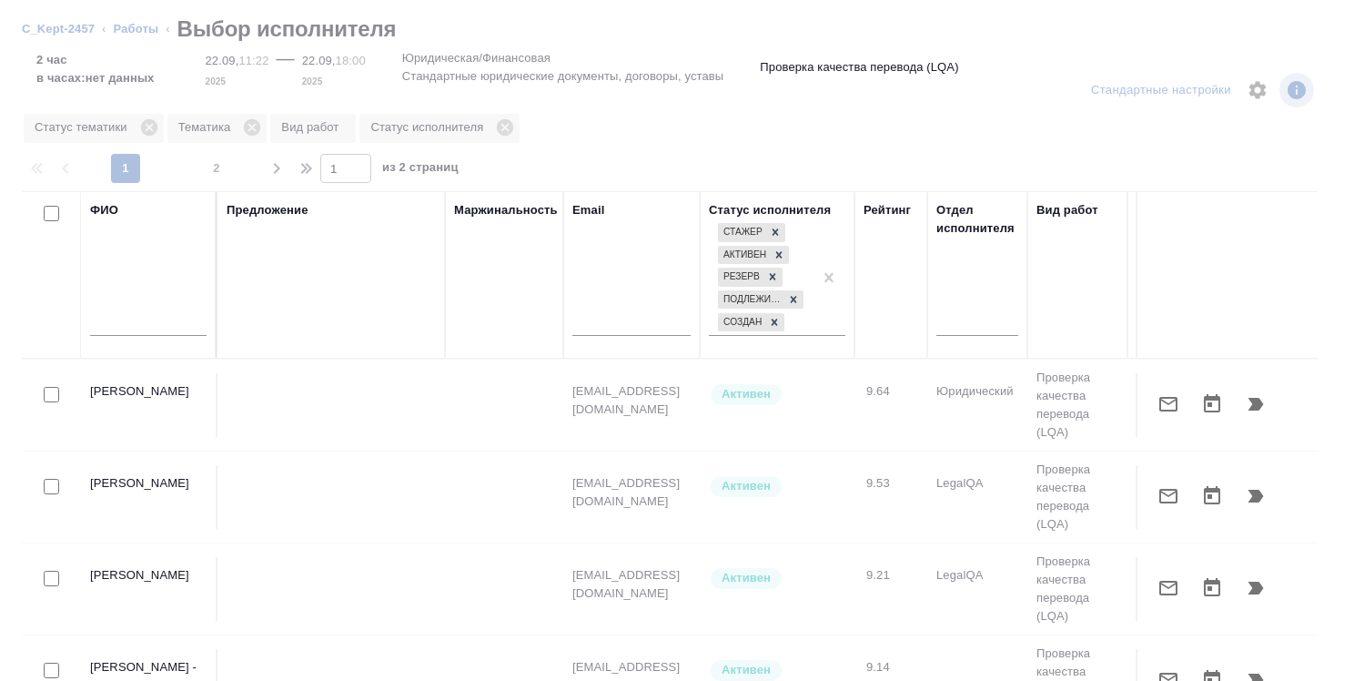
click at [62, 481] on div at bounding box center [51, 486] width 41 height 25
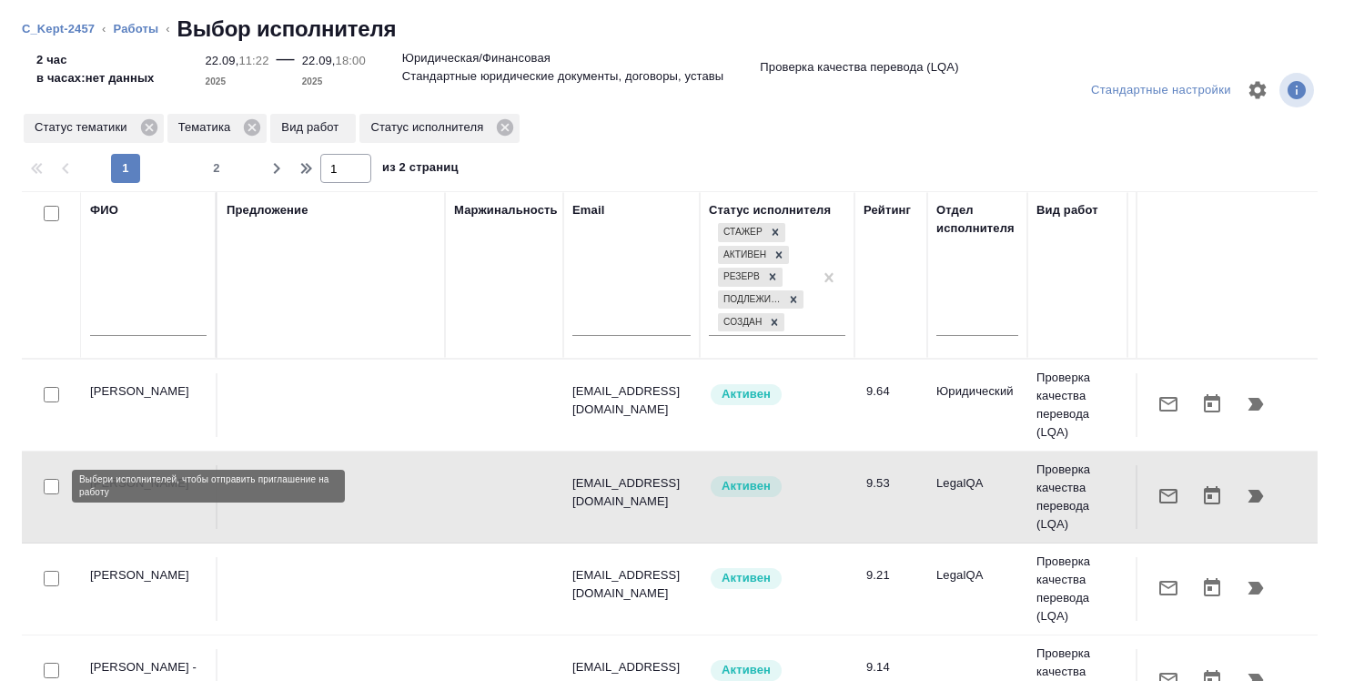
click at [46, 482] on input "checkbox" at bounding box center [51, 486] width 15 height 15
checkbox input "true"
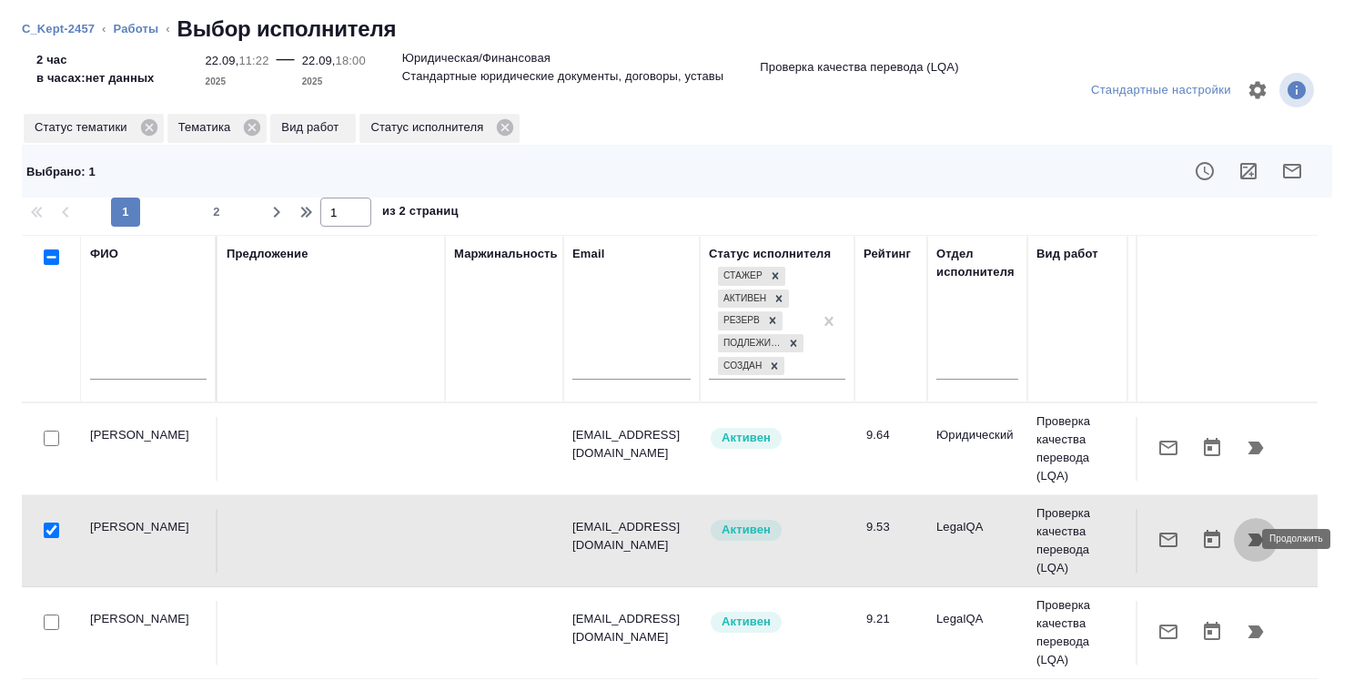
click at [1249, 535] on icon "button" at bounding box center [1256, 539] width 15 height 13
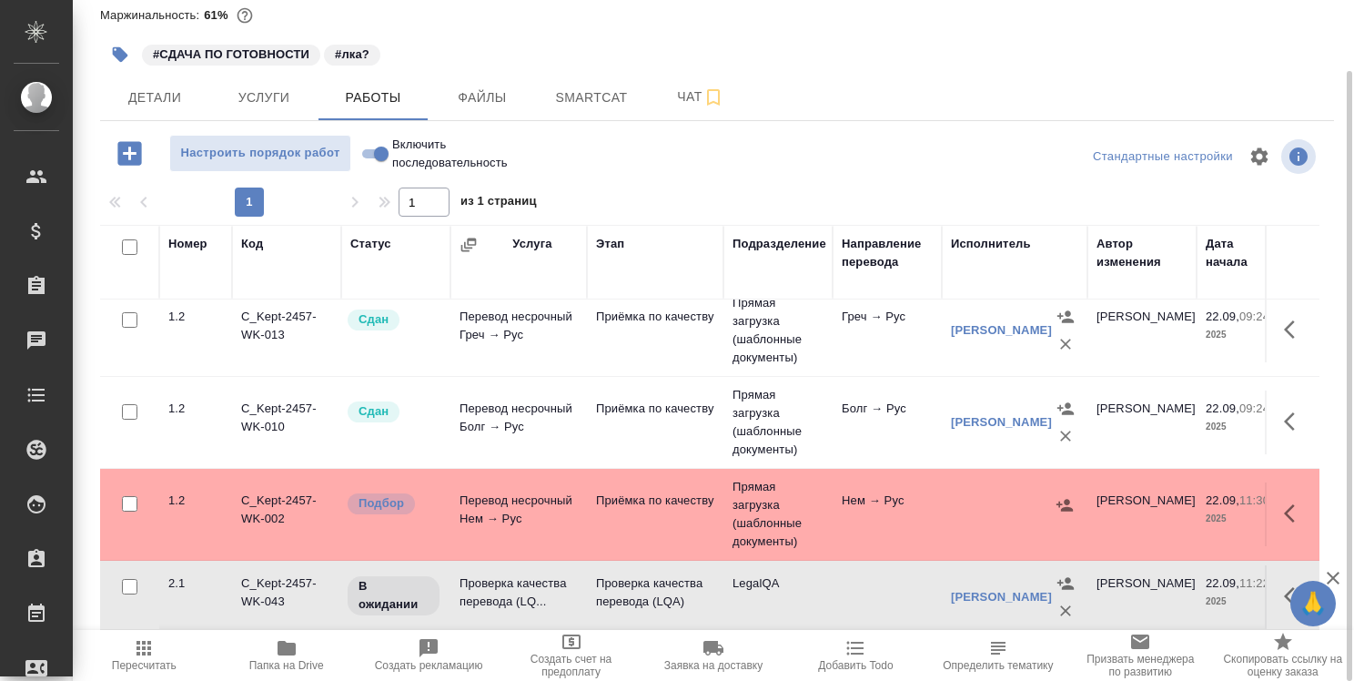
scroll to position [1092, 0]
click at [1273, 574] on button "button" at bounding box center [1295, 596] width 44 height 44
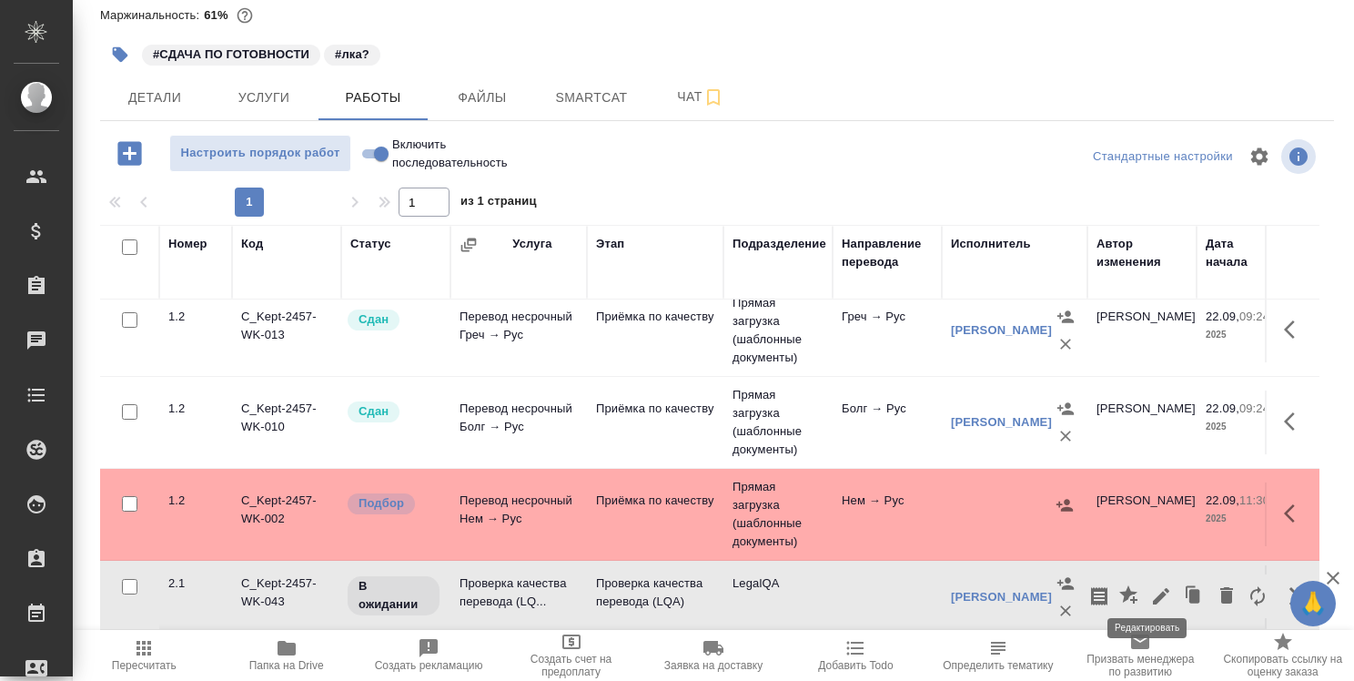
click at [1150, 585] on icon "button" at bounding box center [1161, 596] width 22 height 22
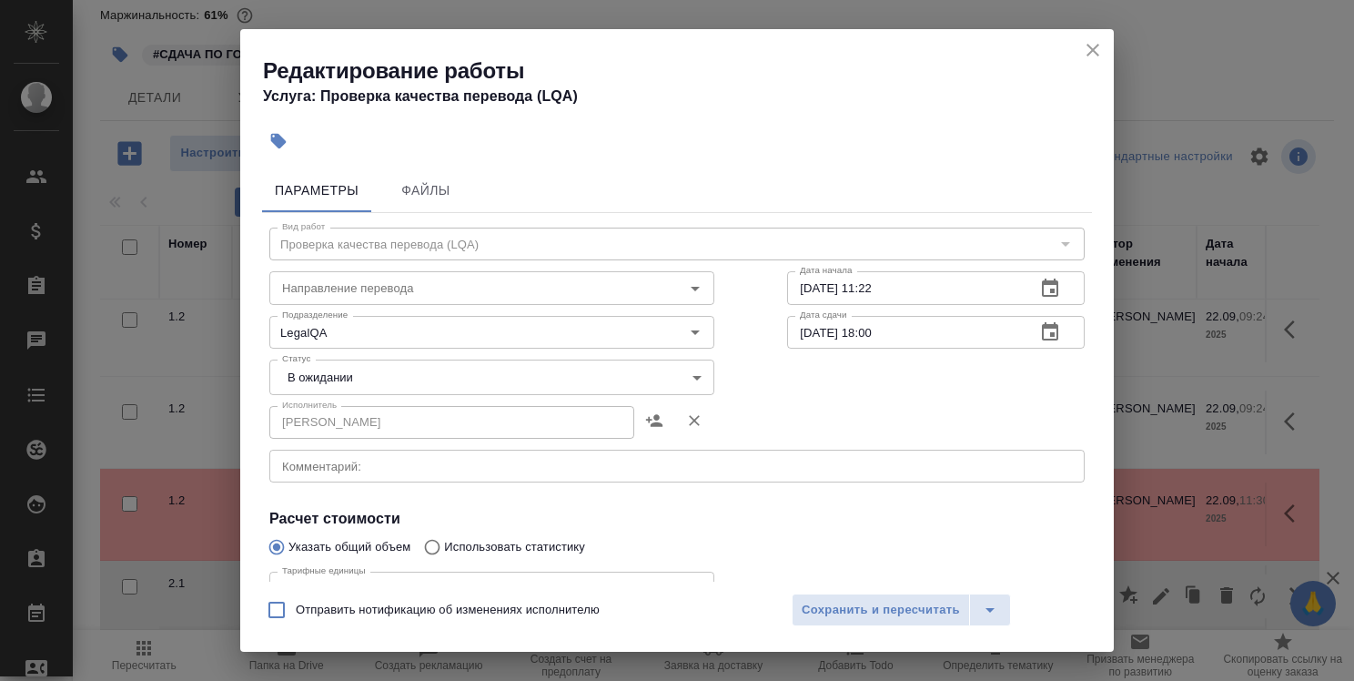
click at [593, 386] on body "🙏 .cls-1 fill:#fff; AWATERA Strelnikova Olga Клиенты Спецификации Заказы 0 Чаты…" at bounding box center [677, 340] width 1354 height 681
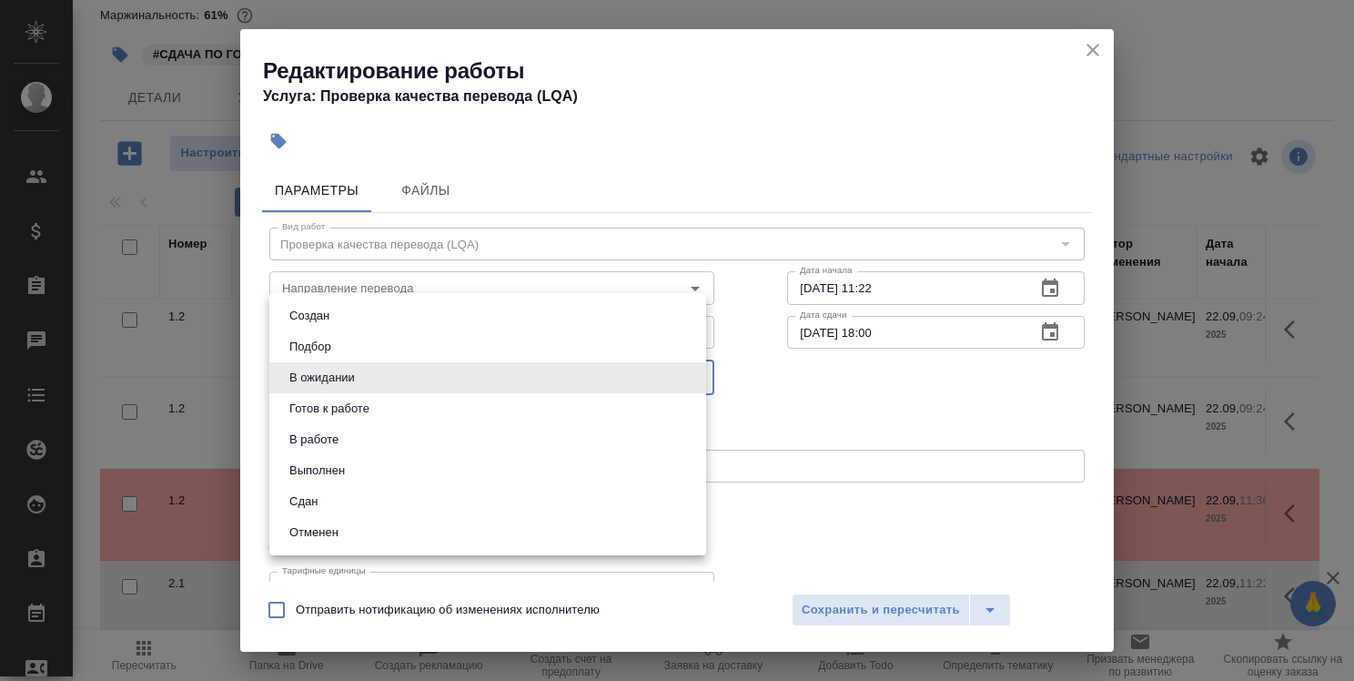
click at [511, 494] on li "Сдан" at bounding box center [487, 501] width 437 height 31
type input "closed"
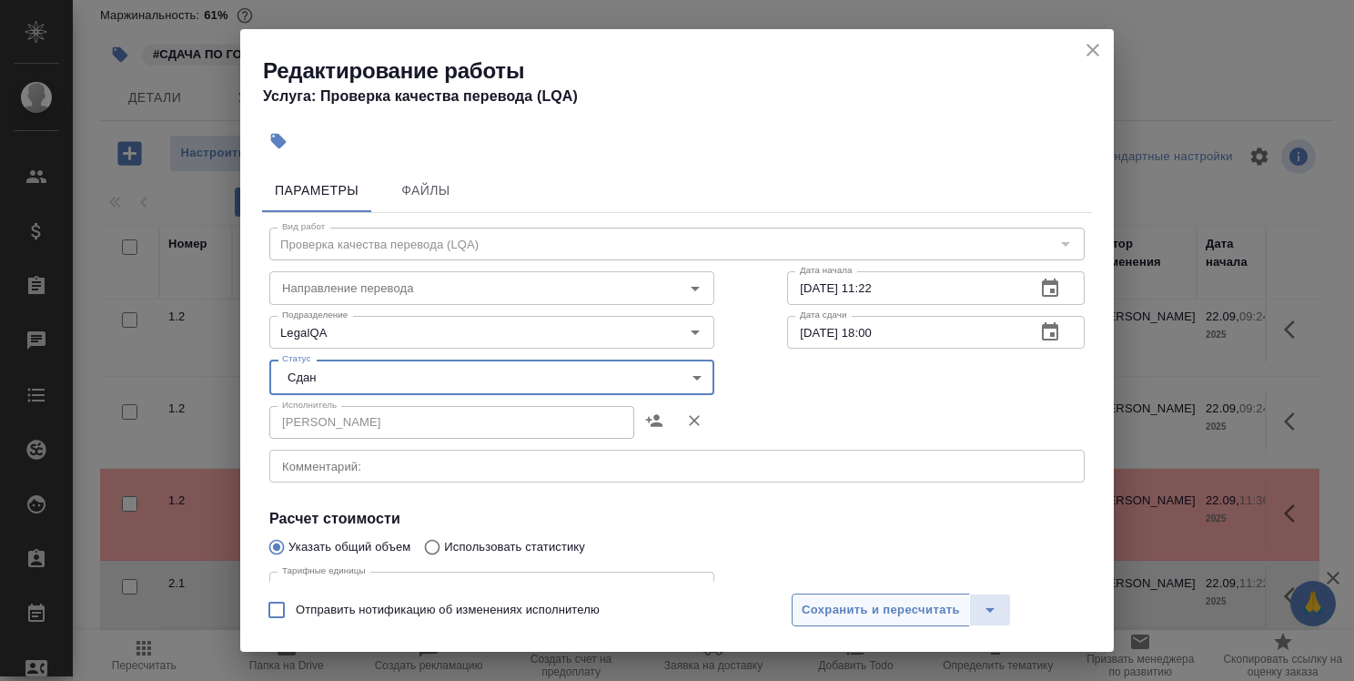
click at [885, 596] on button "Сохранить и пересчитать" at bounding box center [881, 609] width 178 height 33
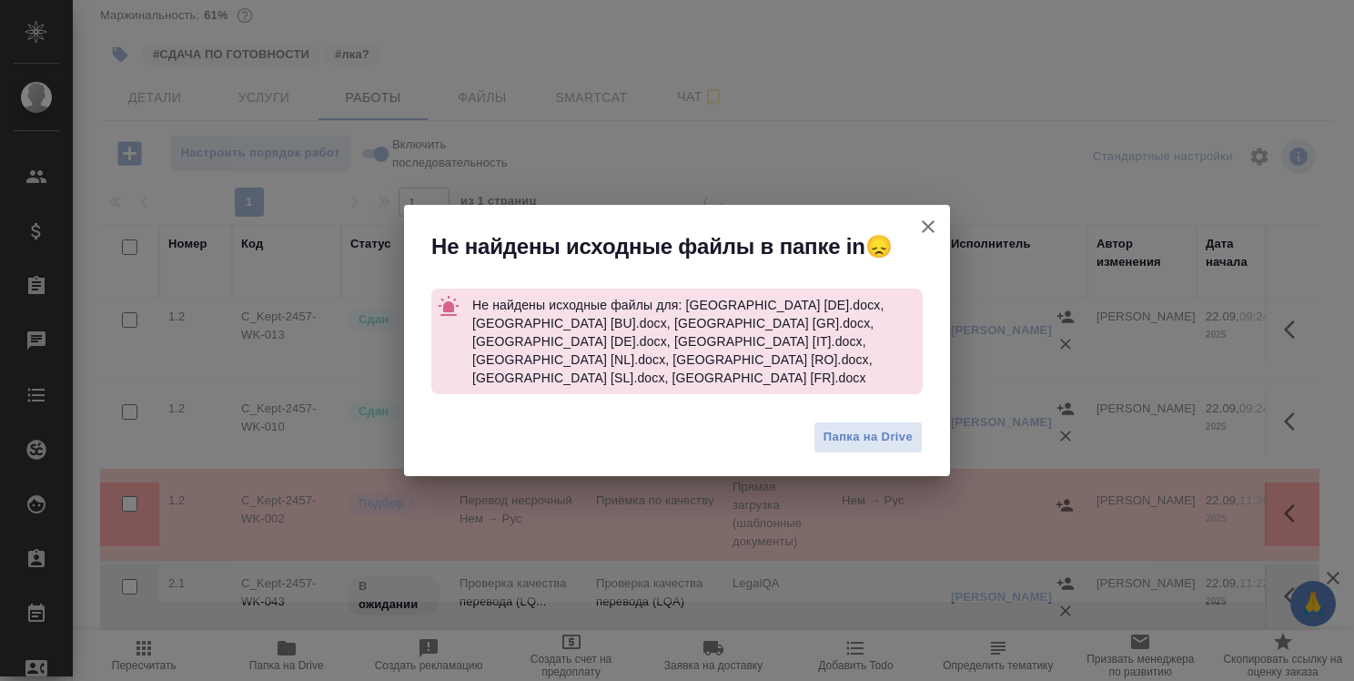
click at [936, 238] on icon "button" at bounding box center [928, 227] width 22 height 22
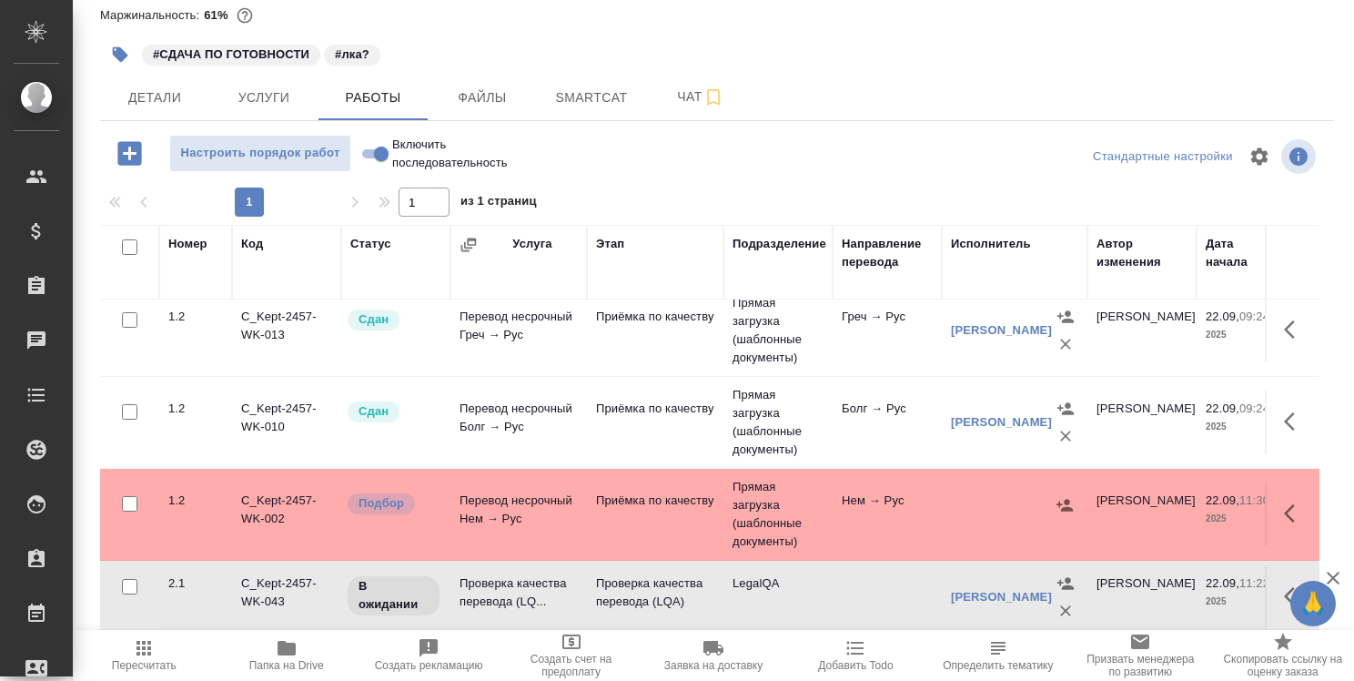
click at [368, 155] on input "Включить последовательность" at bounding box center [382, 154] width 66 height 22
checkbox input "true"
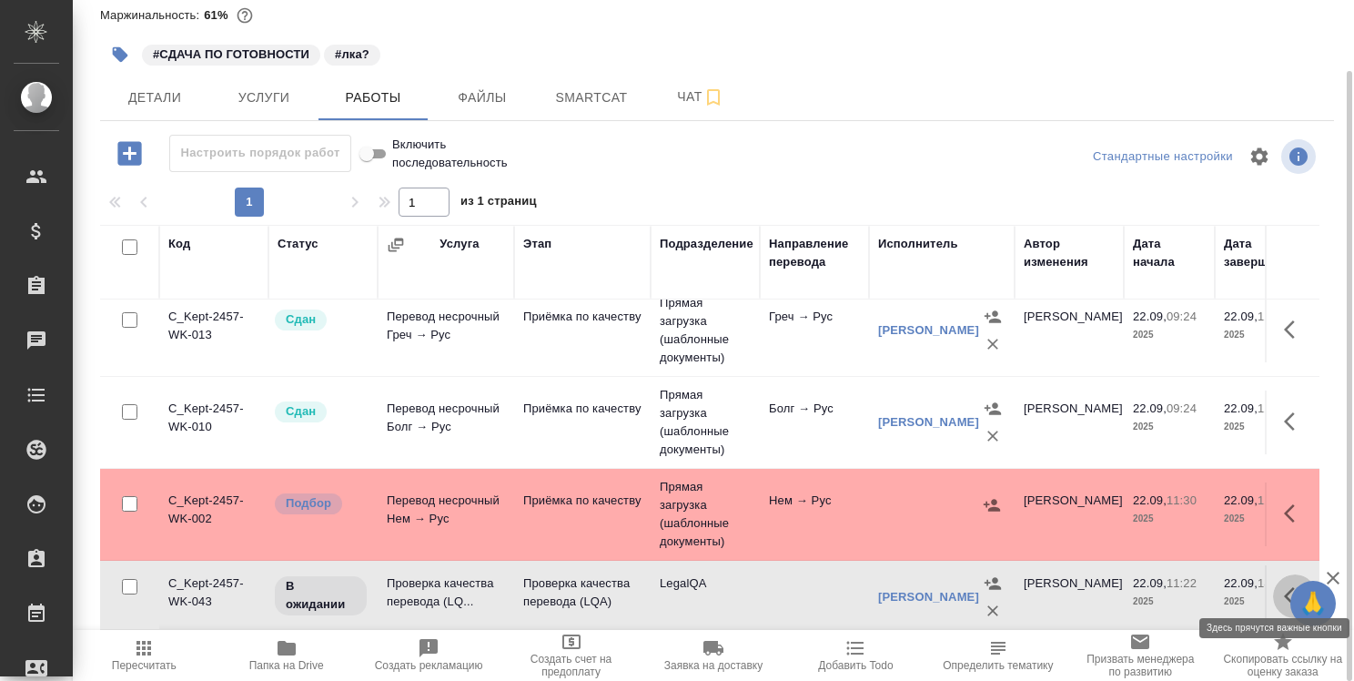
click at [1285, 585] on icon "button" at bounding box center [1295, 596] width 22 height 22
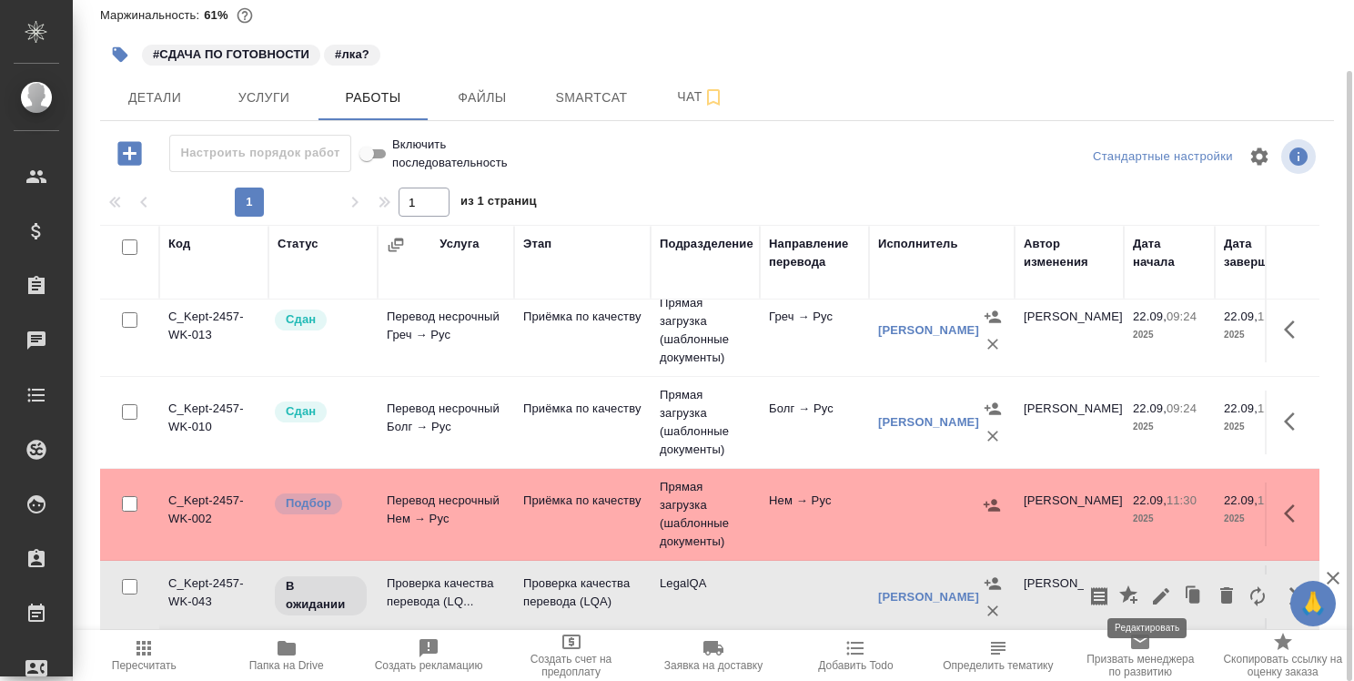
click at [1150, 585] on icon "button" at bounding box center [1161, 596] width 22 height 22
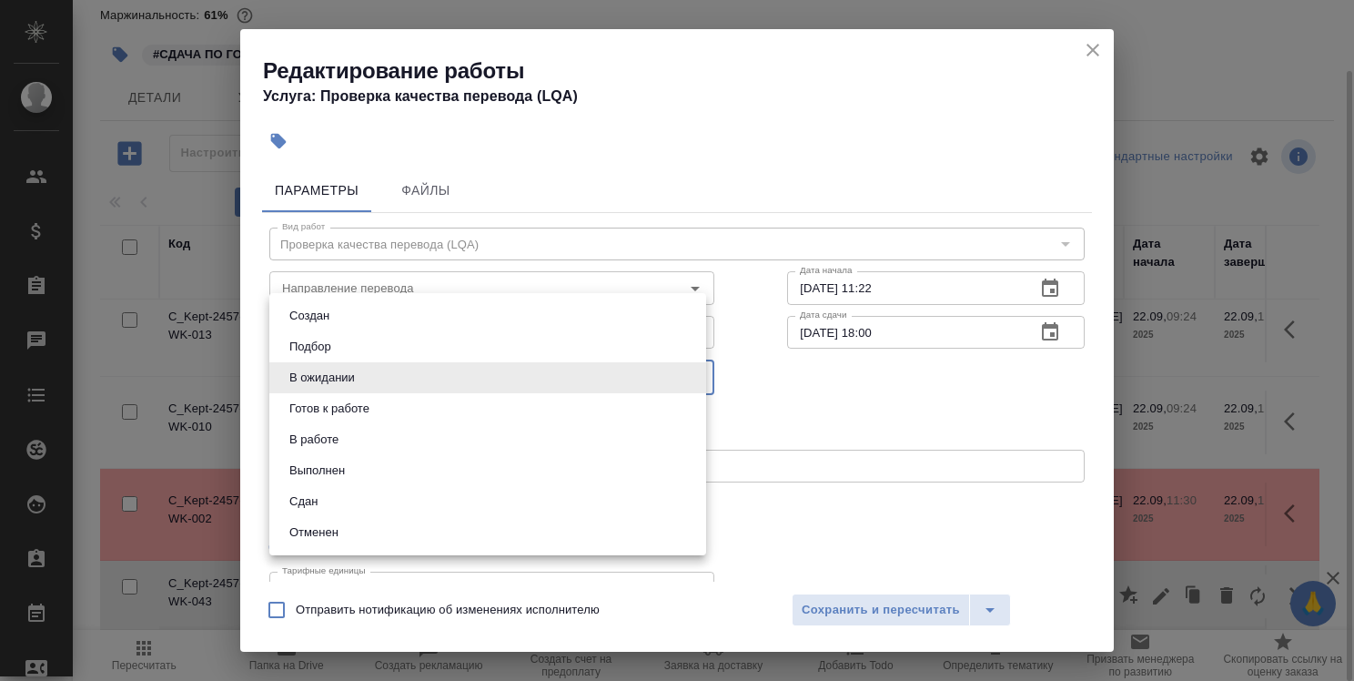
click at [506, 376] on body "🙏 .cls-1 fill:#fff; AWATERA Strelnikova Olga Клиенты Спецификации Заказы 0 Чаты…" at bounding box center [677, 340] width 1354 height 681
click at [509, 496] on li "Сдан" at bounding box center [487, 501] width 437 height 31
type input "closed"
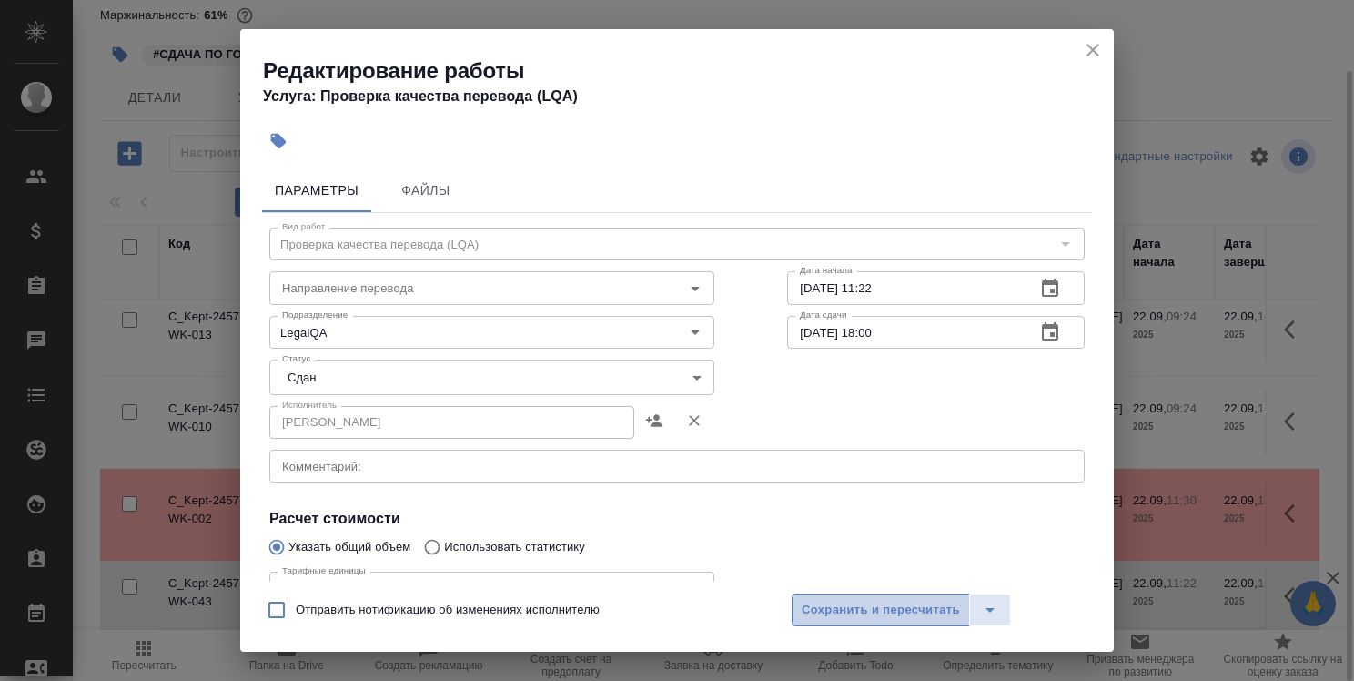
click at [860, 607] on span "Сохранить и пересчитать" at bounding box center [881, 610] width 158 height 21
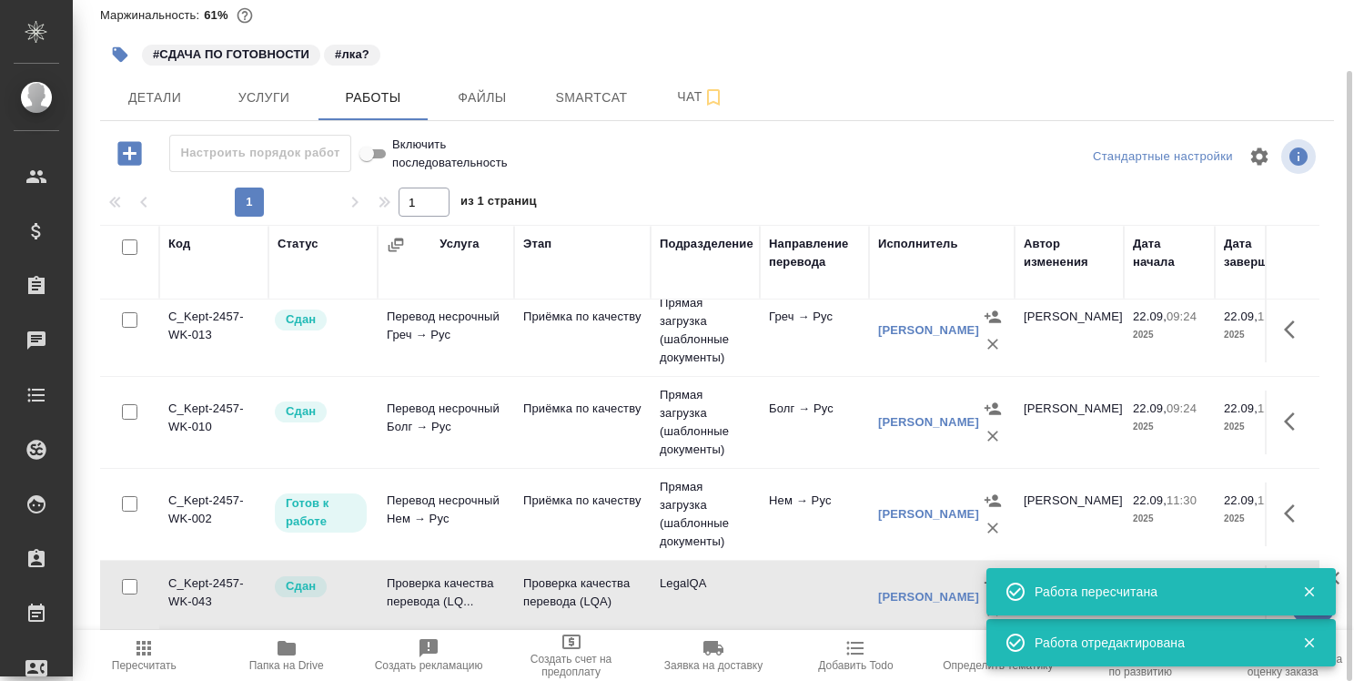
click at [380, 150] on input "Включить последовательность" at bounding box center [367, 154] width 66 height 22
checkbox input "false"
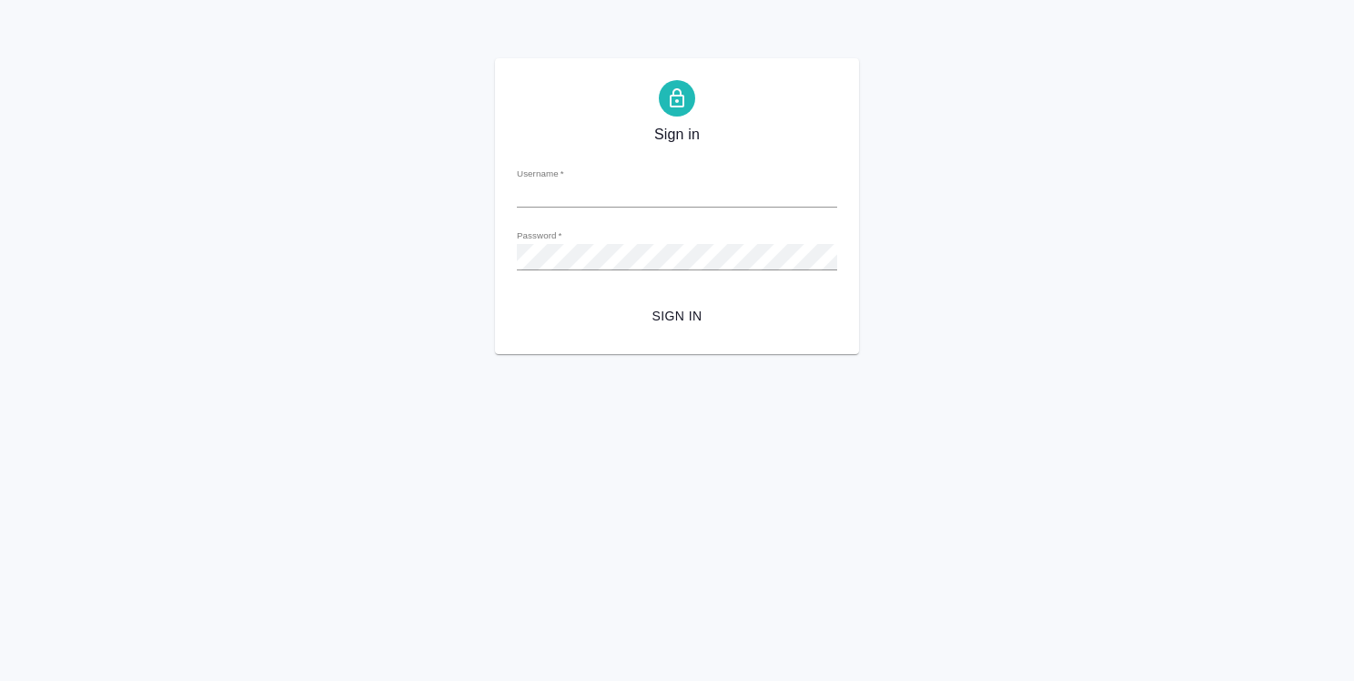
type input "[EMAIL_ADDRESS][DOMAIN_NAME]"
click at [679, 312] on span "Sign in" at bounding box center [676, 316] width 291 height 23
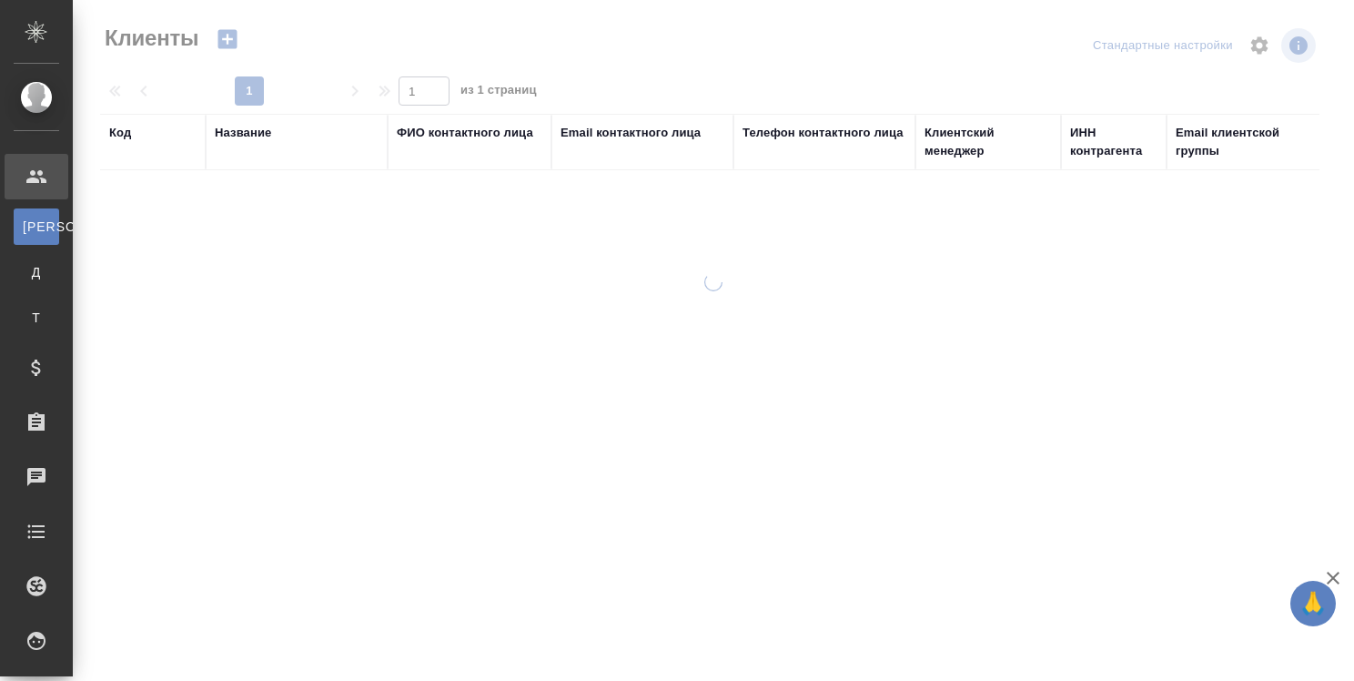
select select "RU"
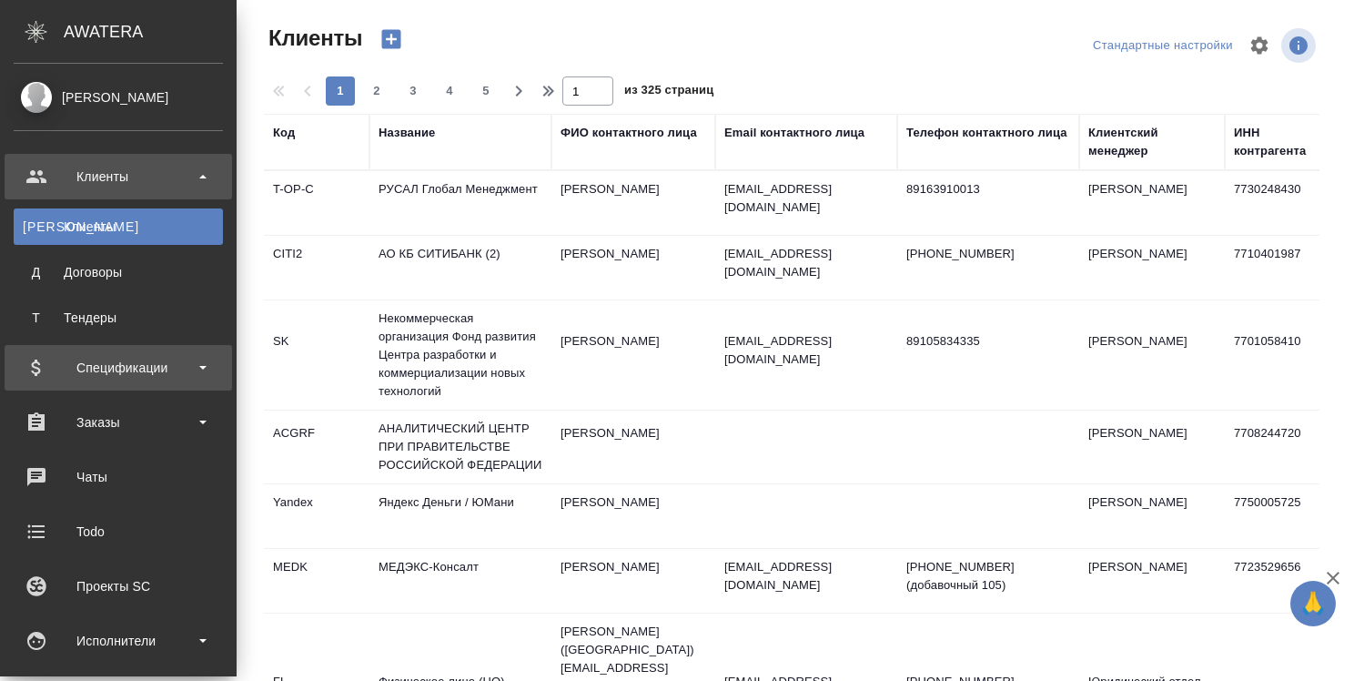
scroll to position [273, 0]
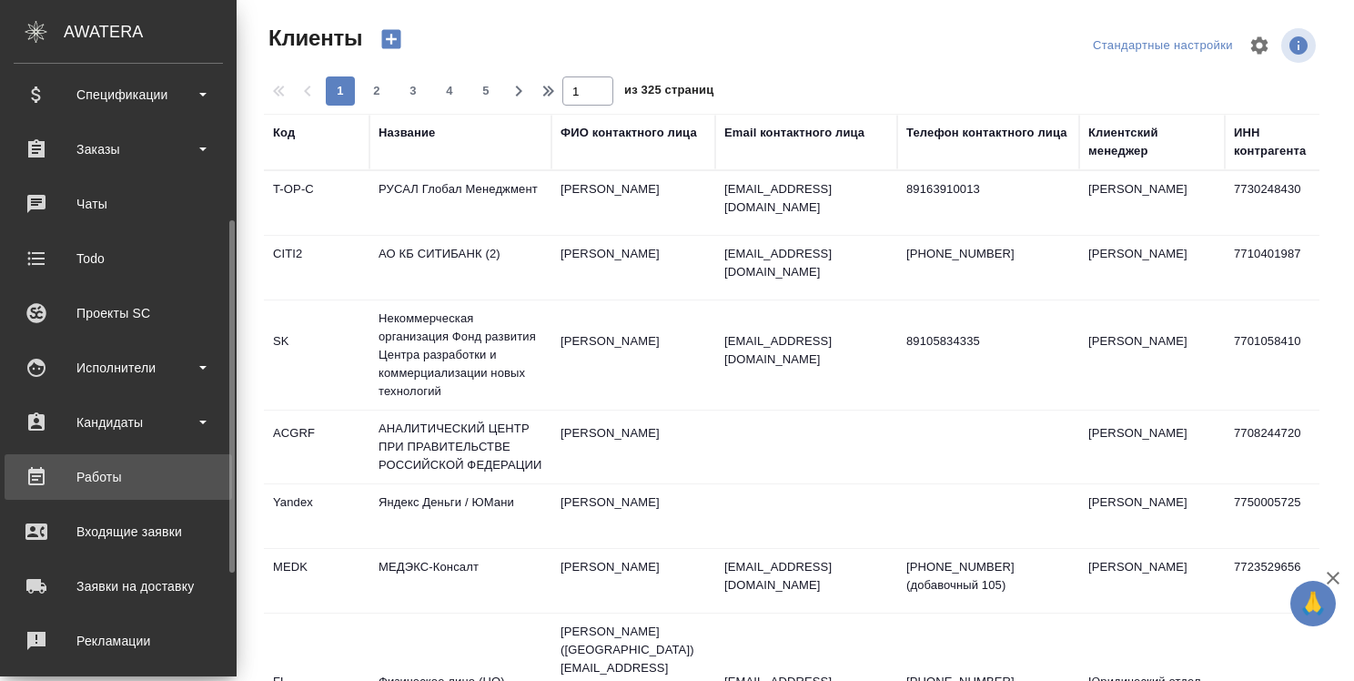
click at [84, 476] on div "Работы" at bounding box center [118, 476] width 209 height 27
